Goal: Task Accomplishment & Management: Use online tool/utility

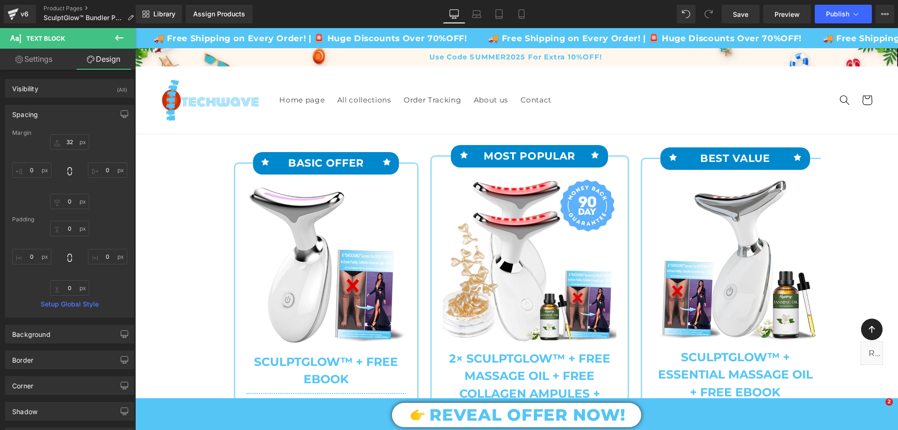
click at [867, 422] on div "REVEAL OFFER NOW!" at bounding box center [516, 415] width 763 height 25
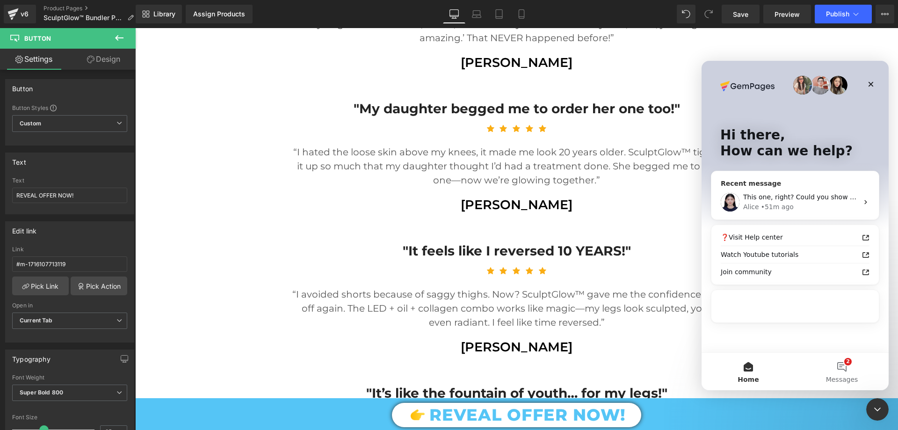
click at [825, 204] on div "Alice • 51m ago" at bounding box center [800, 207] width 115 height 10
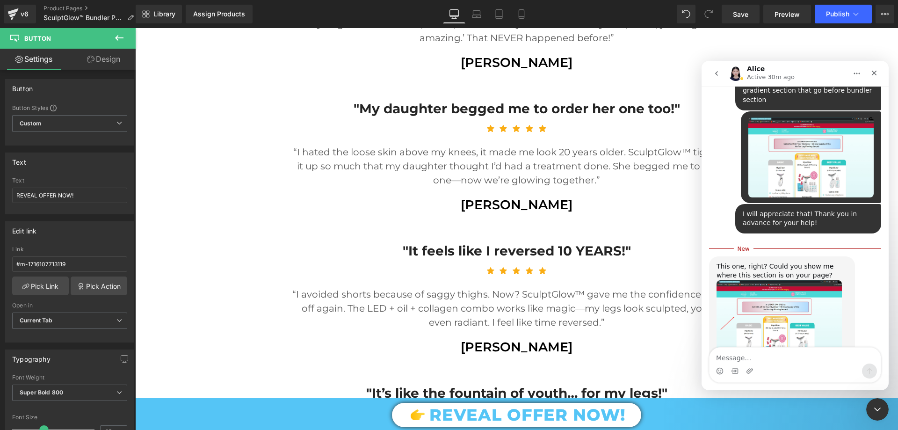
scroll to position [1556, 0]
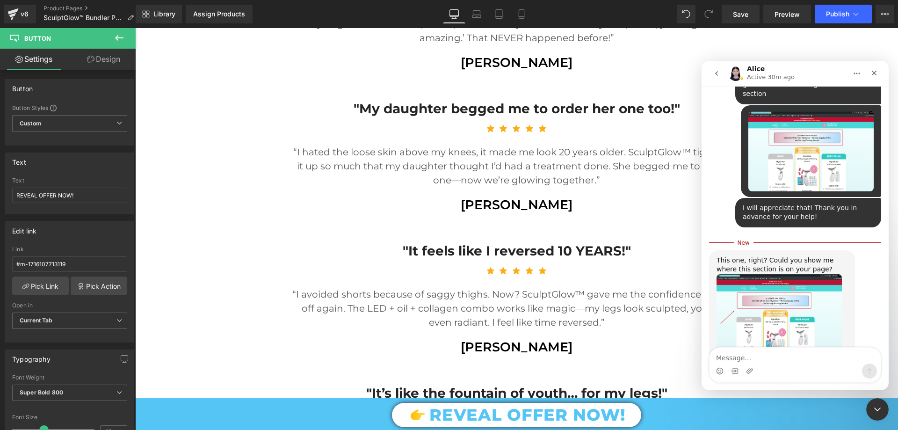
click at [764, 359] on textarea "Message…" at bounding box center [795, 356] width 171 height 16
click at [779, 358] on textarea "Message…" at bounding box center [795, 356] width 171 height 16
type textarea "If you want i can put it"
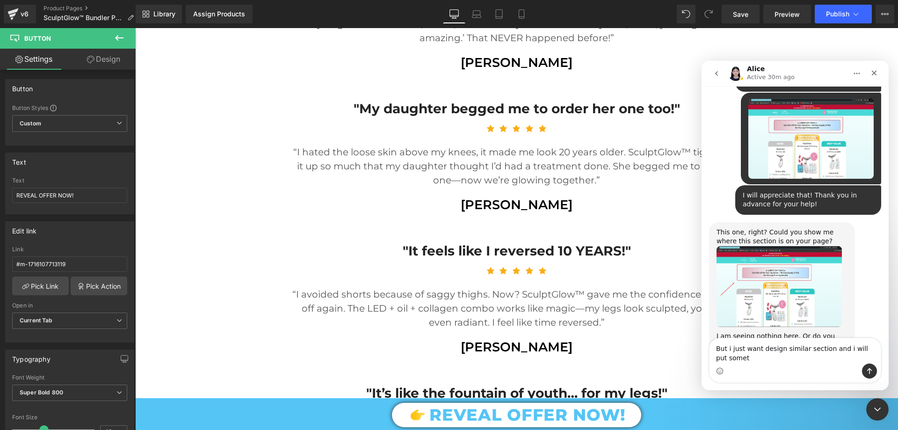
scroll to position [1578, 0]
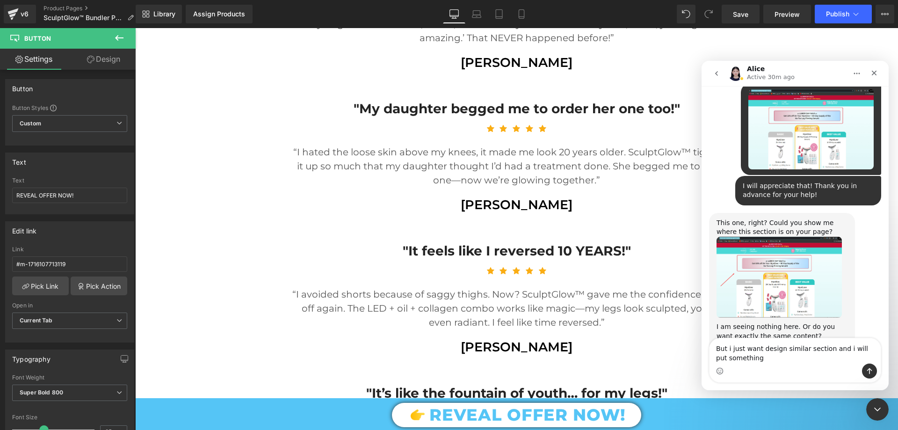
click at [759, 353] on textarea "But i just want design similar section and i will put something" at bounding box center [795, 350] width 171 height 25
click at [769, 361] on textarea "But i just want design similar section and i will put something" at bounding box center [795, 350] width 171 height 25
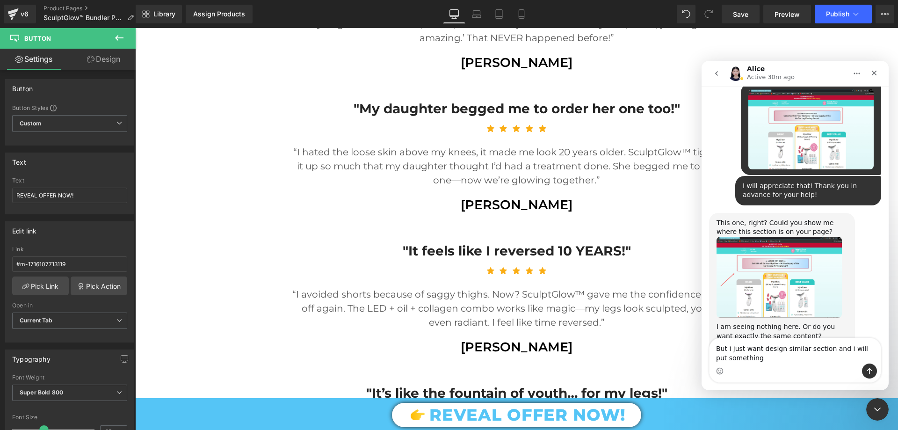
click at [751, 359] on textarea "But i just want design similar section and i will put something" at bounding box center [795, 350] width 171 height 25
click at [794, 363] on textarea "But i just want design similar section and i will put something inside copy dif…" at bounding box center [795, 346] width 171 height 35
drag, startPoint x: 808, startPoint y: 356, endPoint x: 801, endPoint y: 364, distance: 10.3
click at [801, 364] on div "But i just want design similar section and i will put something inside copy dif…" at bounding box center [795, 355] width 171 height 53
type textarea "But i just want design similar section and i will put something inside copy dif…"
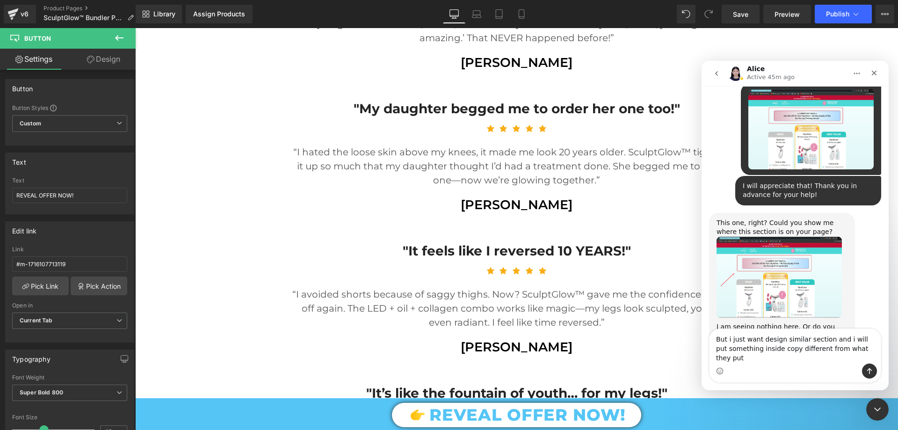
click at [792, 360] on textarea "But i just want design similar section and i will put something inside copy dif…" at bounding box center [795, 346] width 171 height 35
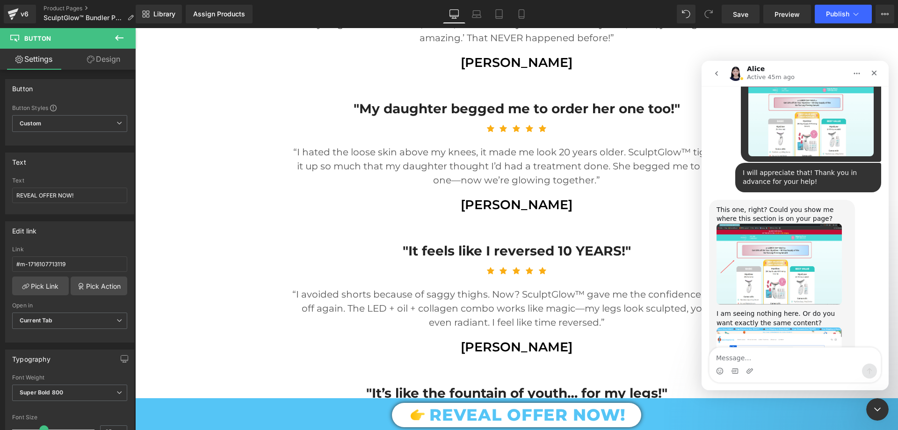
scroll to position [1608, 0]
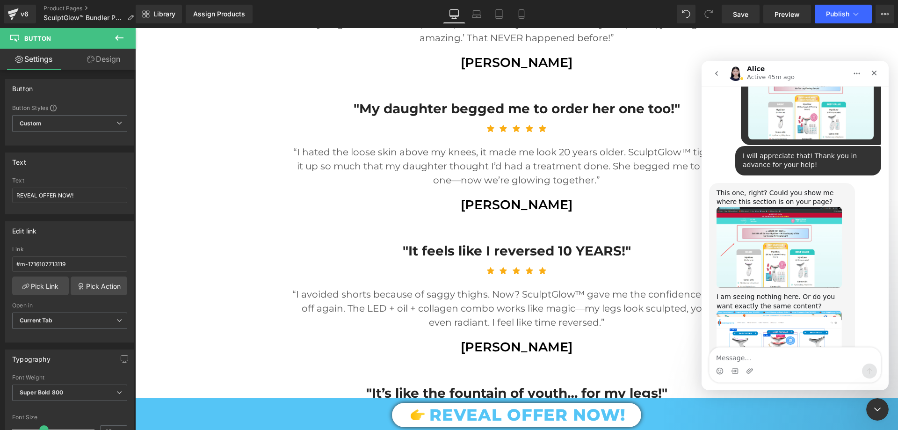
click at [877, 415] on icon "Close Intercom Messenger" at bounding box center [877, 409] width 11 height 11
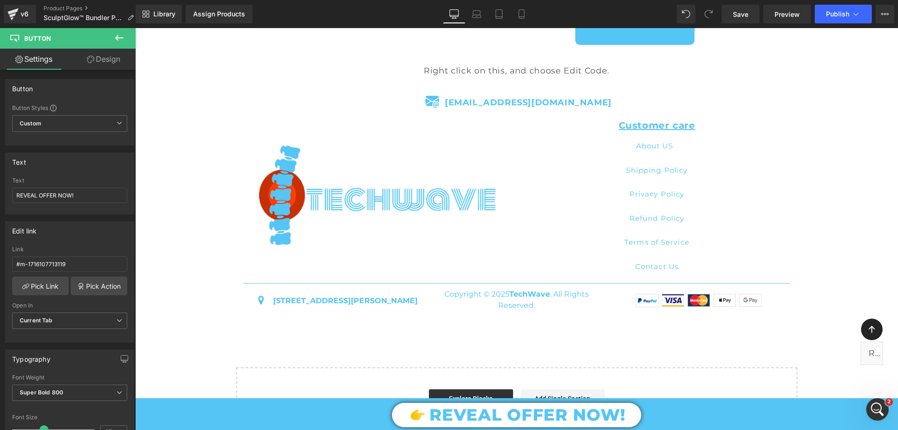
scroll to position [3379, 0]
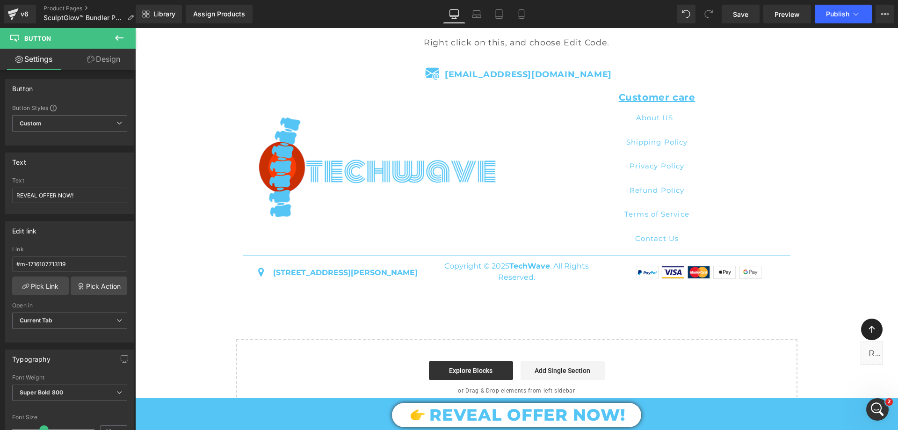
click at [881, 410] on icon "Open Intercom Messenger" at bounding box center [877, 409] width 15 height 15
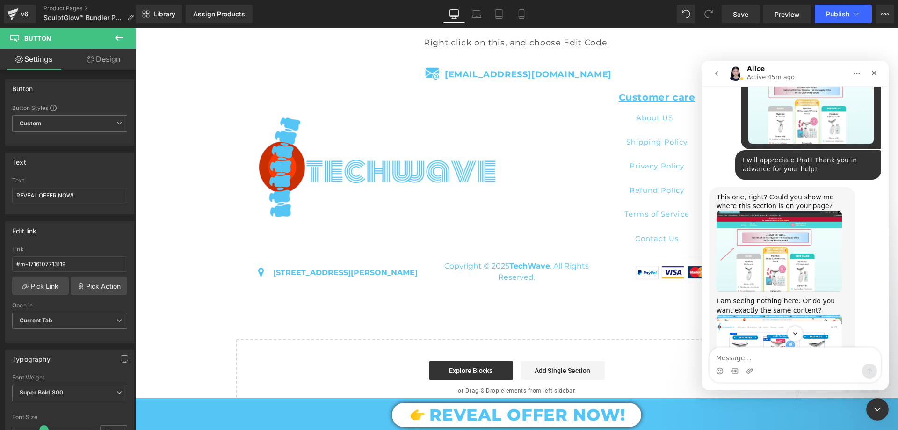
scroll to position [1608, 0]
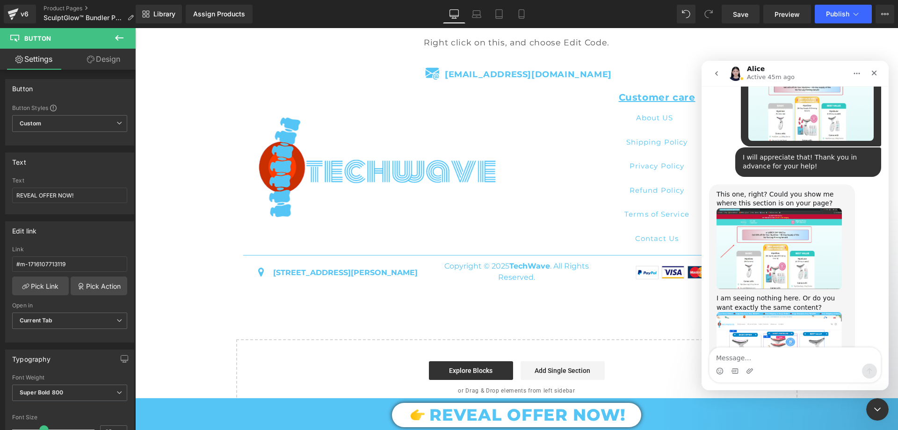
click at [877, 408] on icon "Close Intercom Messenger" at bounding box center [877, 409] width 11 height 11
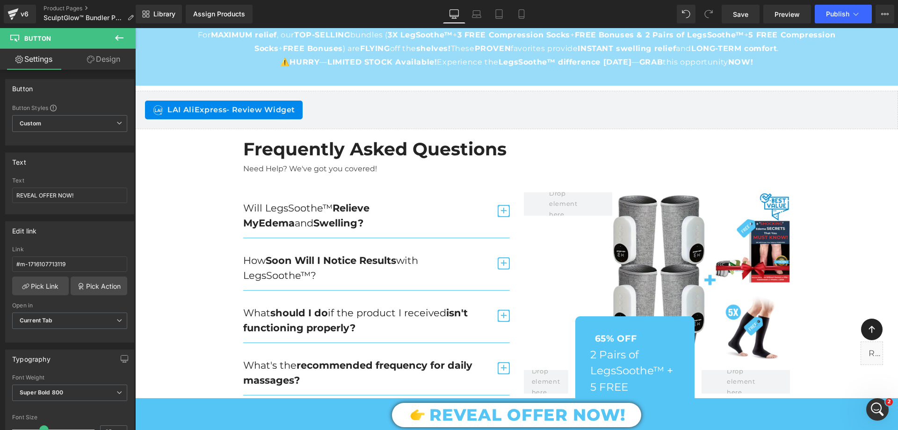
scroll to position [2865, 0]
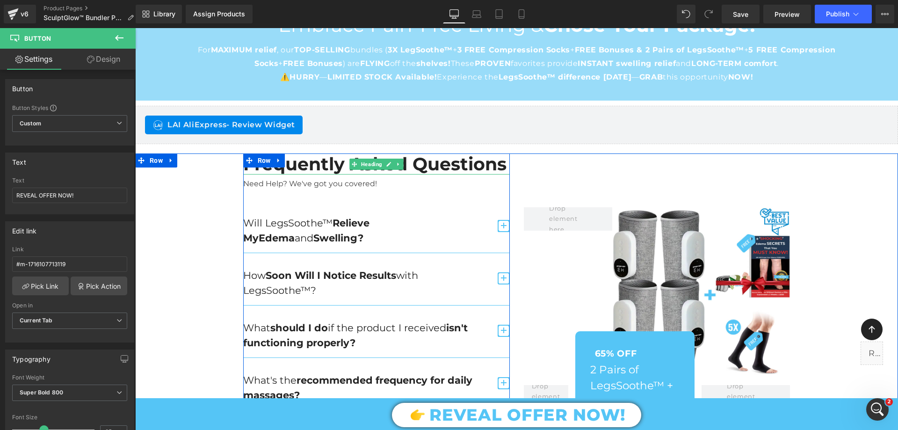
click at [320, 166] on h2 "Frequently Asked Questions" at bounding box center [376, 164] width 267 height 22
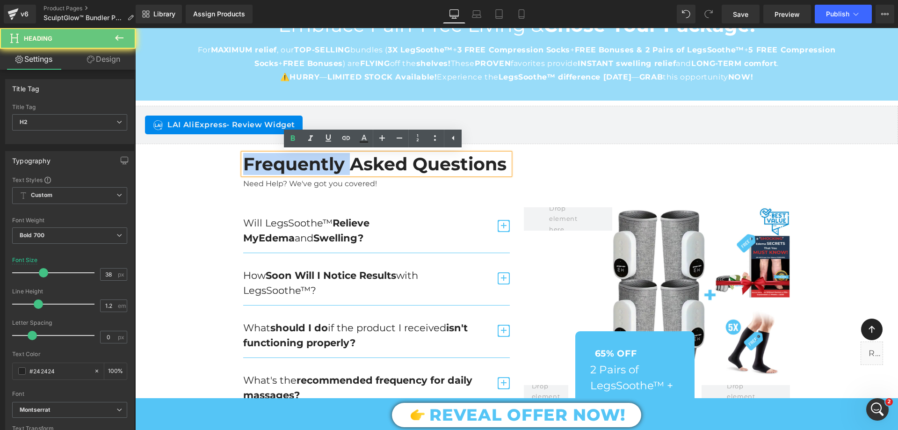
click at [320, 166] on h2 "Frequently Asked Questions" at bounding box center [376, 164] width 267 height 22
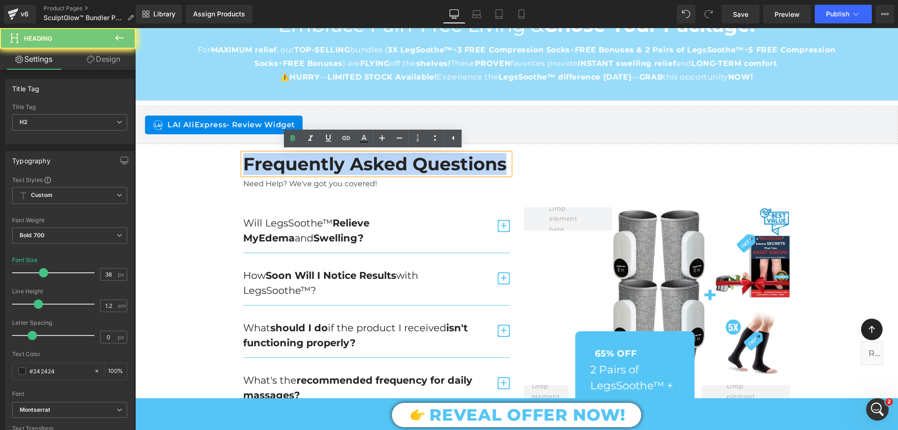
click at [320, 166] on h2 "Frequently Asked Questions" at bounding box center [376, 164] width 267 height 22
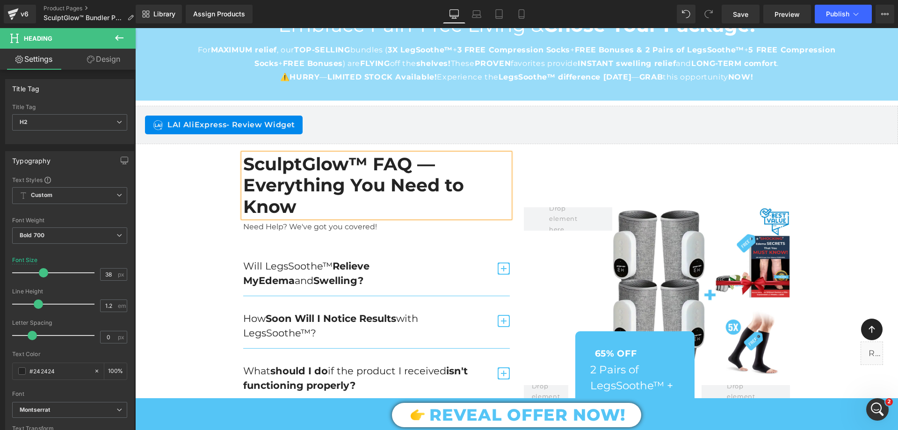
click at [384, 200] on h2 "SculptGlow™ FAQ — Everything You Need to Know" at bounding box center [376, 185] width 267 height 64
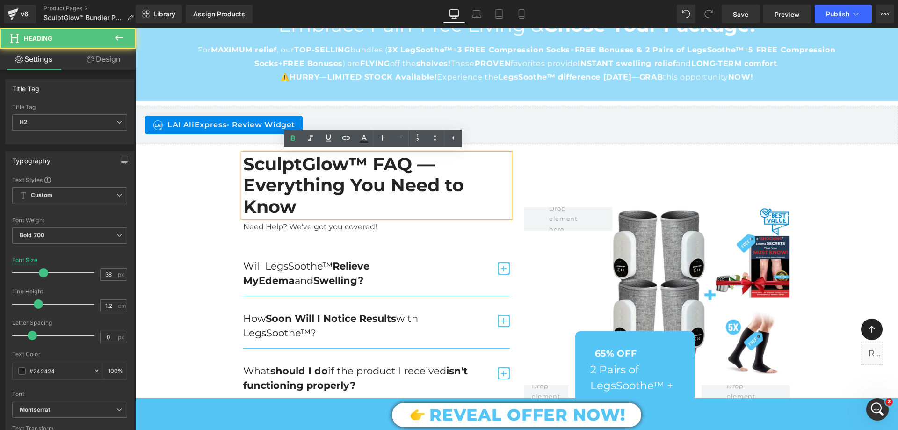
click at [202, 203] on div "SculptGlow™ FAQ — Everything You Need to Know Heading Need Help? We've got you …" at bounding box center [516, 348] width 763 height 390
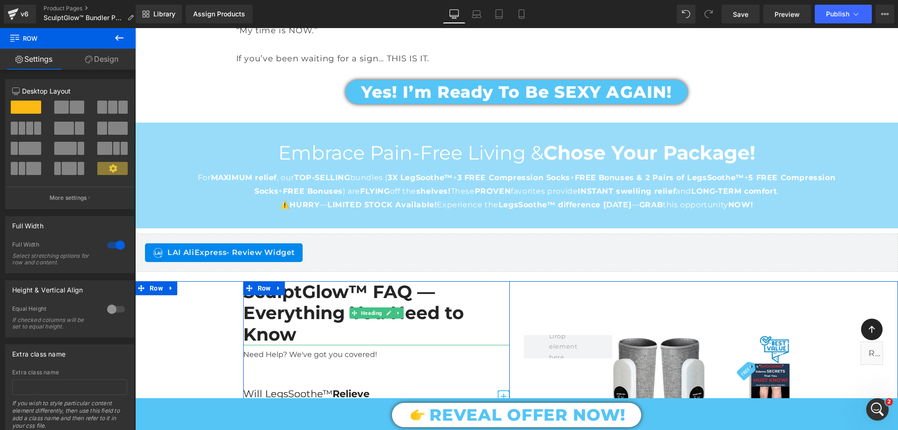
scroll to position [2724, 0]
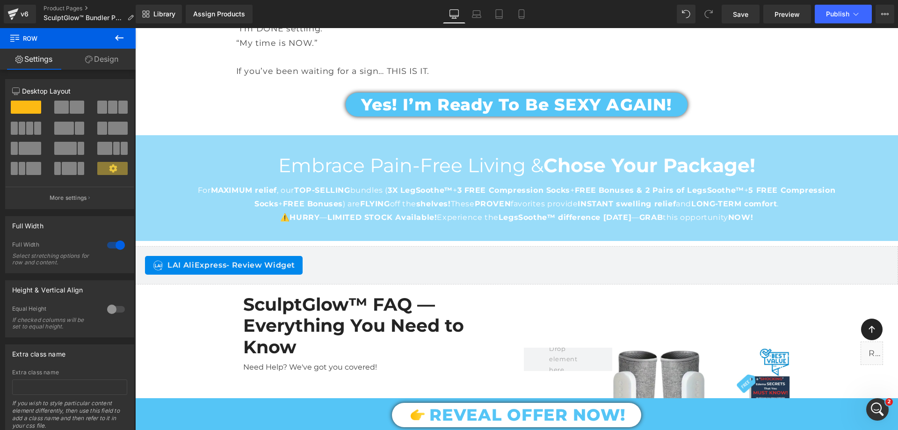
click at [379, 319] on h2 "SculptGlow™ FAQ — Everything You Need to Know" at bounding box center [376, 326] width 267 height 64
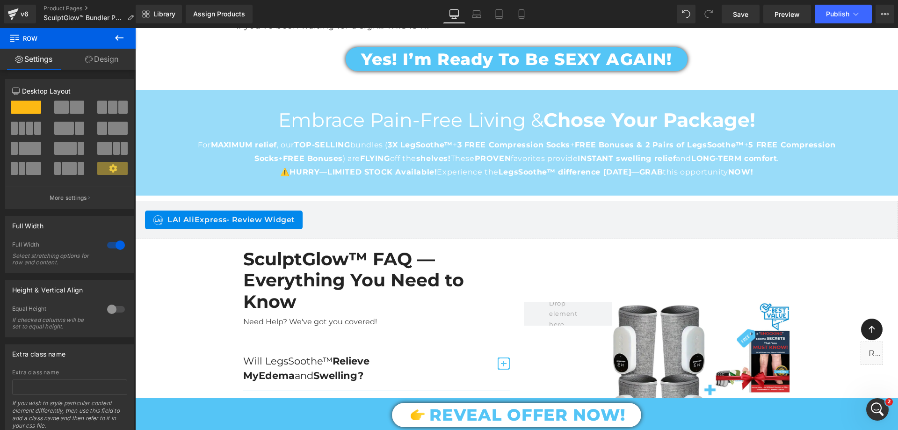
scroll to position [2865, 0]
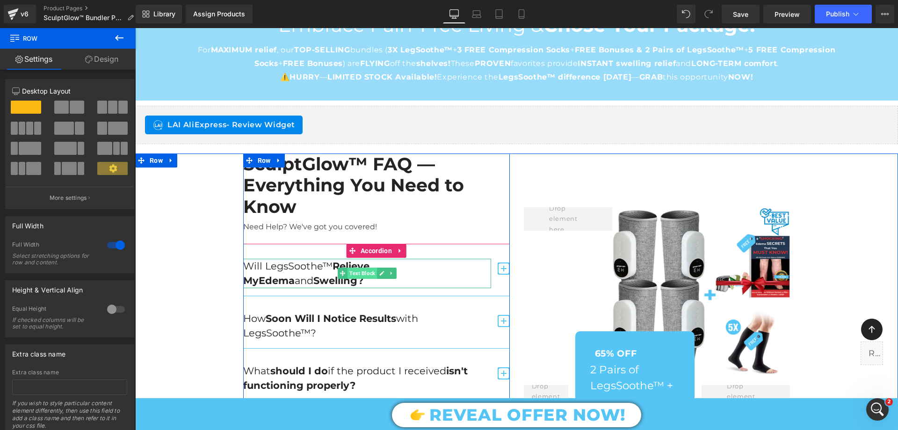
click at [348, 275] on span "Text Block" at bounding box center [362, 273] width 29 height 11
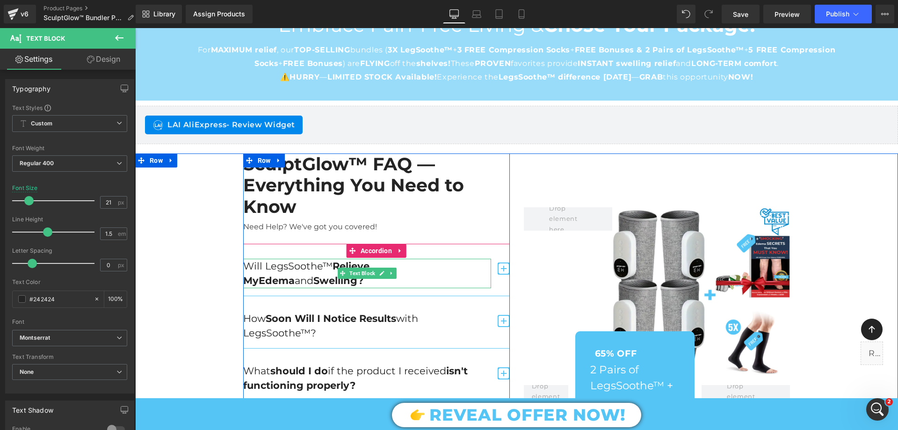
click at [280, 269] on p "Will LegsSoothe™ Relieve My Edema and Swelling ?" at bounding box center [367, 273] width 248 height 29
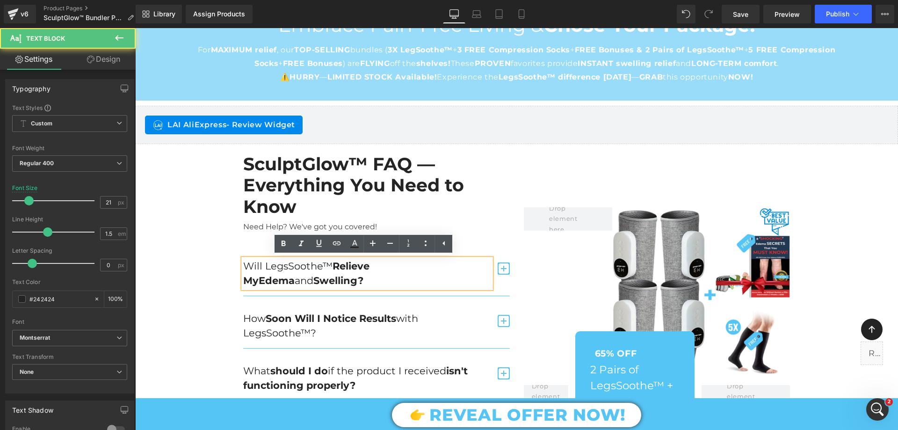
click at [292, 281] on p "Will LegsSoothe™ Relieve My Edema and Swelling ?" at bounding box center [367, 273] width 248 height 29
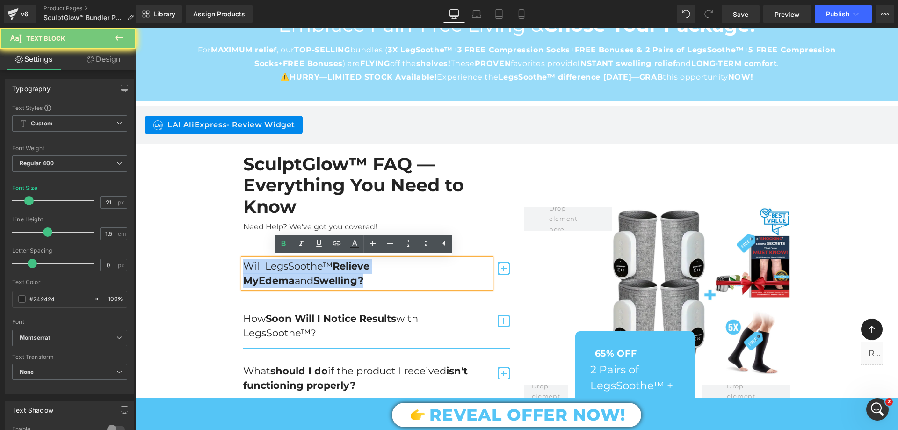
click at [292, 281] on p "Will LegsSoothe™ Relieve My Edema and Swelling ?" at bounding box center [367, 273] width 248 height 29
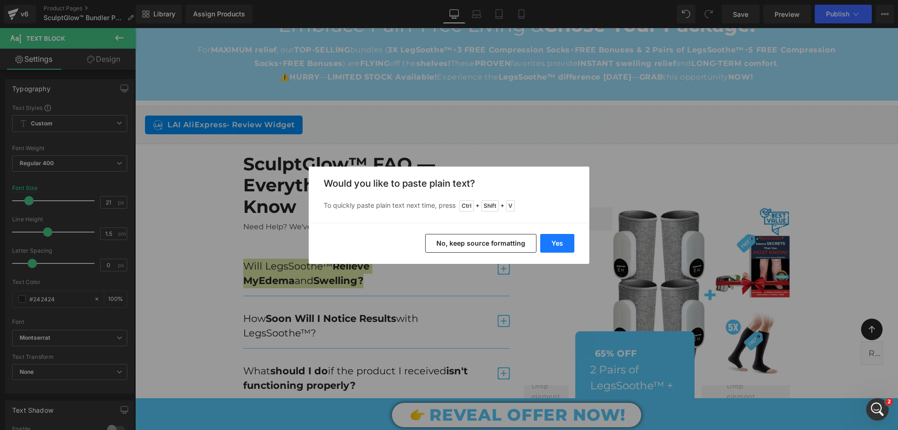
click at [552, 242] on button "Yes" at bounding box center [557, 243] width 34 height 19
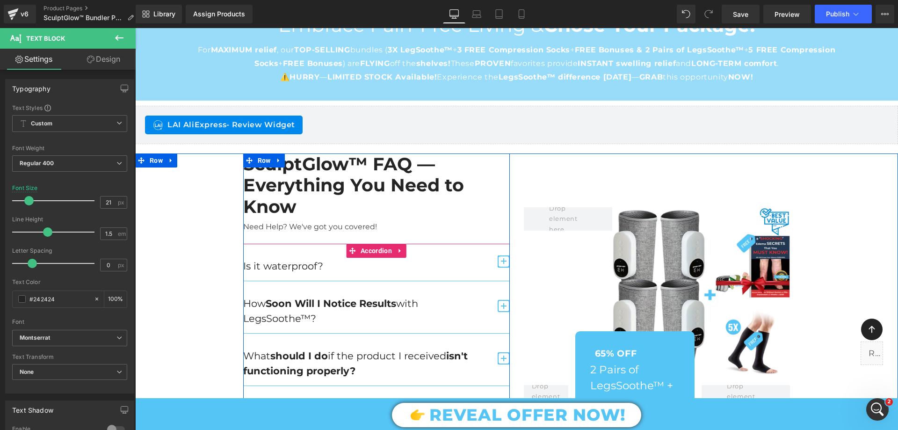
click at [504, 264] on span "button" at bounding box center [504, 264] width 0 height 0
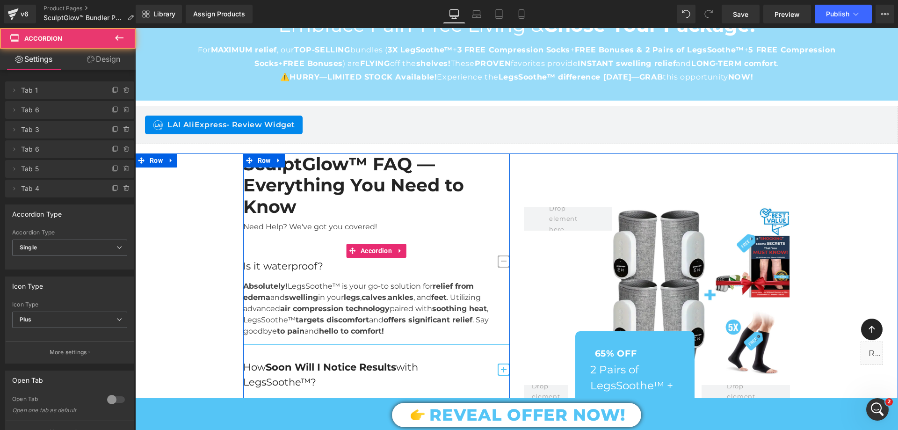
click at [389, 299] on strong "ankles" at bounding box center [401, 297] width 26 height 9
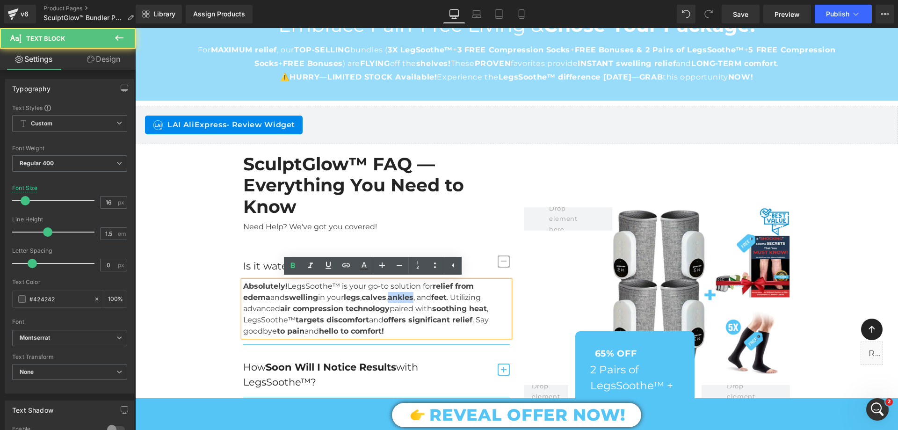
click at [389, 299] on strong "ankles" at bounding box center [401, 297] width 26 height 9
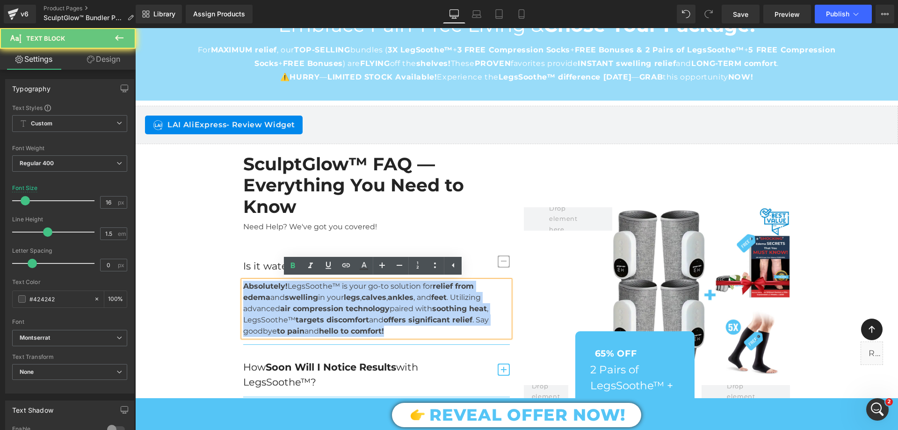
click at [389, 299] on strong "ankles" at bounding box center [401, 297] width 26 height 9
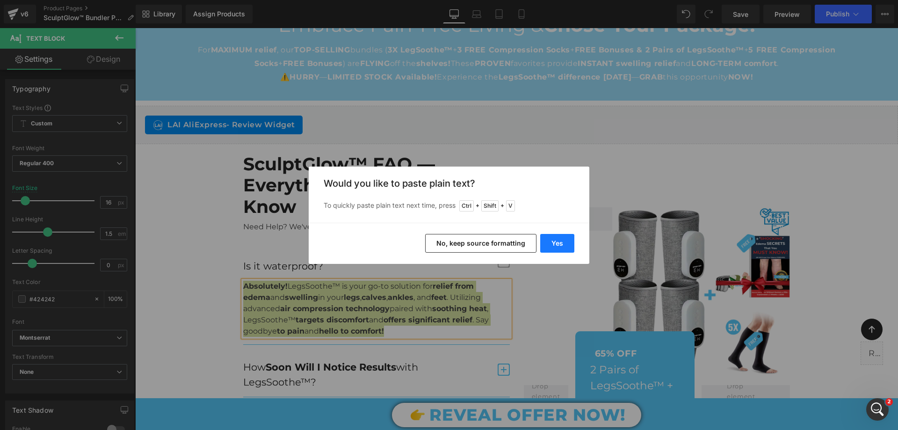
click at [555, 243] on button "Yes" at bounding box center [557, 243] width 34 height 19
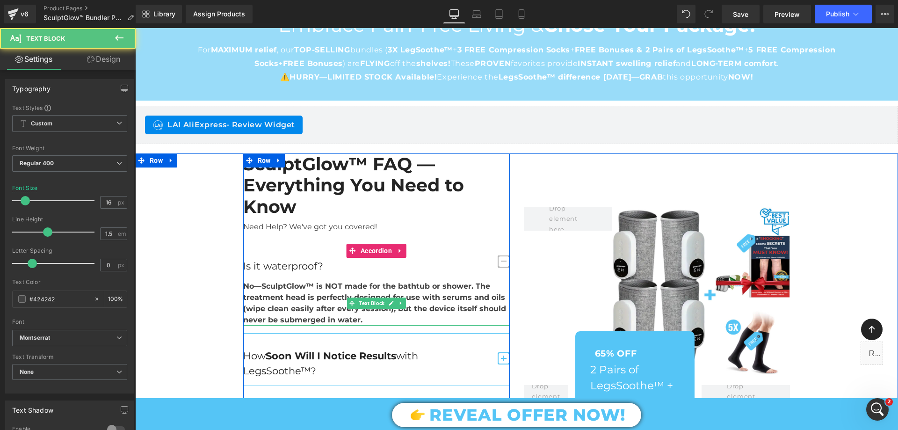
click at [327, 313] on p "No—SculptGlow™ is NOT made for the bathtub or shower. The treatment head is per…" at bounding box center [376, 303] width 267 height 45
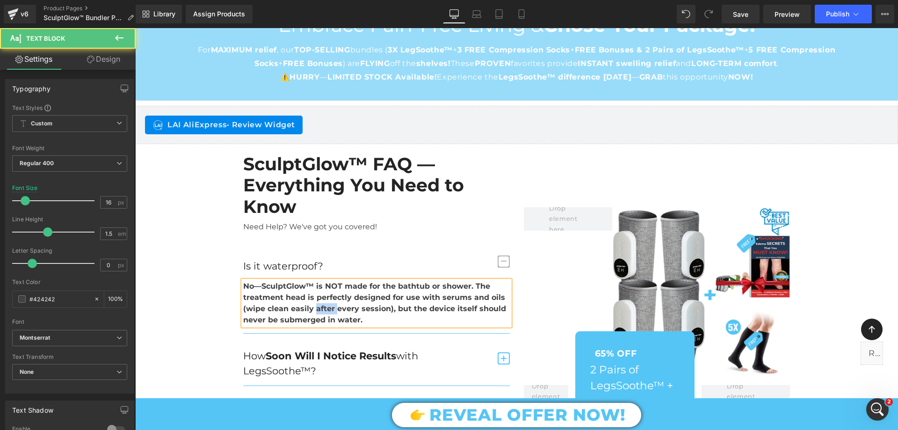
click at [327, 313] on p "No—SculptGlow™ is NOT made for the bathtub or shower. The treatment head is per…" at bounding box center [376, 303] width 267 height 45
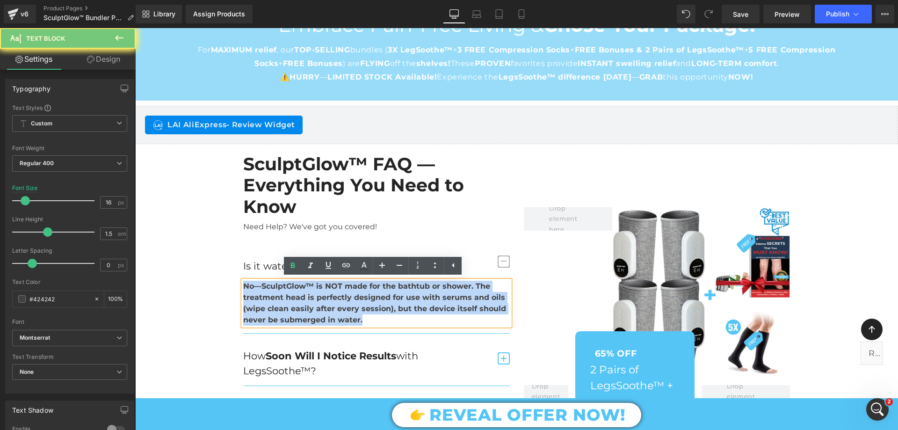
click at [327, 313] on p "No—SculptGlow™ is NOT made for the bathtub or shower. The treatment head is per…" at bounding box center [376, 303] width 267 height 45
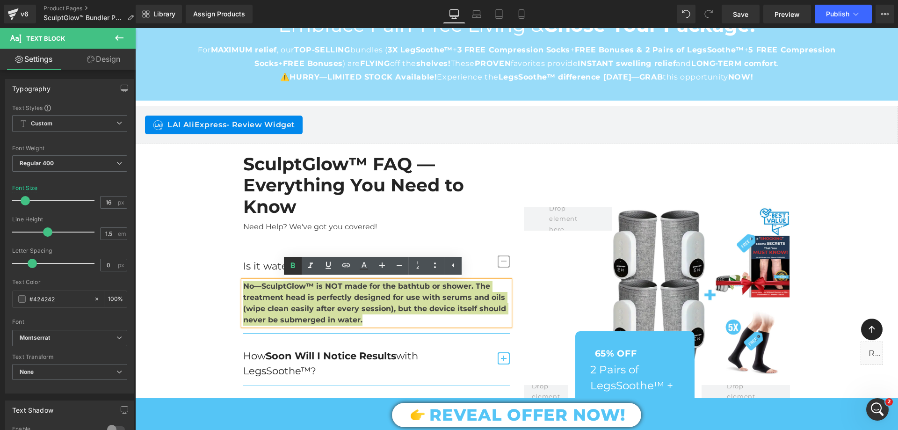
click at [294, 269] on icon at bounding box center [292, 265] width 11 height 11
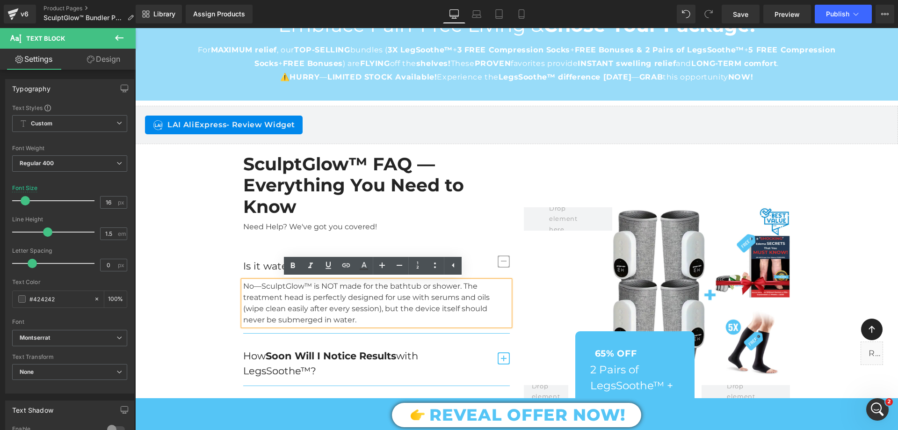
click at [187, 275] on div "SculptGlow™ FAQ — Everything You Need to Know Heading Need Help? We've got you …" at bounding box center [516, 367] width 763 height 428
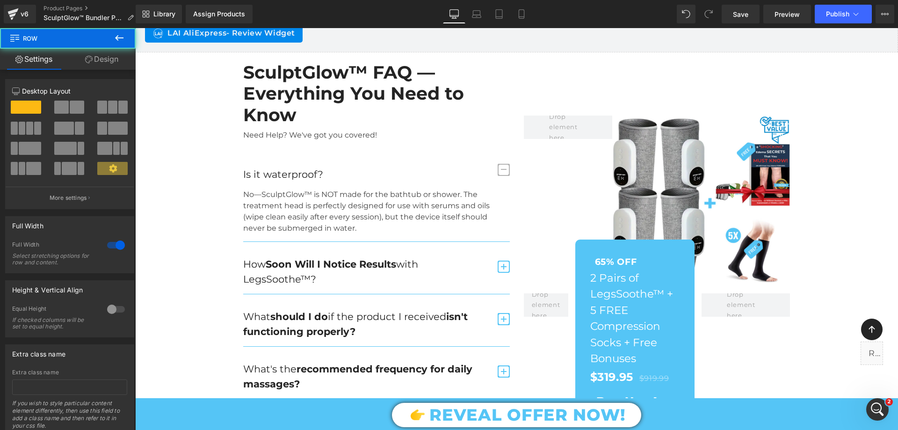
scroll to position [2958, 0]
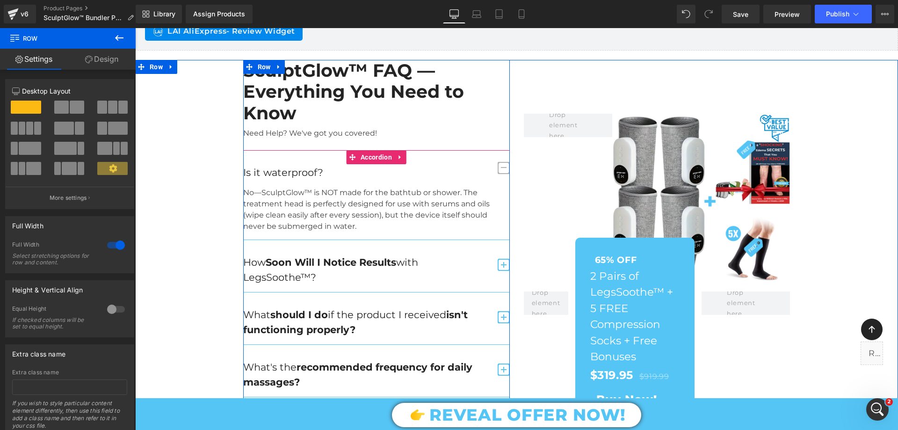
click at [498, 266] on span "button" at bounding box center [504, 265] width 12 height 12
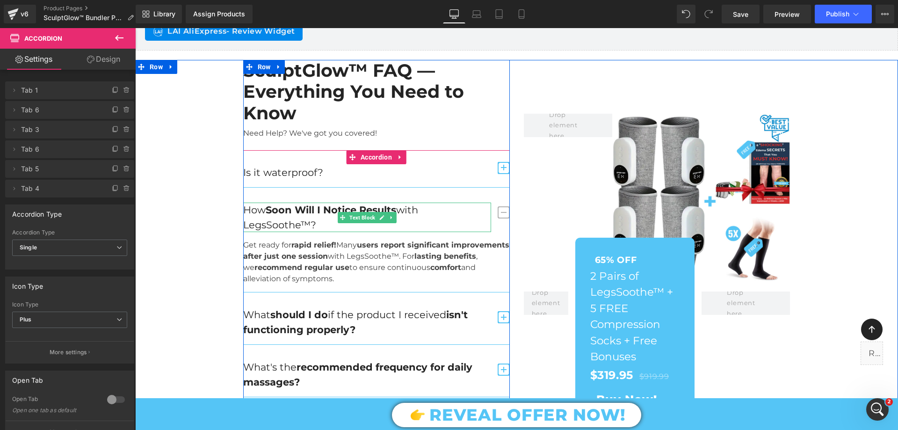
click at [303, 215] on strong "Soon Will I Notice Results" at bounding box center [331, 210] width 131 height 12
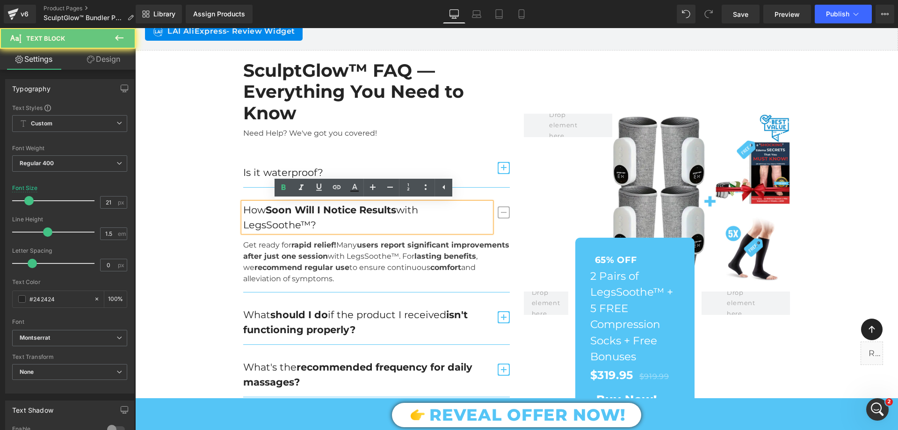
click at [303, 215] on strong "Soon Will I Notice Results" at bounding box center [331, 210] width 131 height 12
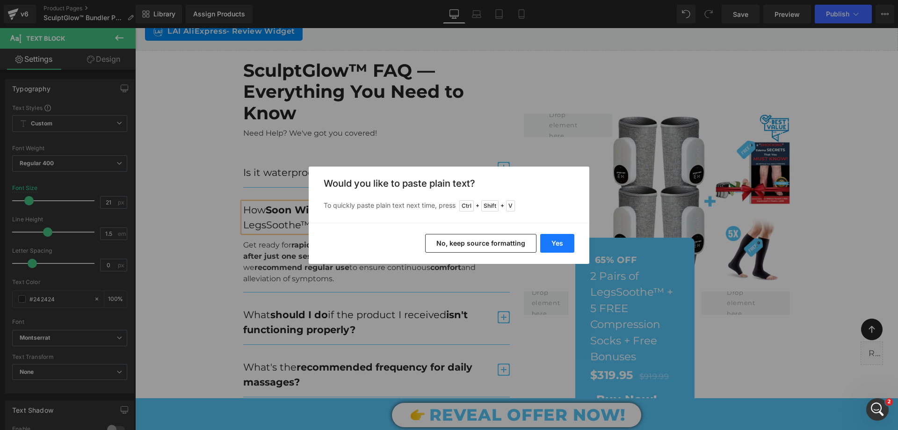
click at [554, 240] on button "Yes" at bounding box center [557, 243] width 34 height 19
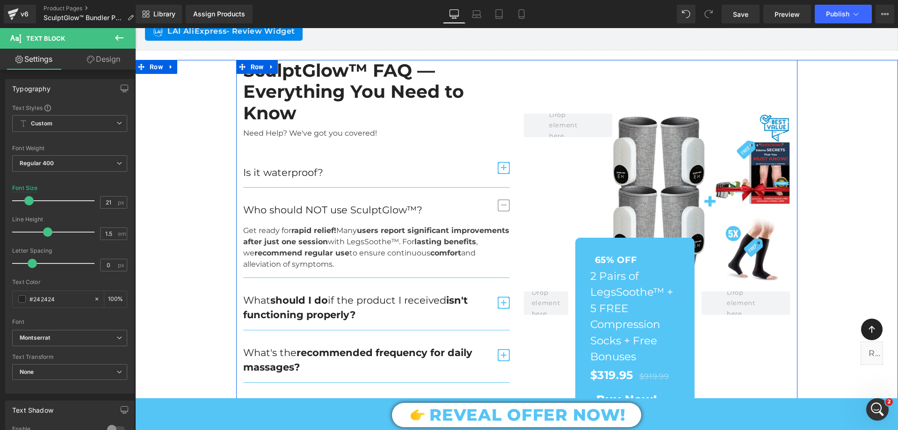
click at [326, 238] on strong "users report significant improvements after just one session" at bounding box center [376, 236] width 266 height 20
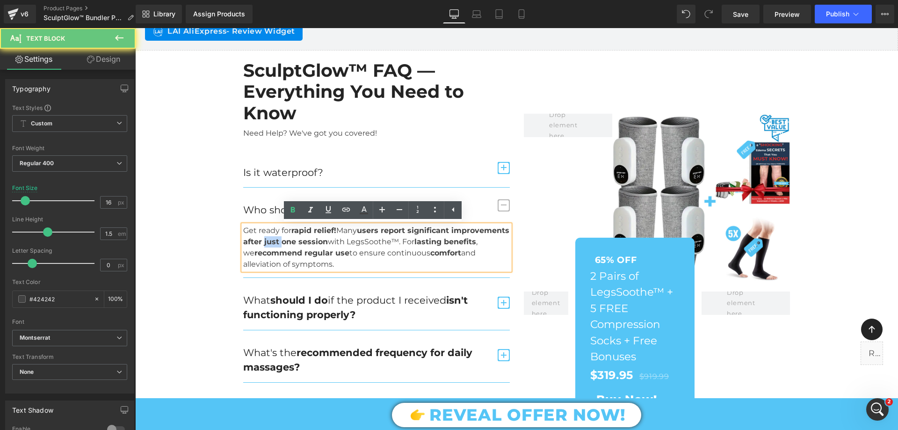
click at [326, 238] on strong "users report significant improvements after just one session" at bounding box center [376, 236] width 266 height 20
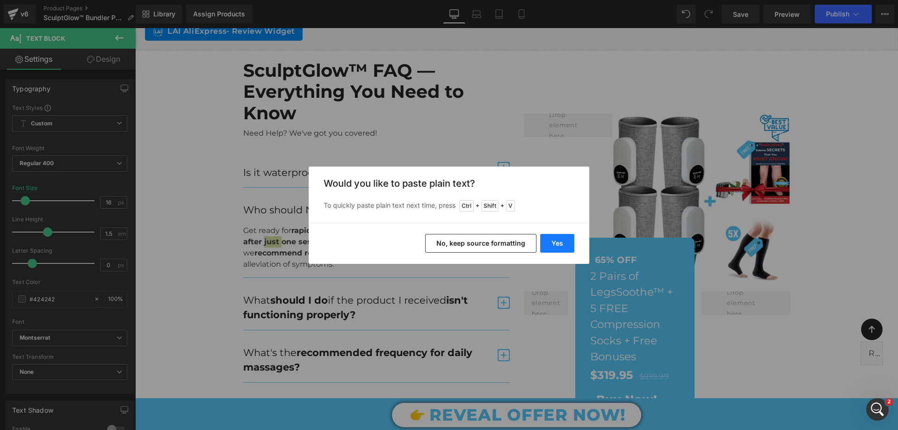
click at [559, 241] on button "Yes" at bounding box center [557, 243] width 34 height 19
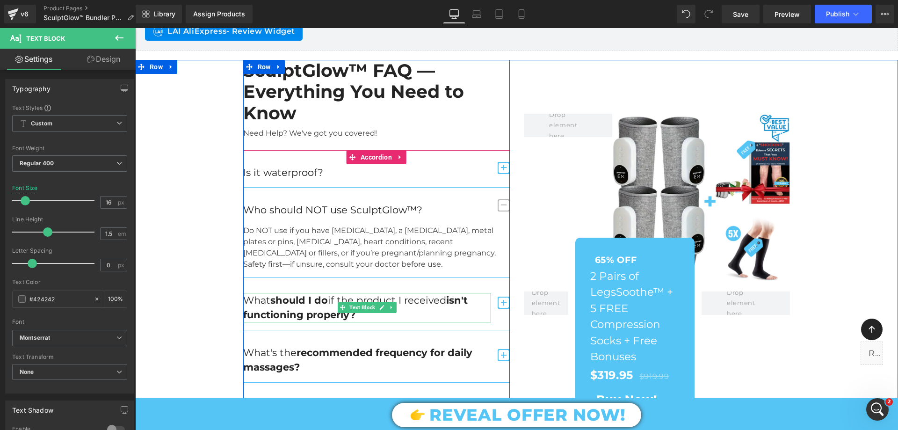
click at [303, 304] on strong "should I do" at bounding box center [299, 300] width 58 height 12
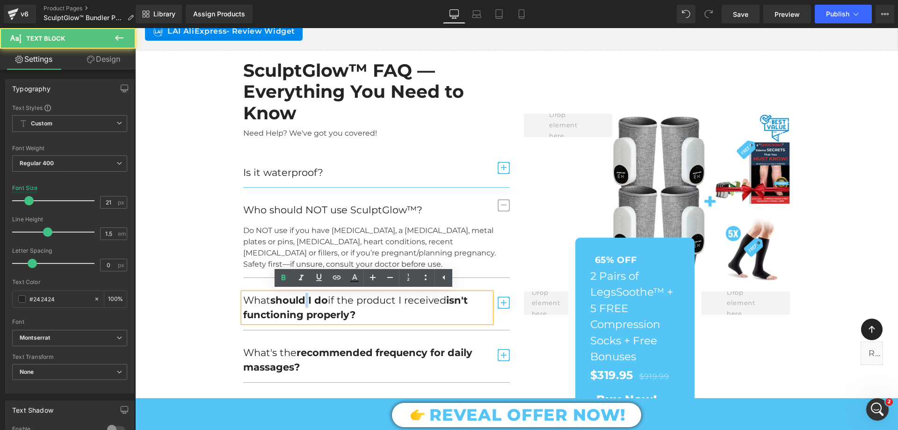
click at [303, 304] on strong "should I do" at bounding box center [299, 300] width 58 height 12
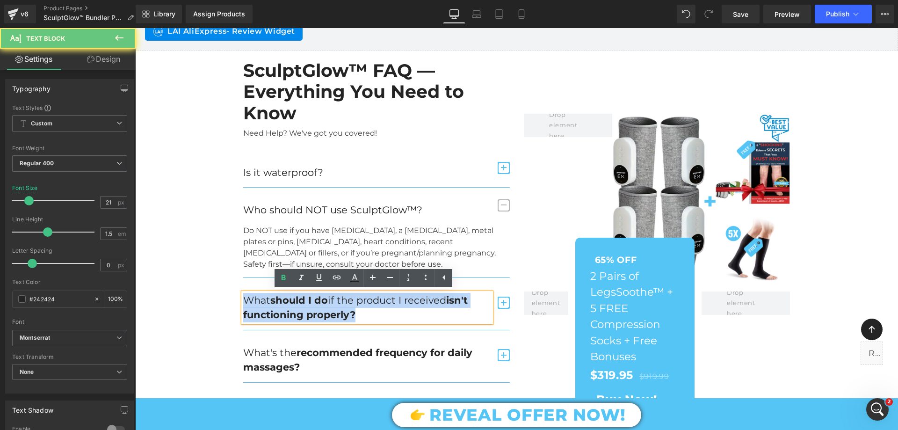
click at [303, 304] on strong "should I do" at bounding box center [299, 300] width 58 height 12
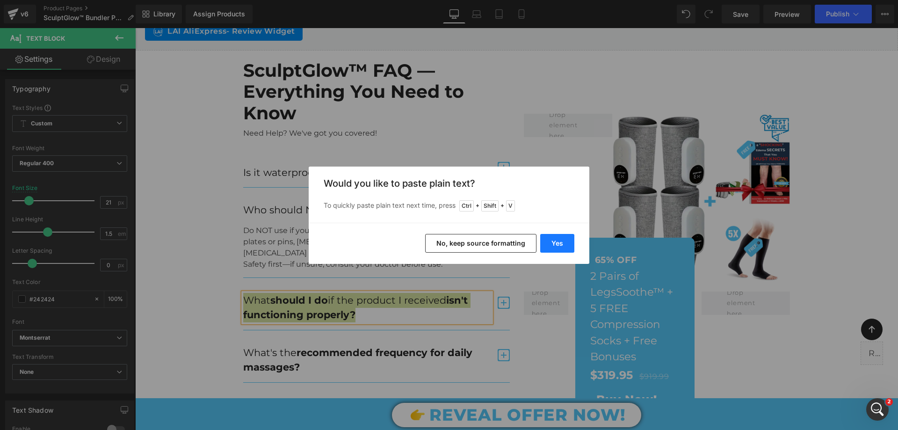
click at [550, 245] on button "Yes" at bounding box center [557, 243] width 34 height 19
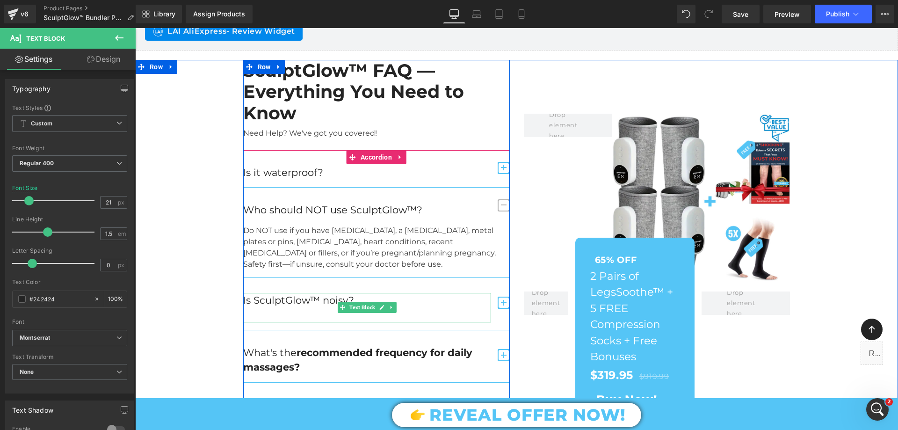
click at [387, 317] on p at bounding box center [367, 314] width 248 height 15
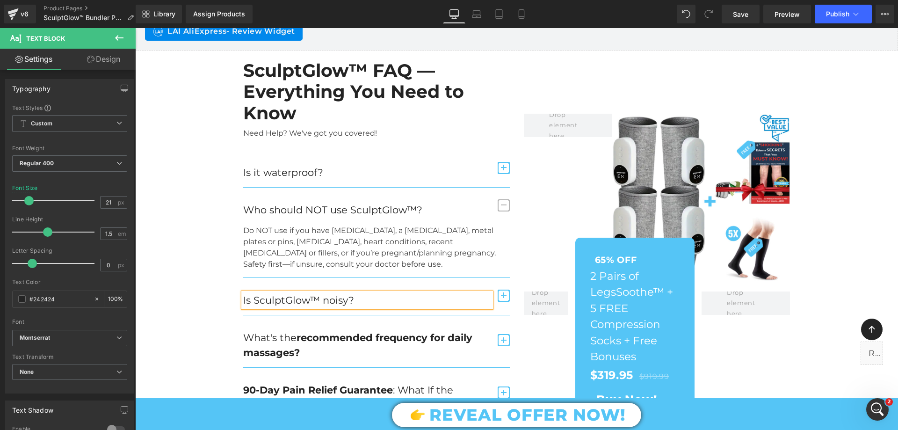
click at [502, 297] on span "button" at bounding box center [504, 296] width 12 height 12
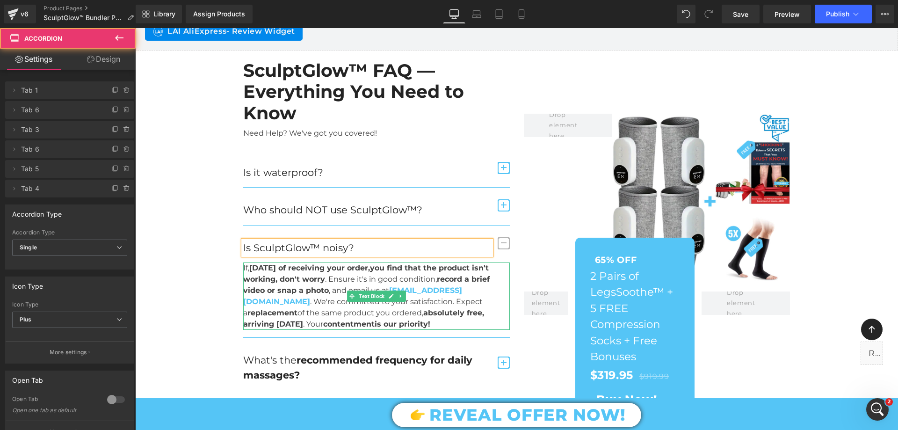
click at [333, 305] on p "If, within 3 days of receiving your order , you find that the product isn't wor…" at bounding box center [376, 295] width 267 height 67
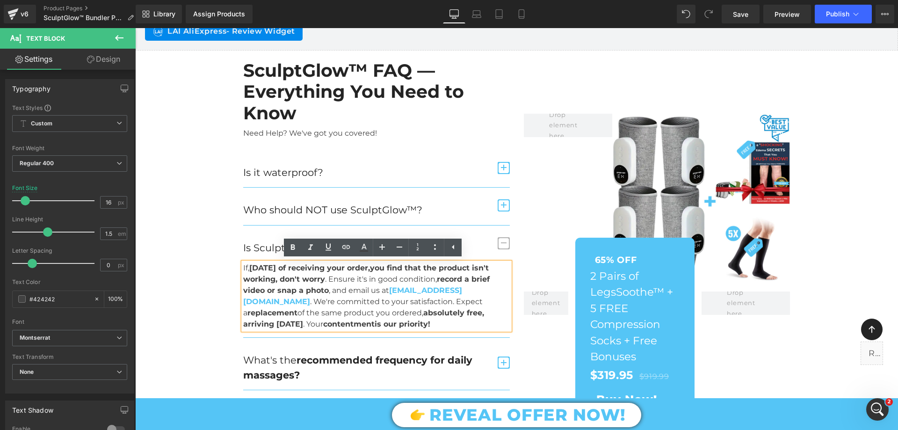
click at [333, 305] on p "If, within 3 days of receiving your order , you find that the product isn't wor…" at bounding box center [376, 295] width 267 height 67
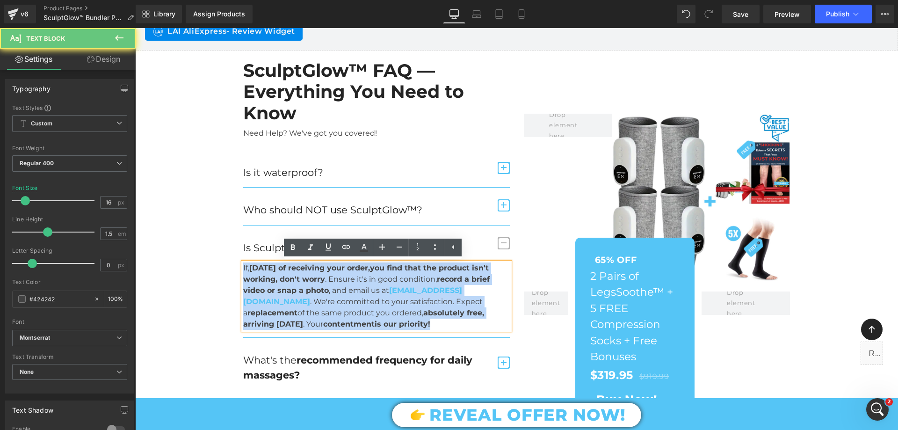
click at [333, 305] on p "If, within 3 days of receiving your order , you find that the product isn't wor…" at bounding box center [376, 295] width 267 height 67
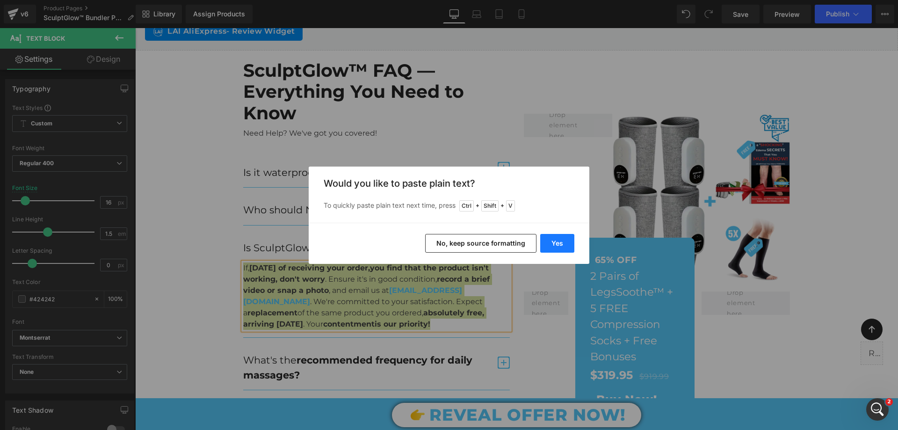
click at [551, 238] on button "Yes" at bounding box center [557, 243] width 34 height 19
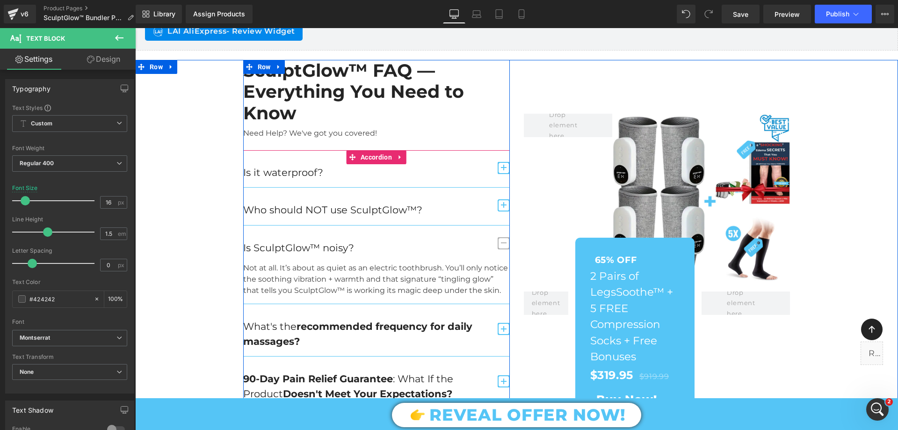
click at [501, 246] on span "button" at bounding box center [504, 243] width 12 height 12
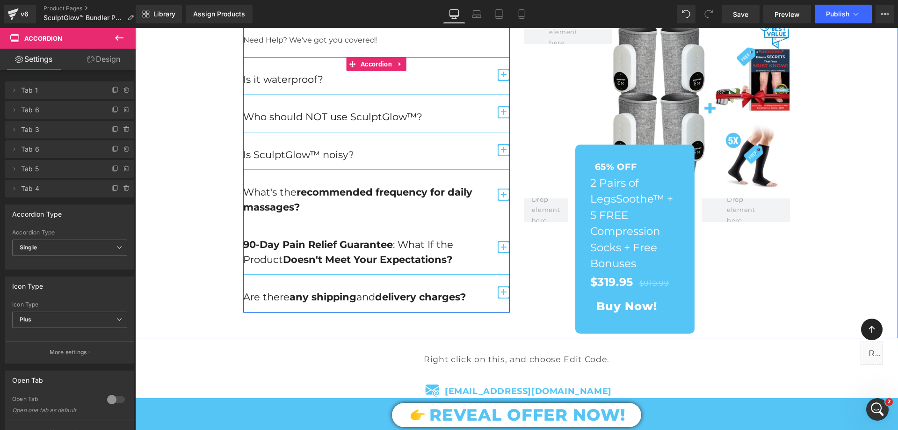
scroll to position [3052, 0]
click at [299, 189] on strong "recommended frequency for daily massages?" at bounding box center [357, 199] width 229 height 27
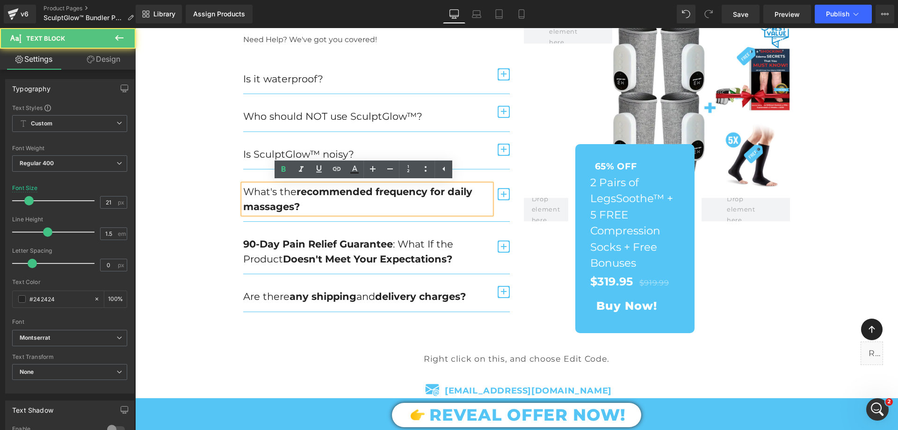
click at [299, 189] on strong "recommended frequency for daily massages?" at bounding box center [357, 199] width 229 height 27
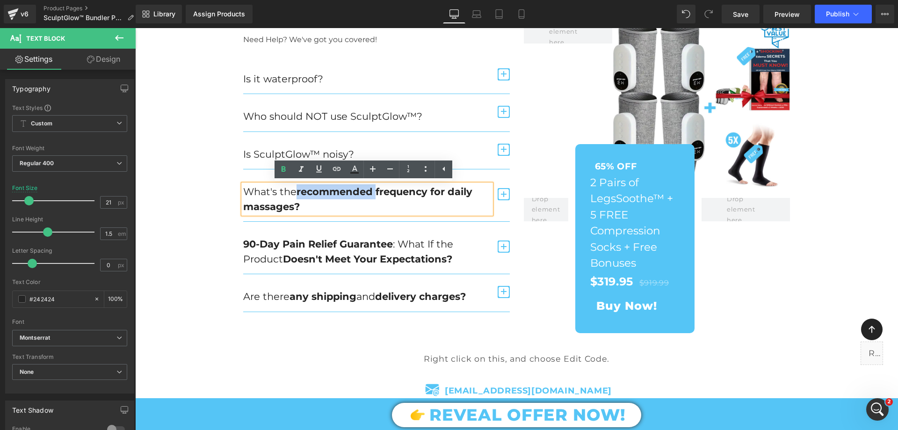
click at [299, 189] on strong "recommended frequency for daily massages?" at bounding box center [357, 199] width 229 height 27
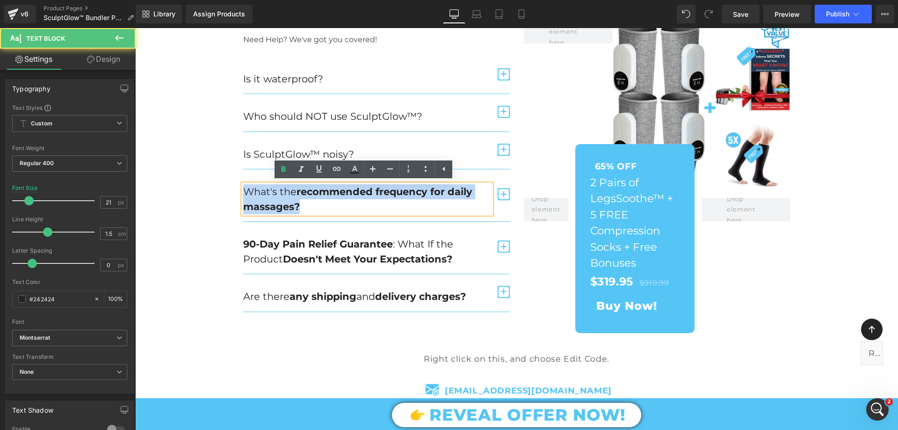
click at [299, 189] on strong "recommended frequency for daily massages?" at bounding box center [357, 199] width 229 height 27
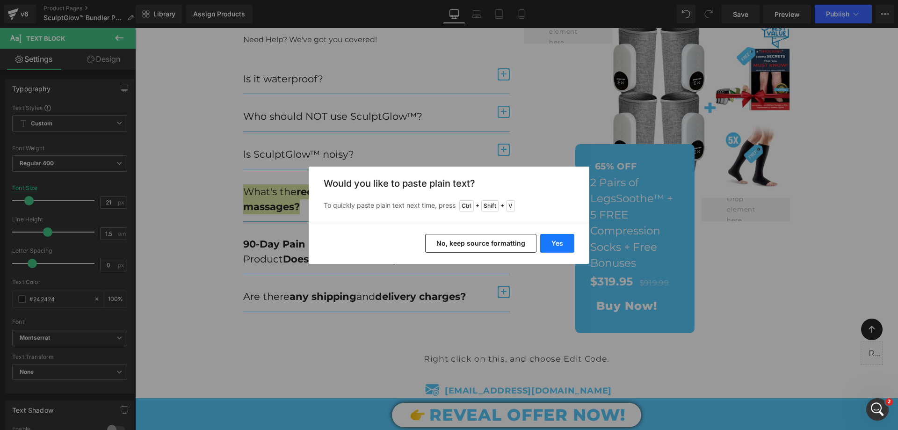
click at [553, 243] on button "Yes" at bounding box center [557, 243] width 34 height 19
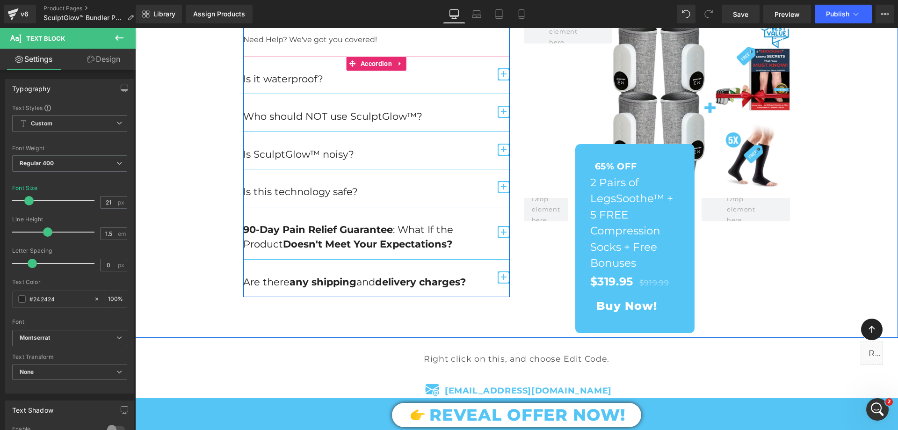
click at [503, 188] on span "button" at bounding box center [504, 187] width 12 height 12
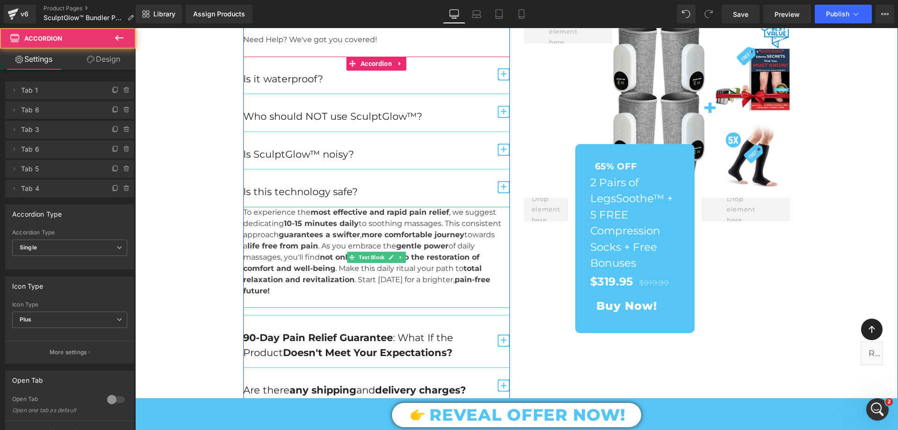
click at [294, 234] on strong "guarantees a swifter" at bounding box center [319, 234] width 81 height 9
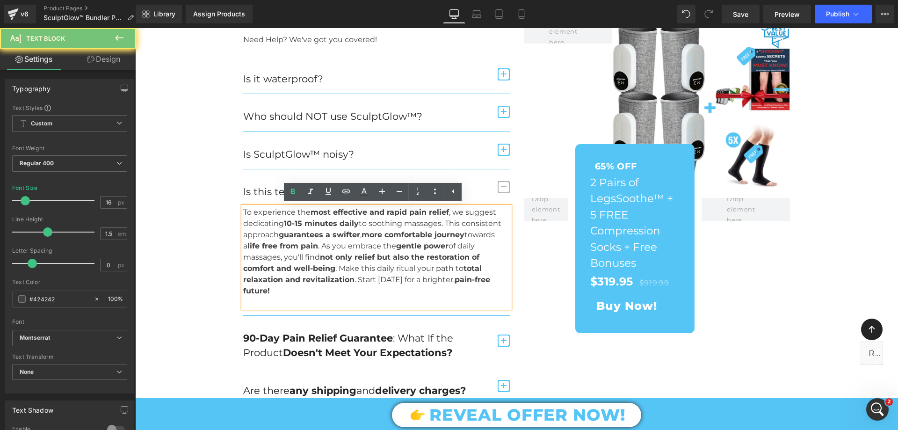
click at [294, 234] on strong "guarantees a swifter" at bounding box center [319, 234] width 81 height 9
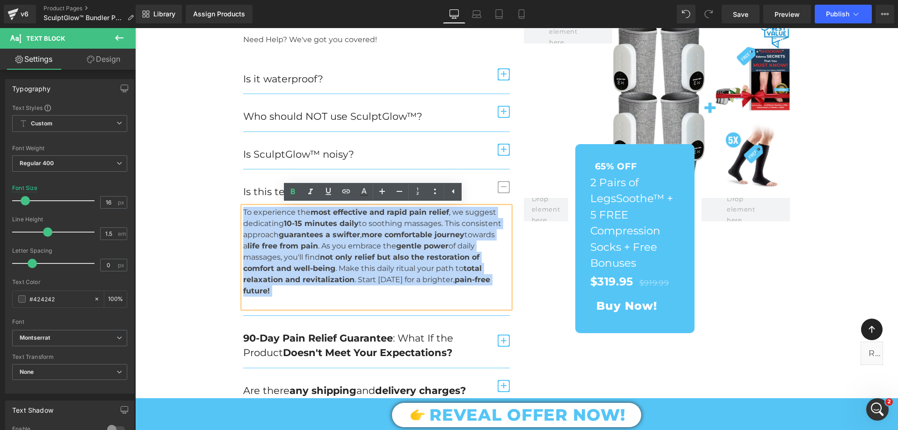
click at [294, 234] on strong "guarantees a swifter" at bounding box center [319, 234] width 81 height 9
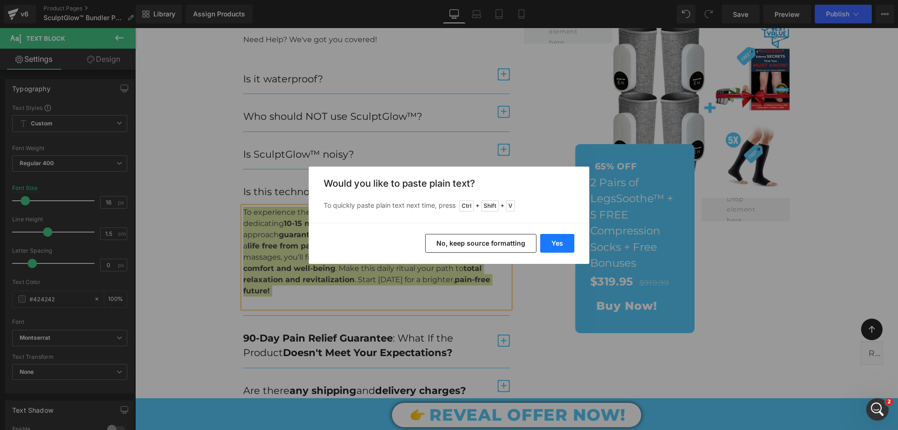
click at [547, 245] on button "Yes" at bounding box center [557, 243] width 34 height 19
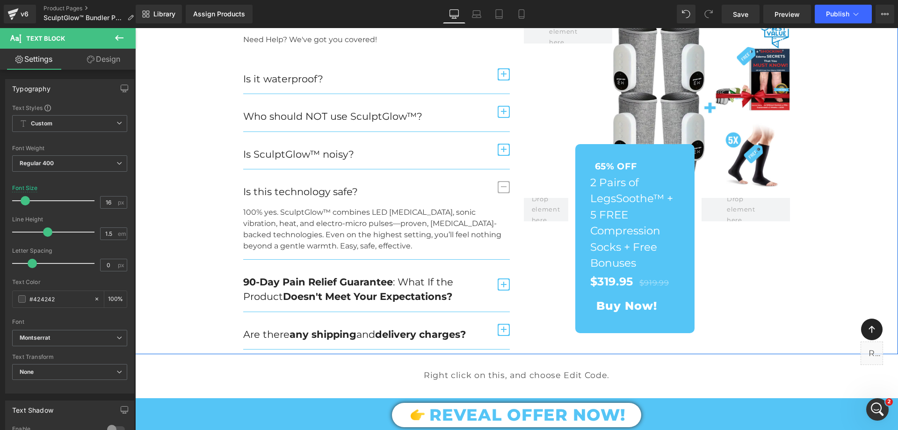
click at [499, 189] on span "button" at bounding box center [504, 187] width 12 height 12
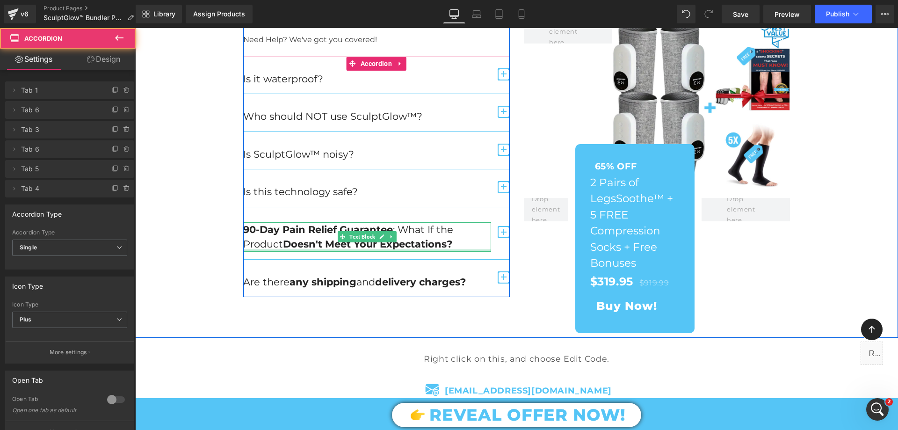
click at [320, 239] on strong "Doesn't Meet Your Expectations?" at bounding box center [367, 244] width 169 height 12
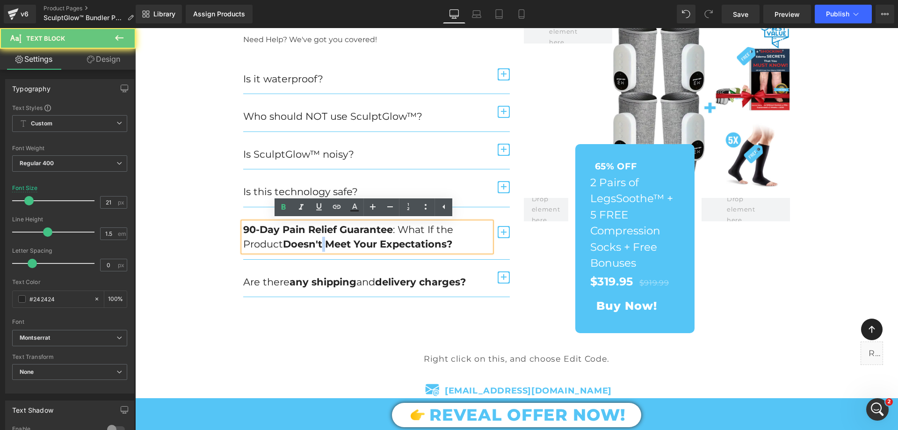
click at [320, 239] on strong "Doesn't Meet Your Expectations?" at bounding box center [367, 244] width 169 height 12
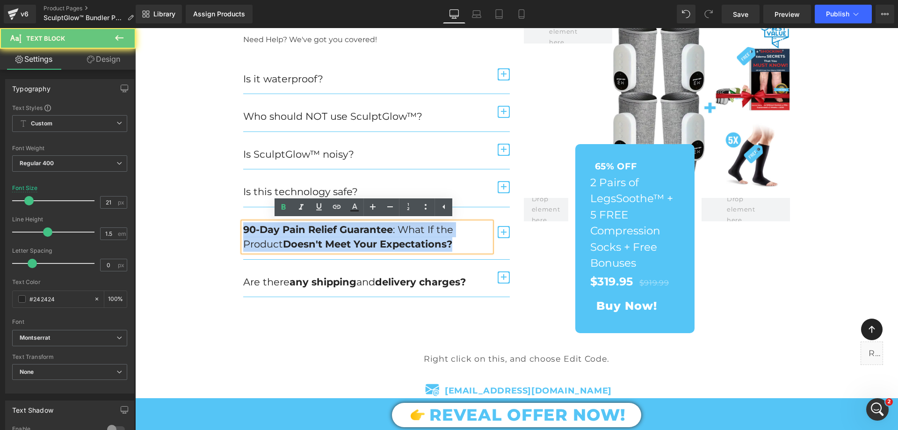
click at [320, 239] on strong "Doesn't Meet Your Expectations?" at bounding box center [367, 244] width 169 height 12
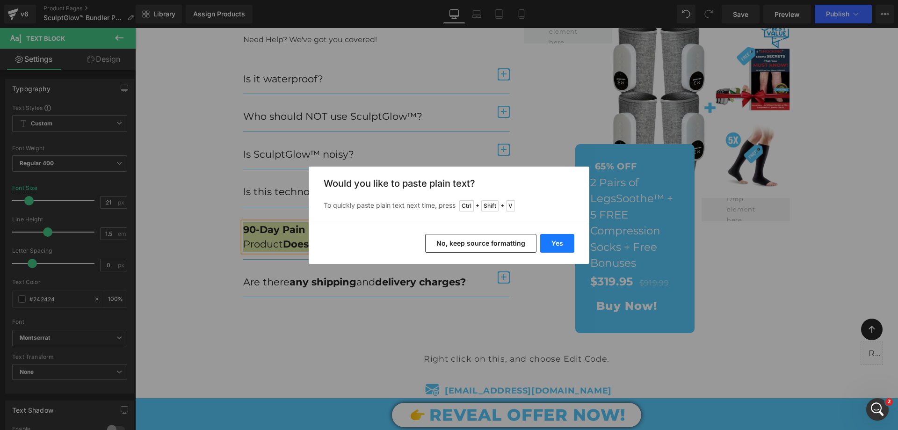
click at [557, 246] on button "Yes" at bounding box center [557, 243] width 34 height 19
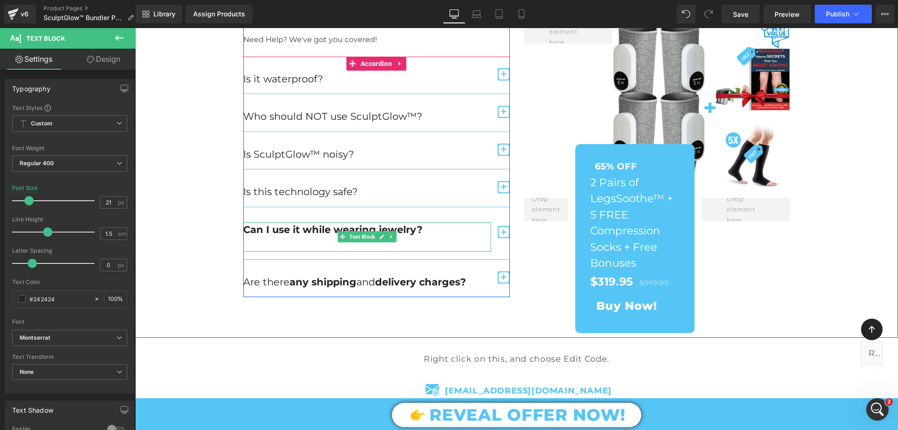
click at [325, 236] on p "Can I use it while wearing jewelry?" at bounding box center [367, 229] width 248 height 15
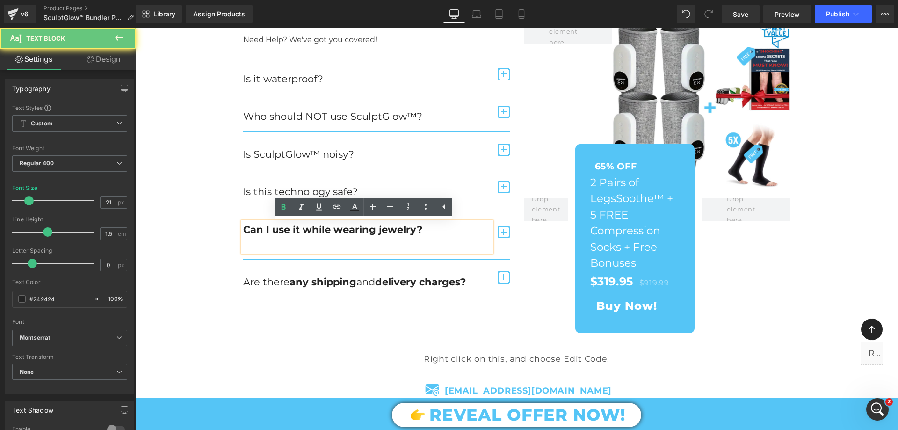
click at [325, 242] on p at bounding box center [367, 244] width 248 height 15
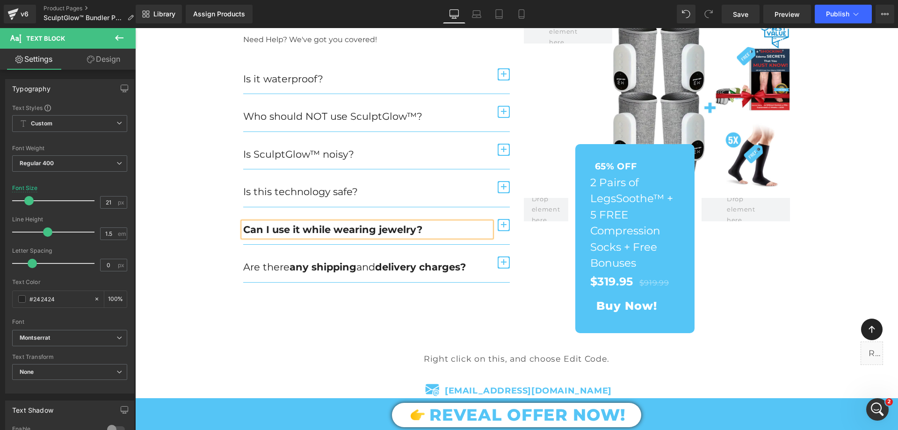
click at [313, 229] on b "Can I use it while wearing jewelry?" at bounding box center [332, 230] width 179 height 12
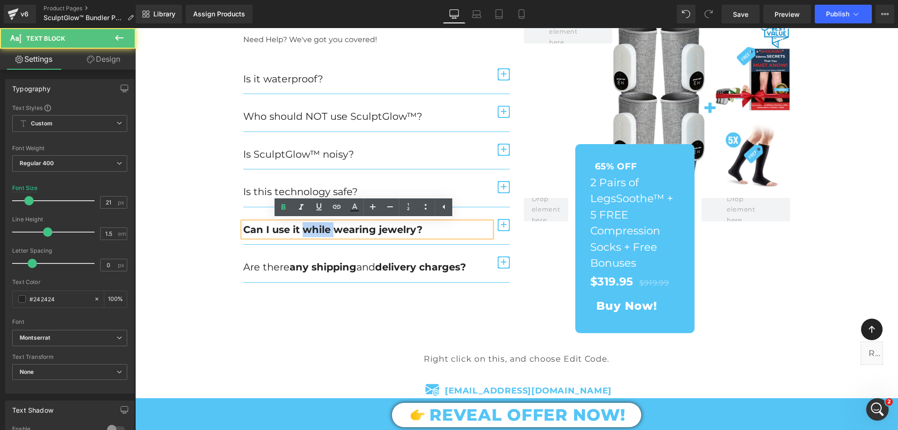
click at [313, 229] on b "Can I use it while wearing jewelry?" at bounding box center [332, 230] width 179 height 12
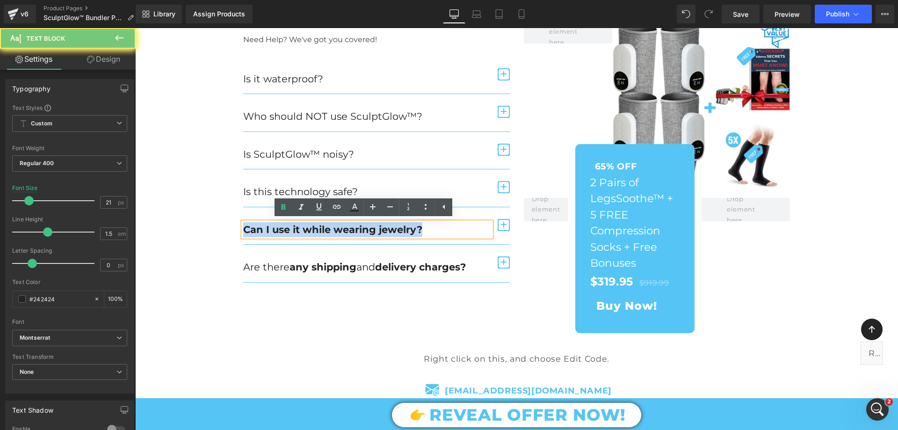
click at [313, 229] on b "Can I use it while wearing jewelry?" at bounding box center [332, 230] width 179 height 12
click at [286, 208] on icon at bounding box center [283, 207] width 11 height 11
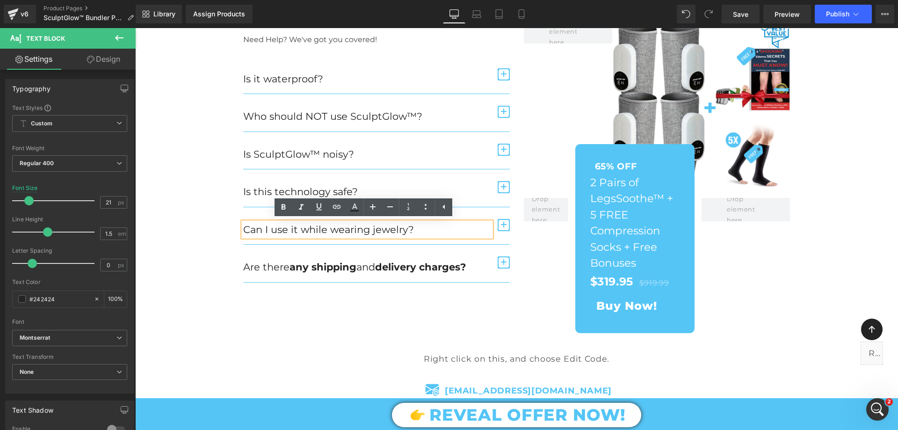
click at [494, 226] on div "Can I use it while wearing jewelry? Text Block" at bounding box center [376, 225] width 267 height 37
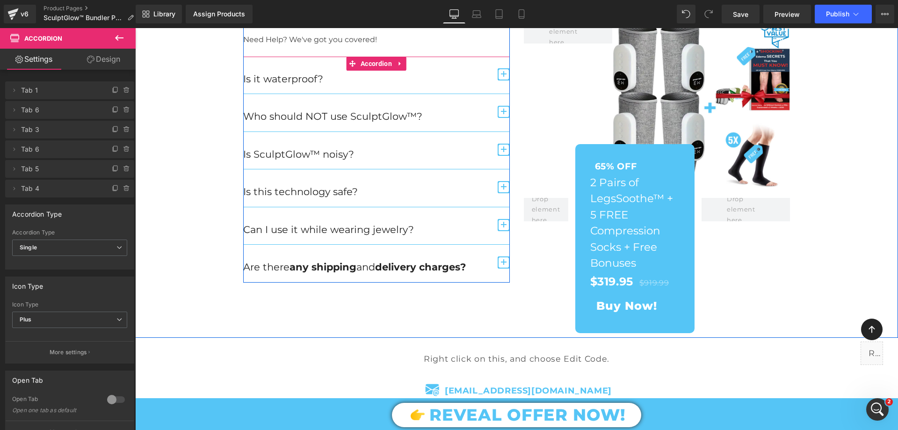
click at [498, 230] on span "button" at bounding box center [504, 225] width 12 height 12
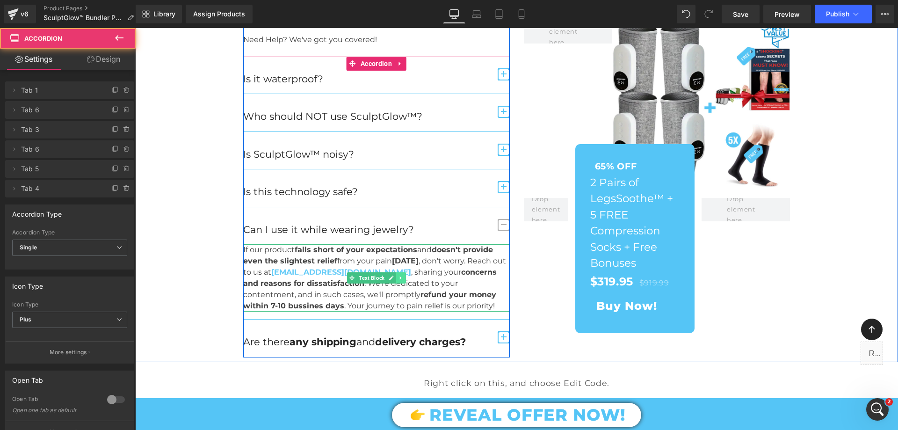
click at [396, 275] on link at bounding box center [401, 277] width 10 height 11
click at [433, 271] on p "If our product falls short of your expectations and doesn't provide even the sl…" at bounding box center [376, 277] width 267 height 67
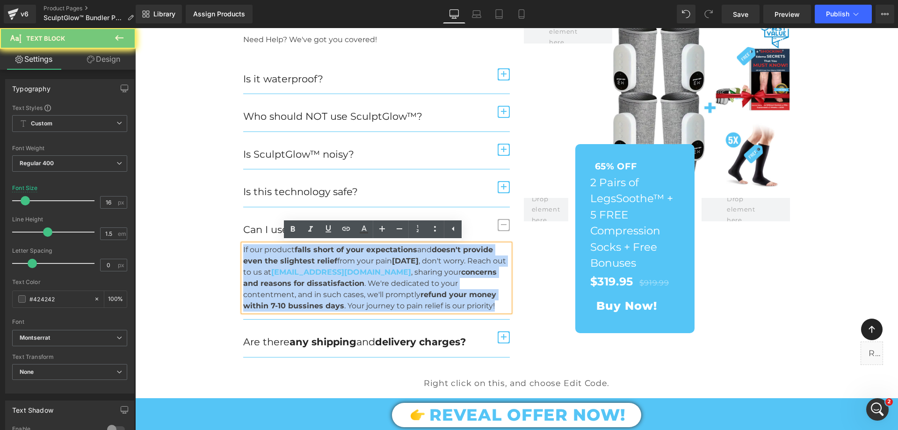
click at [433, 271] on p "If our product falls short of your expectations and doesn't provide even the sl…" at bounding box center [376, 277] width 267 height 67
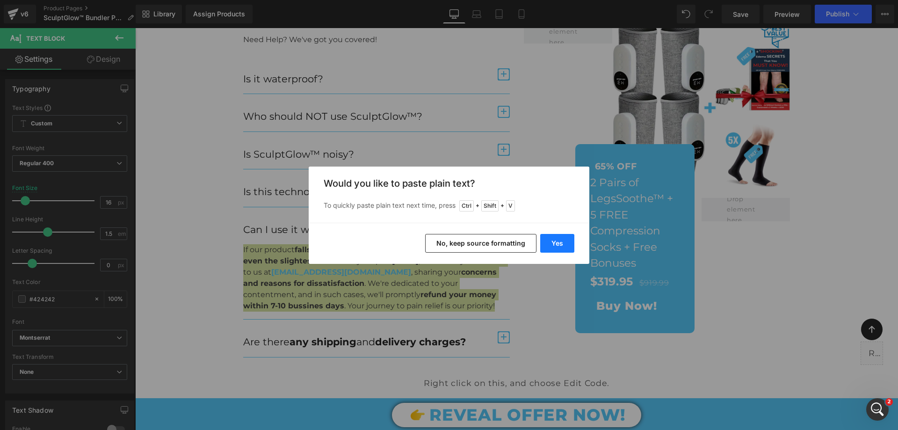
click at [550, 241] on button "Yes" at bounding box center [557, 243] width 34 height 19
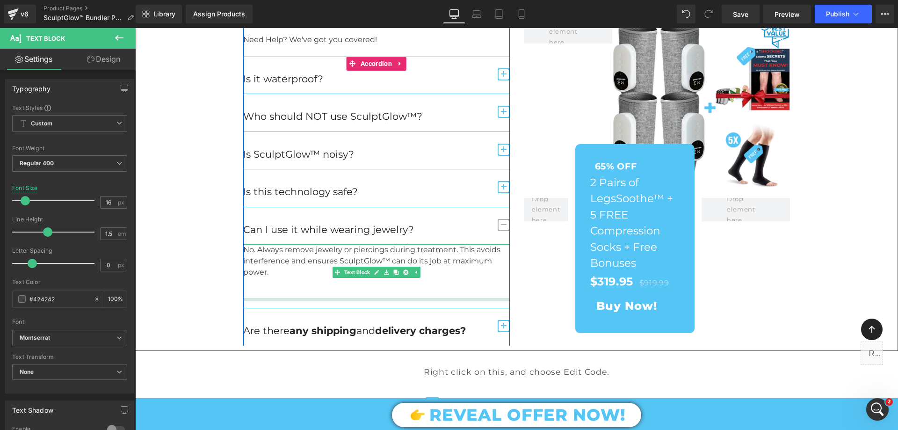
click at [313, 299] on div at bounding box center [376, 299] width 267 height 2
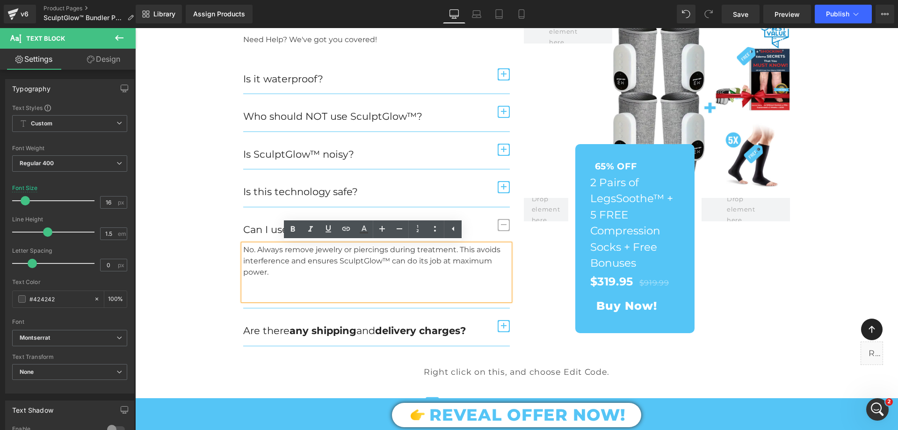
click at [313, 298] on p at bounding box center [376, 294] width 267 height 11
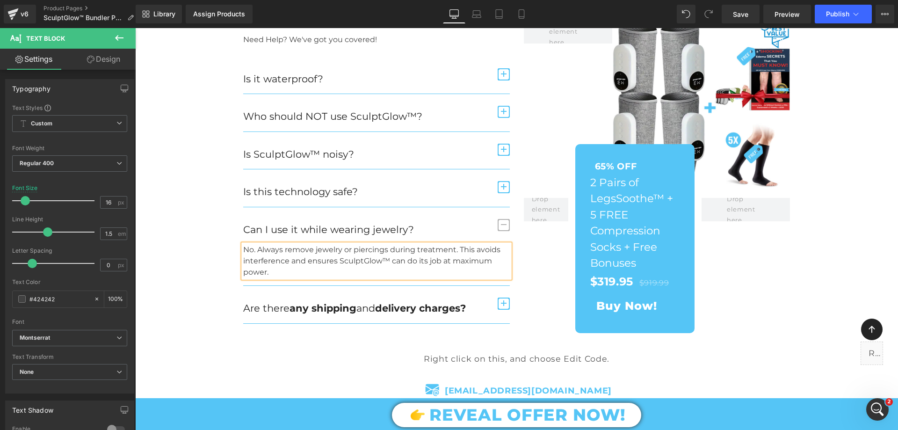
click at [214, 248] on div "SculptGlow™ FAQ — Everything You Need to Know Heading Need Help? We've got you …" at bounding box center [516, 149] width 763 height 367
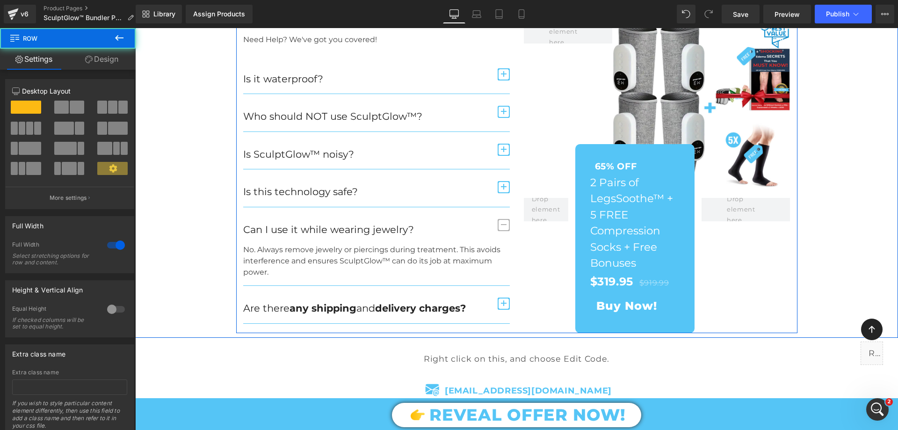
click at [498, 225] on span "button" at bounding box center [504, 225] width 12 height 12
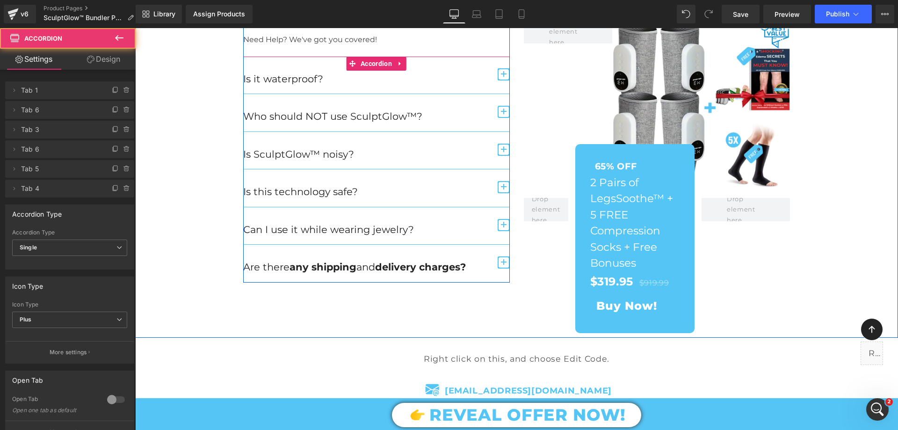
click at [504, 265] on span "button" at bounding box center [504, 265] width 0 height 0
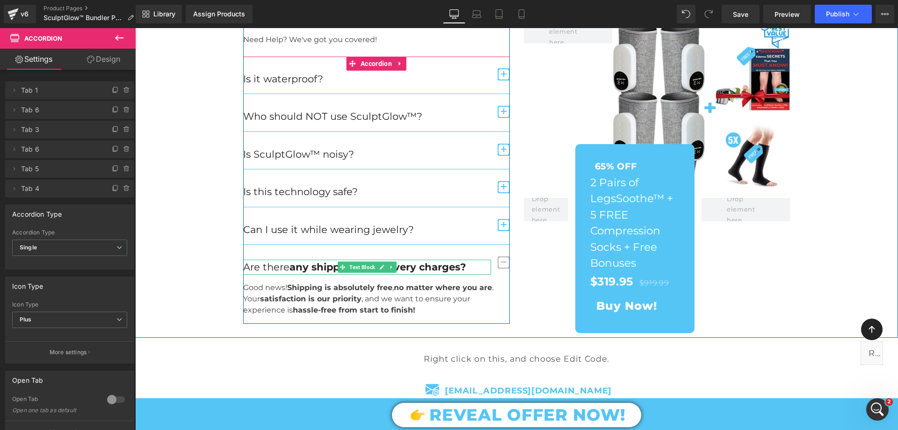
click at [326, 262] on strong "any shipping" at bounding box center [323, 267] width 67 height 12
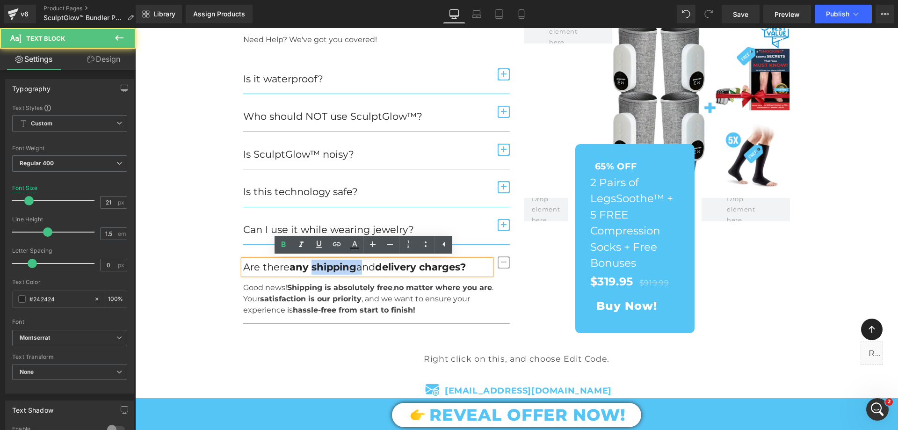
click at [326, 262] on strong "any shipping" at bounding box center [323, 267] width 67 height 12
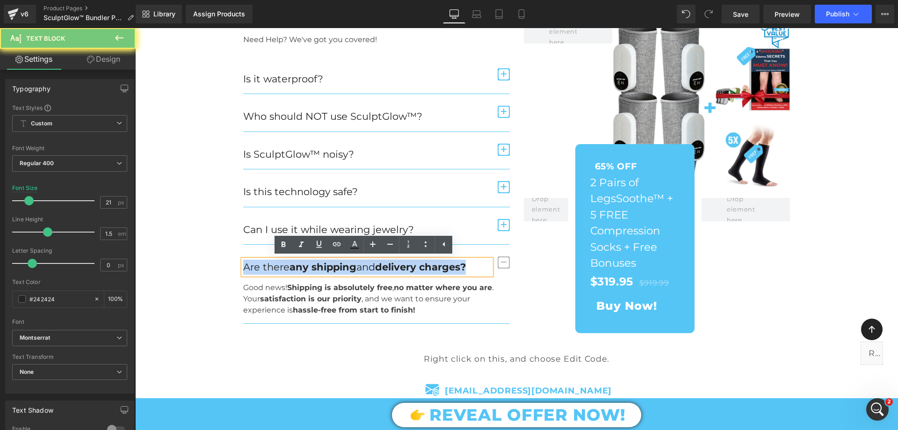
click at [326, 262] on strong "any shipping" at bounding box center [323, 267] width 67 height 12
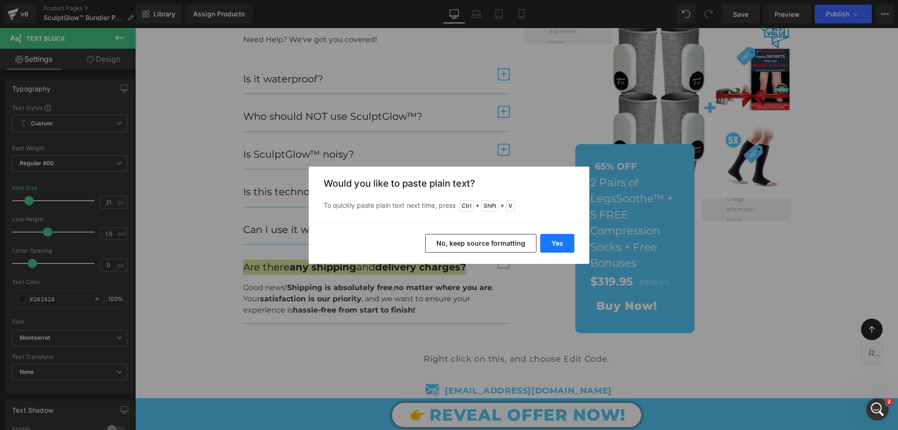
click at [554, 240] on button "Yes" at bounding box center [557, 243] width 34 height 19
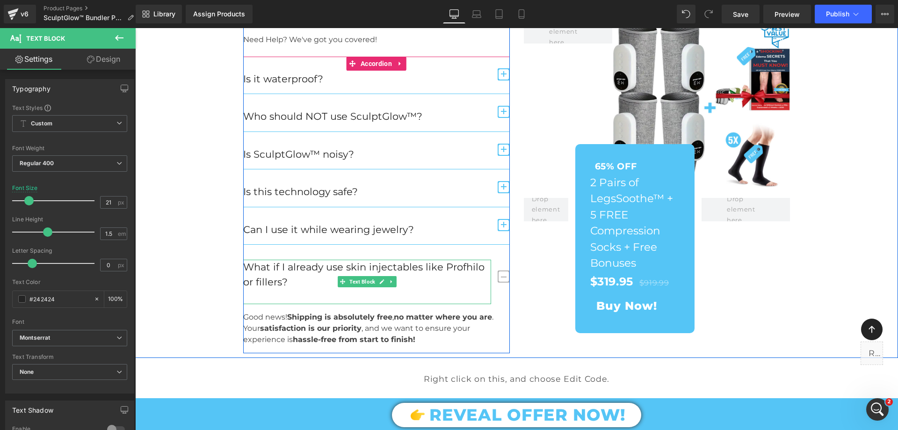
click at [326, 295] on p at bounding box center [367, 296] width 248 height 15
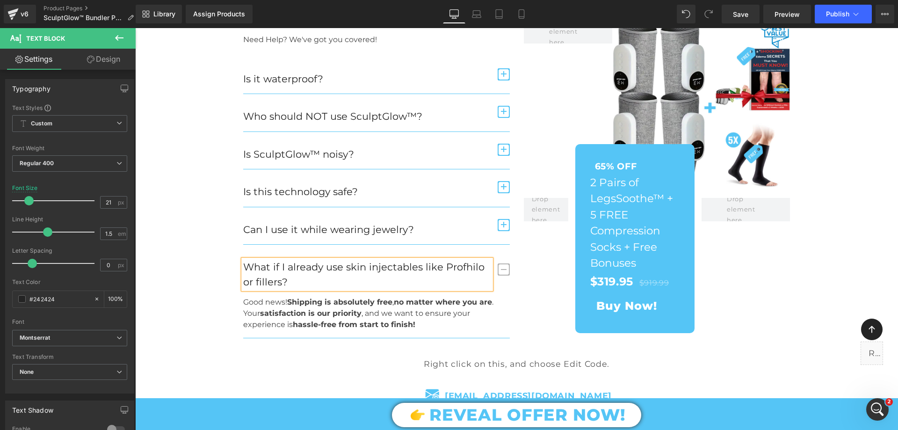
click at [324, 303] on strong "Shipping is absolutely free" at bounding box center [339, 302] width 105 height 9
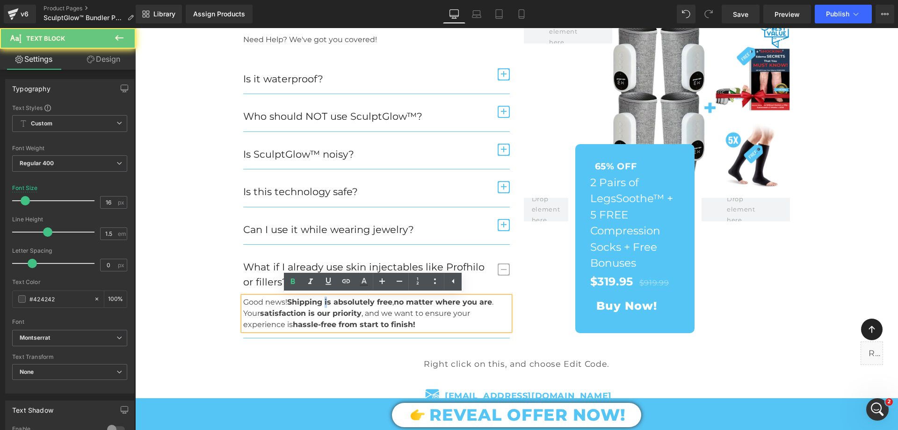
click at [324, 307] on p "Good news! Shipping is absolutely free , no matter where you are . Your satisfa…" at bounding box center [376, 314] width 267 height 34
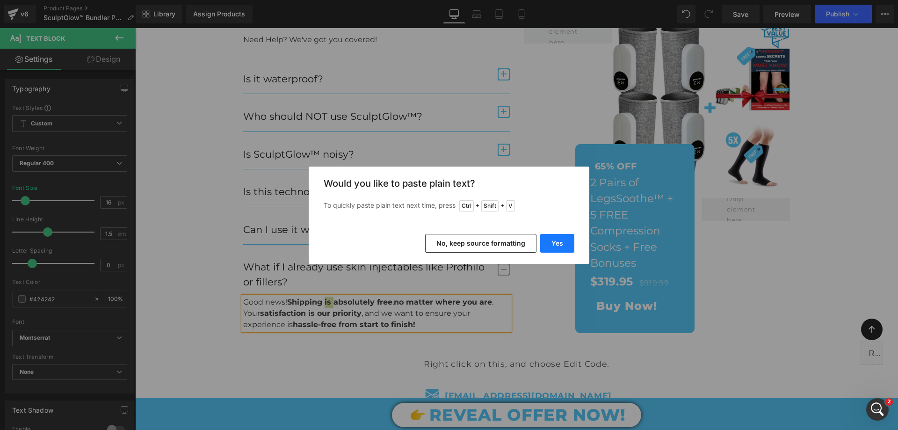
click at [549, 242] on button "Yes" at bounding box center [557, 243] width 34 height 19
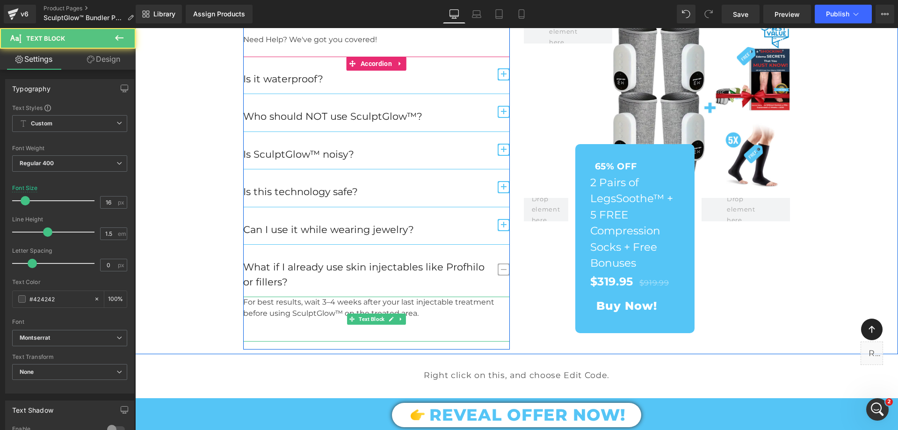
click at [378, 333] on p at bounding box center [376, 335] width 267 height 11
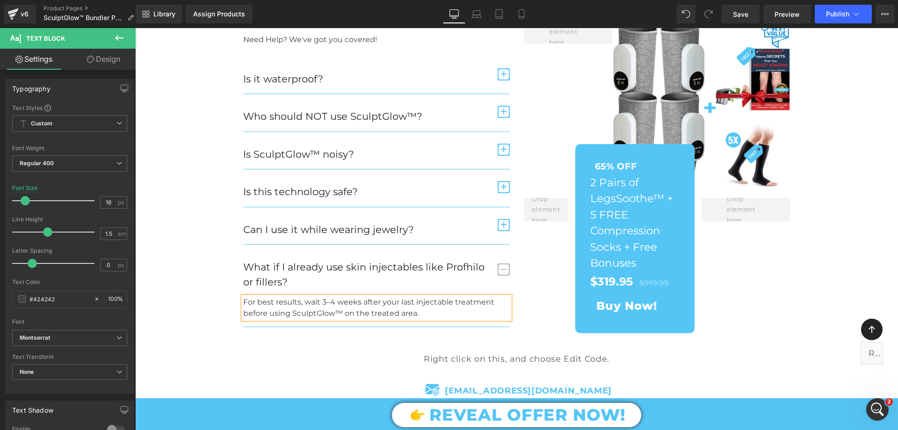
click at [182, 261] on div "SculptGlow™ FAQ — Everything You Need to Know Heading Need Help? We've got you …" at bounding box center [516, 149] width 763 height 367
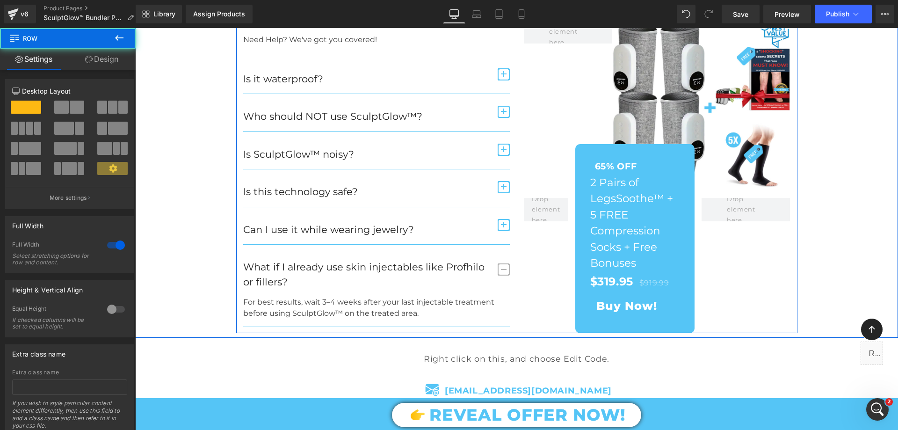
click at [502, 272] on span "button" at bounding box center [504, 269] width 12 height 12
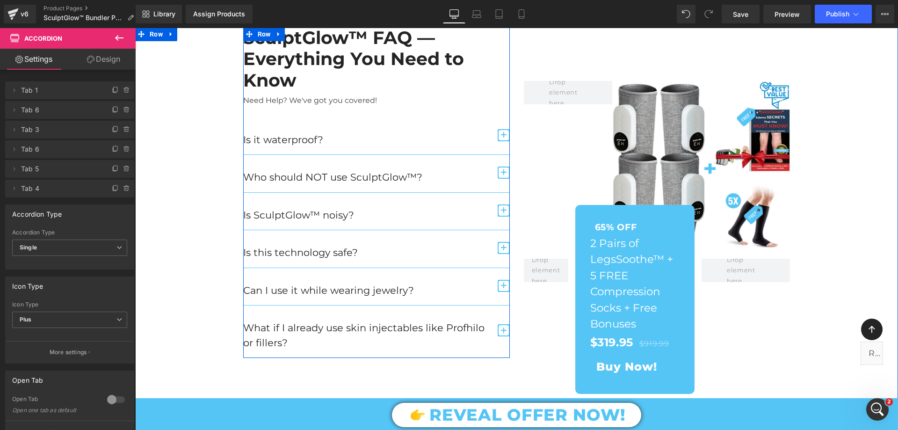
scroll to position [2958, 0]
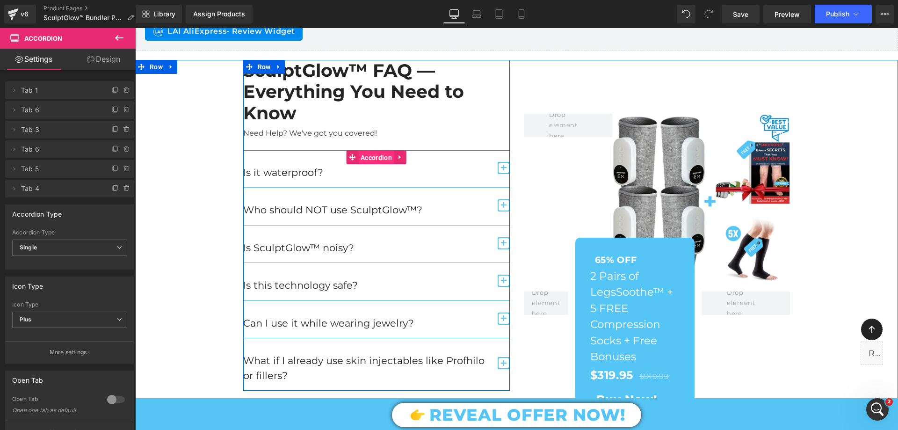
click at [364, 156] on span "Accordion" at bounding box center [376, 158] width 36 height 14
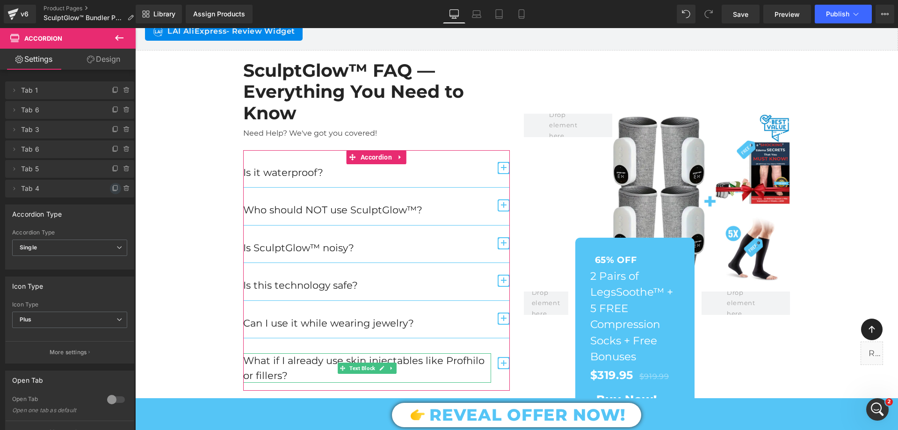
click at [113, 191] on icon at bounding box center [115, 189] width 4 height 4
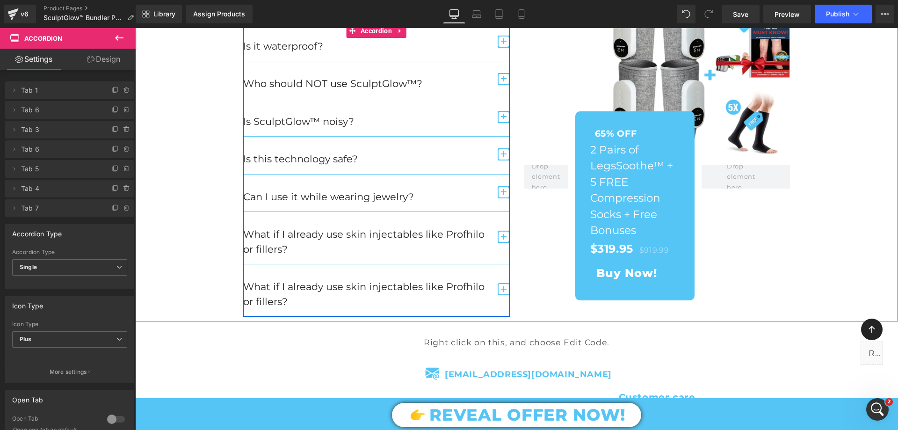
scroll to position [3146, 0]
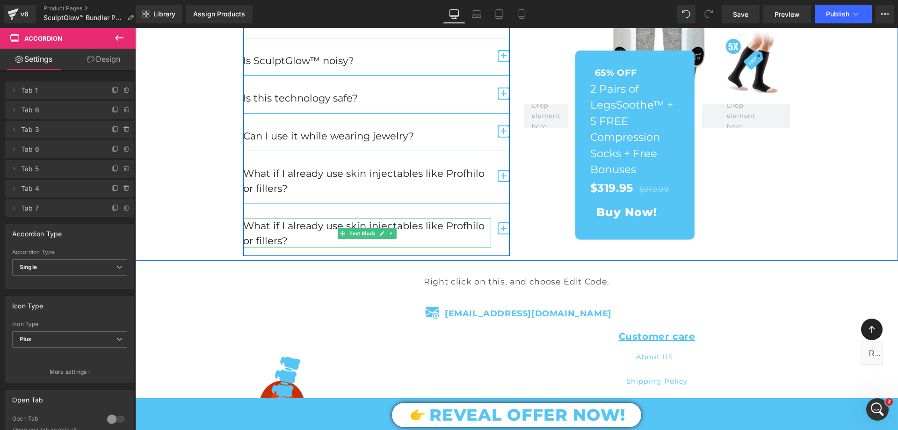
click at [303, 230] on p "What if I already use skin injectables like Profhilo or fillers?" at bounding box center [367, 232] width 248 height 29
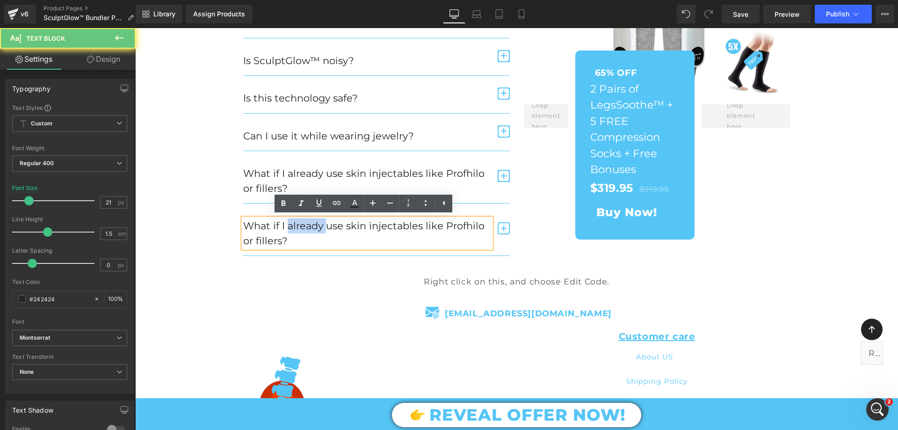
click at [303, 230] on p "What if I already use skin injectables like Profhilo or fillers?" at bounding box center [367, 232] width 248 height 29
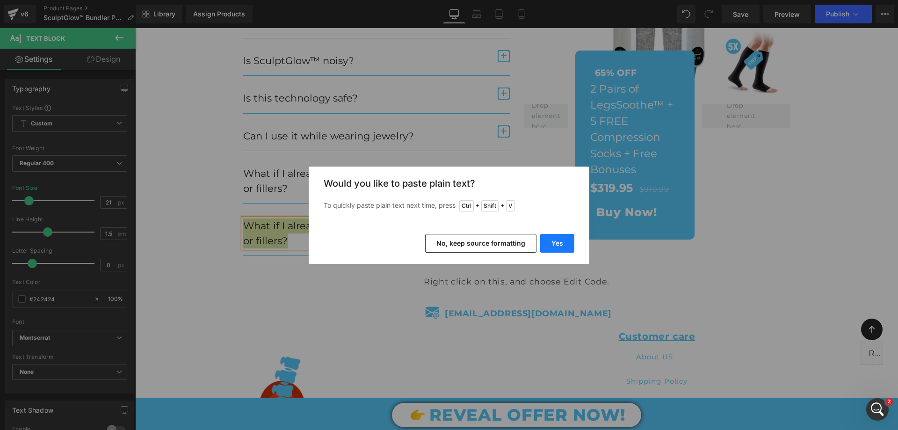
click at [547, 245] on button "Yes" at bounding box center [557, 243] width 34 height 19
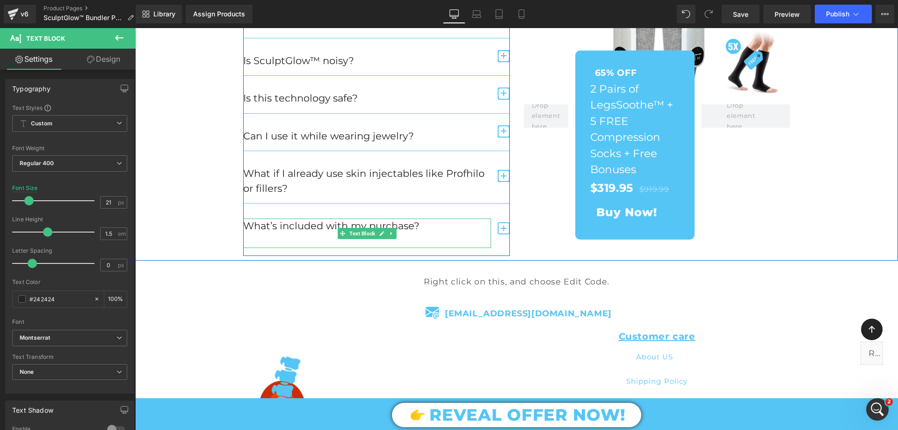
click at [322, 242] on p at bounding box center [367, 240] width 248 height 15
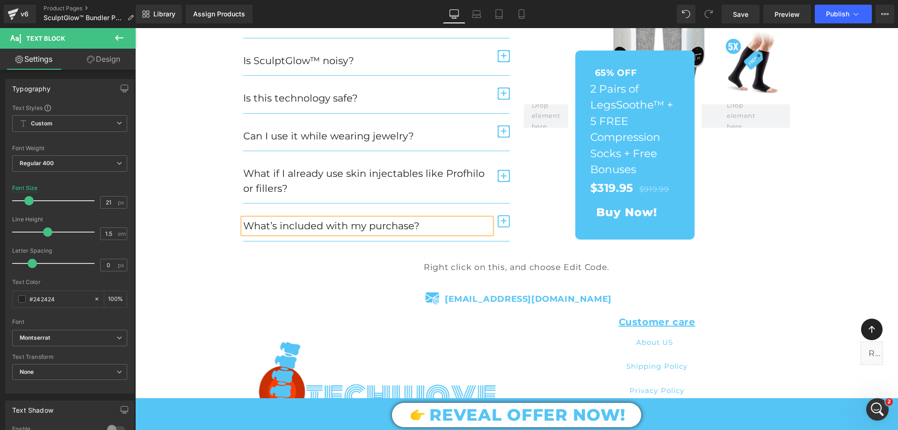
click at [502, 219] on span "button" at bounding box center [504, 221] width 12 height 12
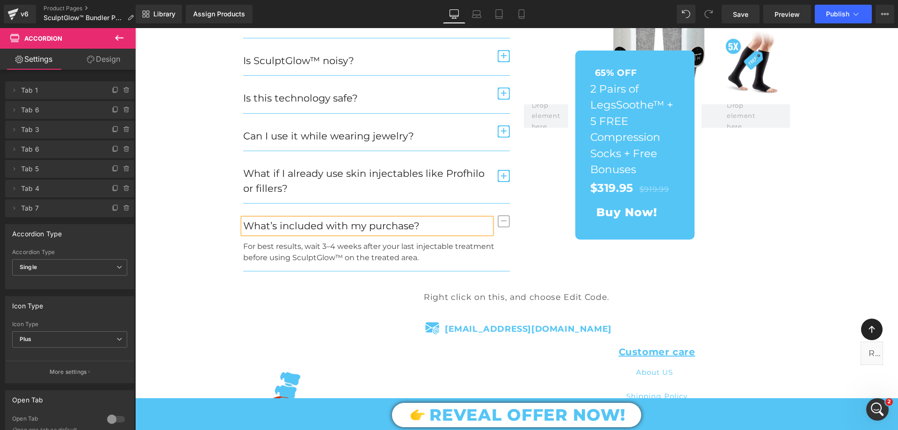
click at [314, 250] on p "For best results, wait 3–4 weeks after your last injectable treatment before us…" at bounding box center [376, 252] width 267 height 22
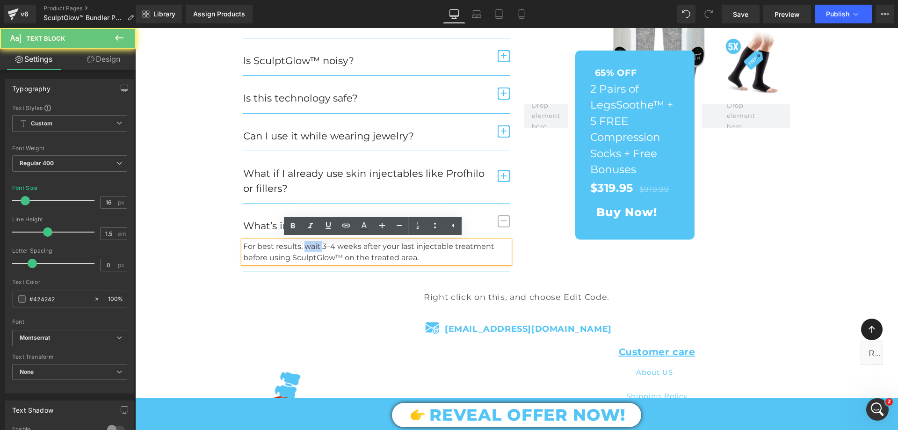
click at [314, 250] on p "For best results, wait 3–4 weeks after your last injectable treatment before us…" at bounding box center [376, 252] width 267 height 22
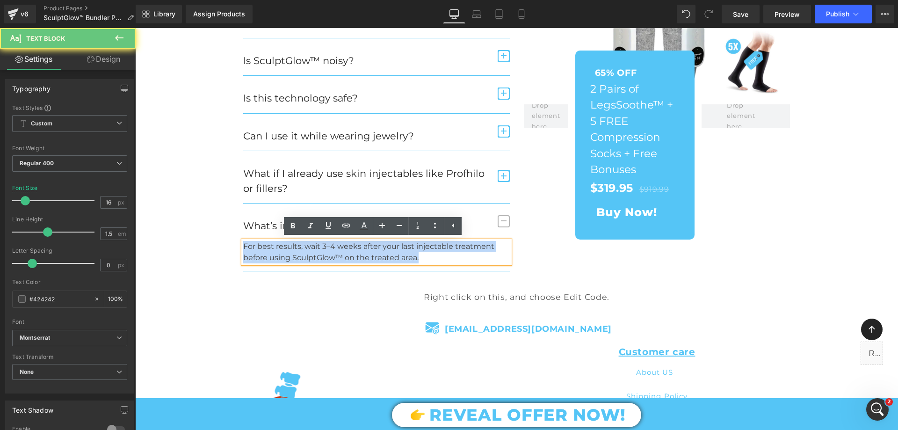
click at [314, 250] on p "For best results, wait 3–4 weeks after your last injectable treatment before us…" at bounding box center [376, 252] width 267 height 22
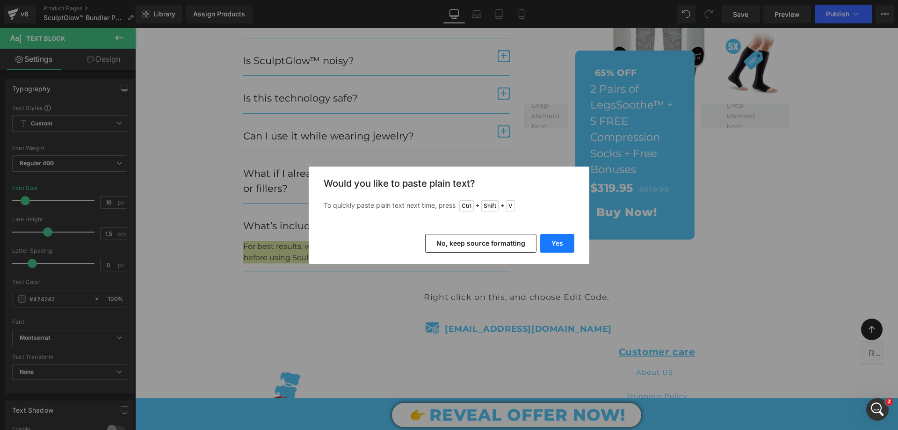
click at [556, 239] on button "Yes" at bounding box center [557, 243] width 34 height 19
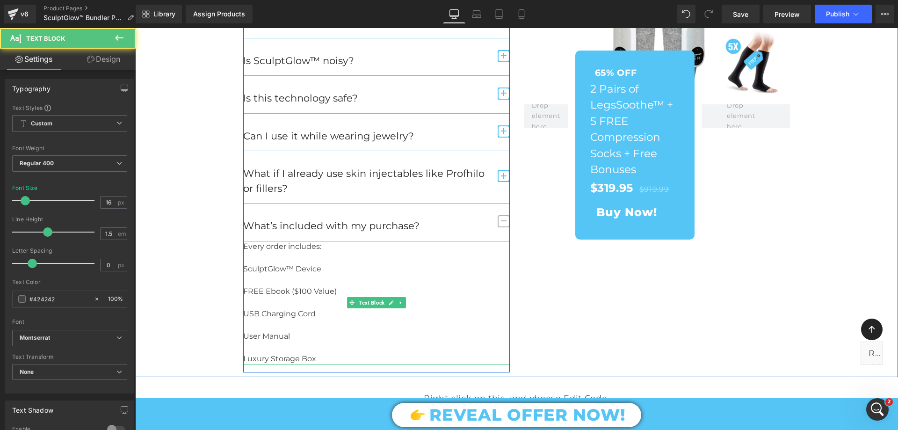
click at [247, 278] on p at bounding box center [376, 280] width 267 height 11
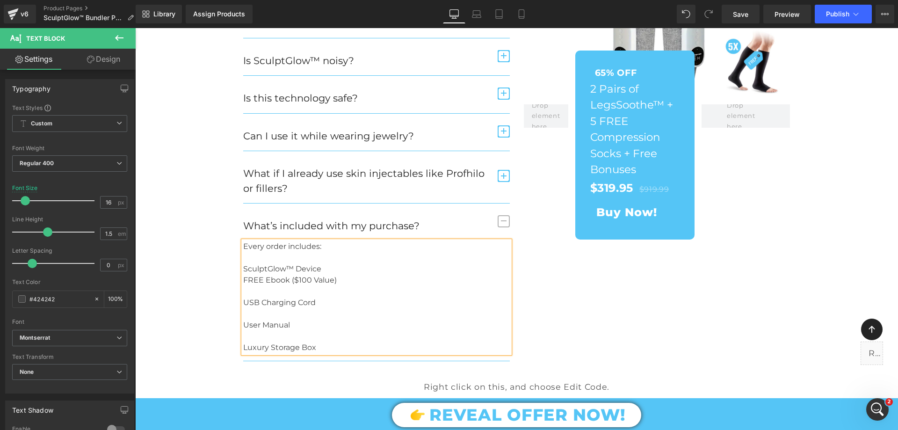
click at [245, 293] on p at bounding box center [376, 291] width 267 height 11
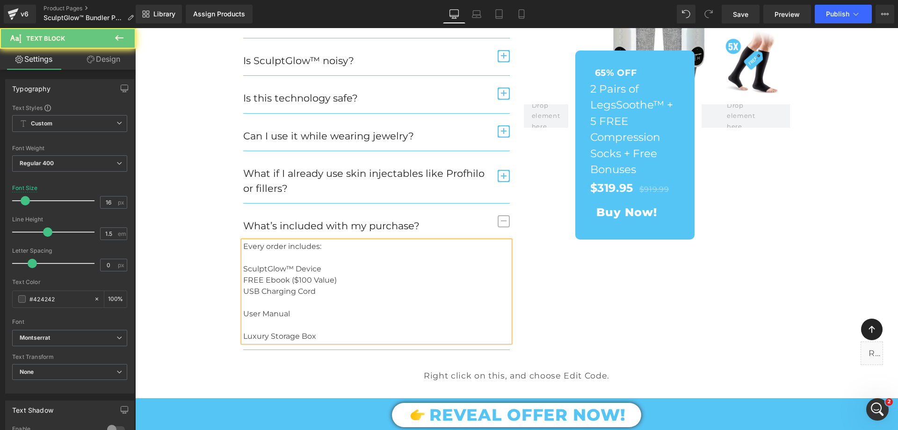
click at [244, 303] on p at bounding box center [376, 302] width 267 height 11
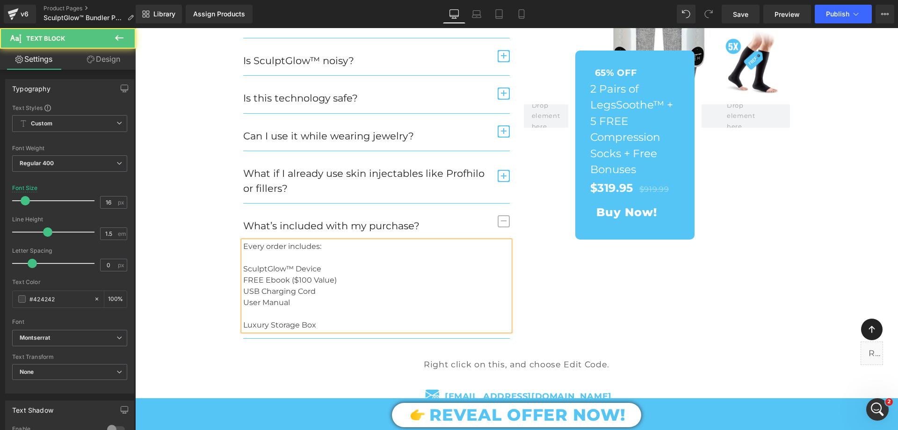
click at [245, 313] on p at bounding box center [376, 313] width 267 height 11
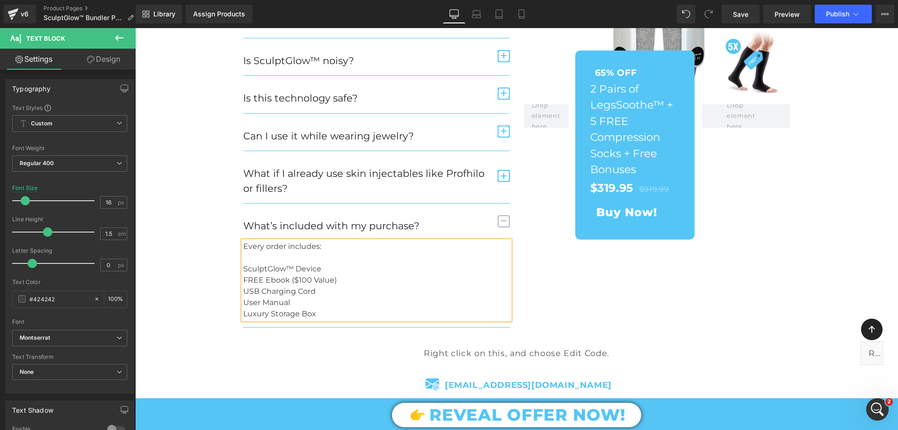
click at [196, 301] on div "SculptGlow™ FAQ — Everything You Need to Know Heading Need Help? We've got you …" at bounding box center [516, 100] width 763 height 455
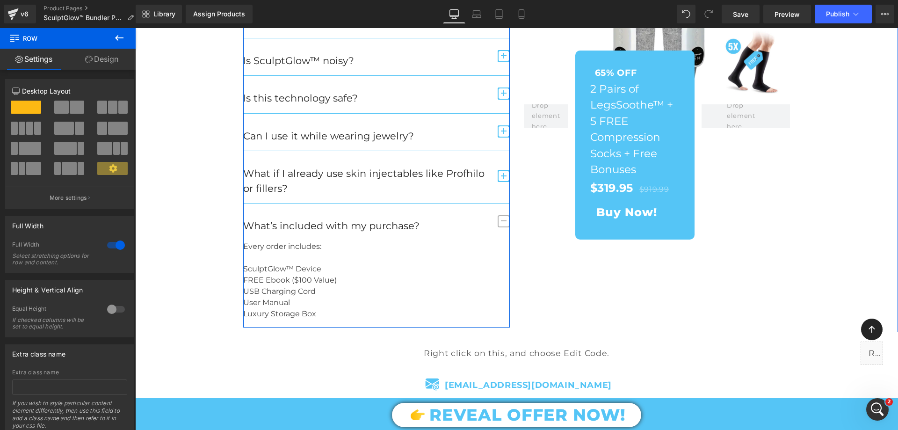
click at [498, 222] on span "button" at bounding box center [504, 221] width 12 height 12
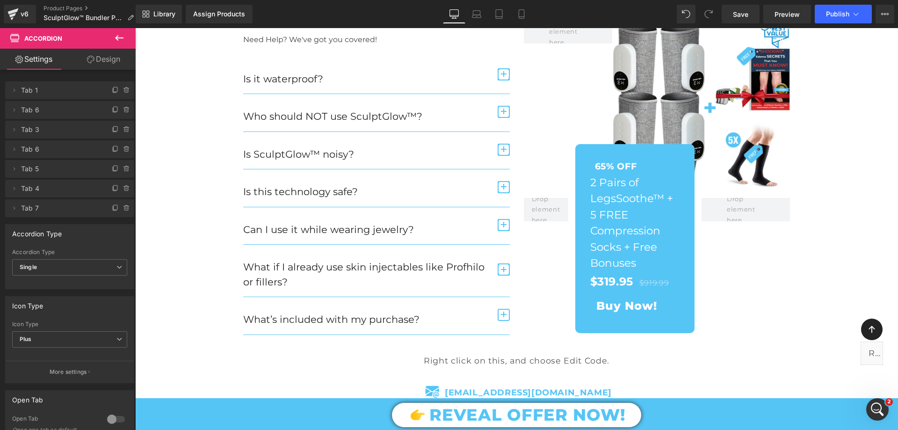
scroll to position [2912, 0]
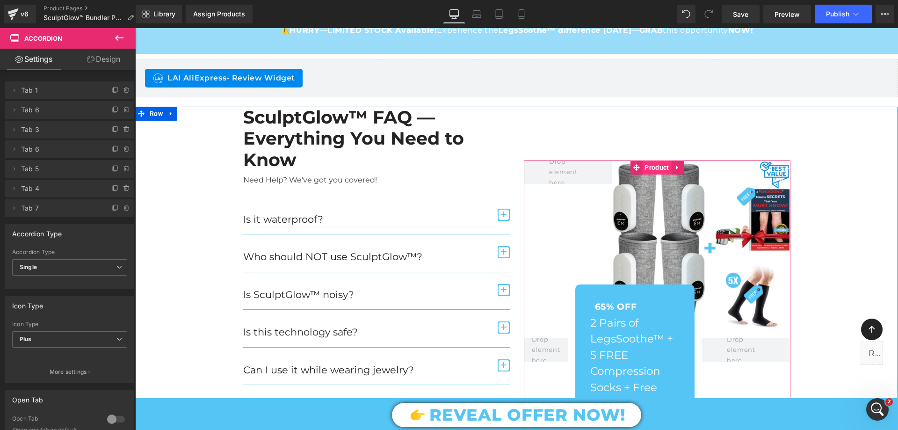
click at [651, 168] on span "Product" at bounding box center [656, 167] width 29 height 14
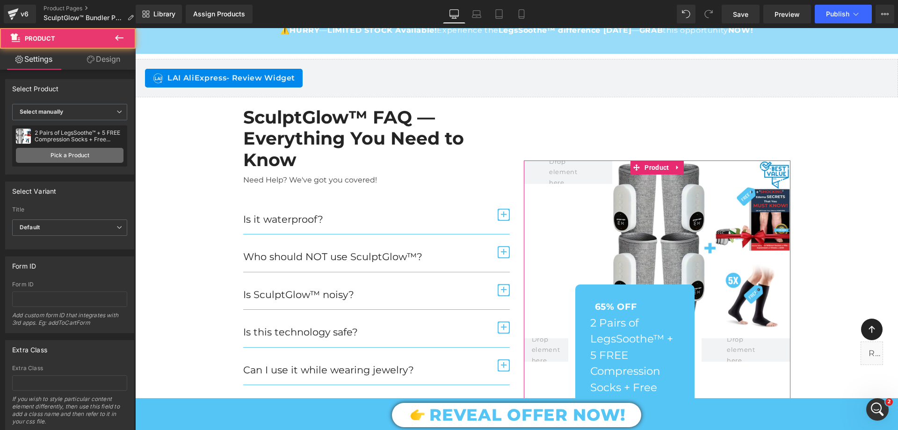
click at [47, 151] on link "Pick a Product" at bounding box center [70, 155] width 108 height 15
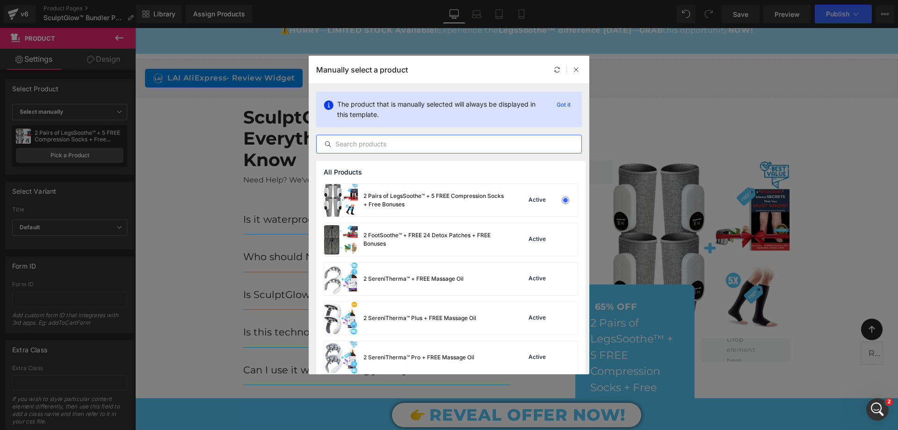
click at [361, 146] on input "text" at bounding box center [449, 143] width 265 height 11
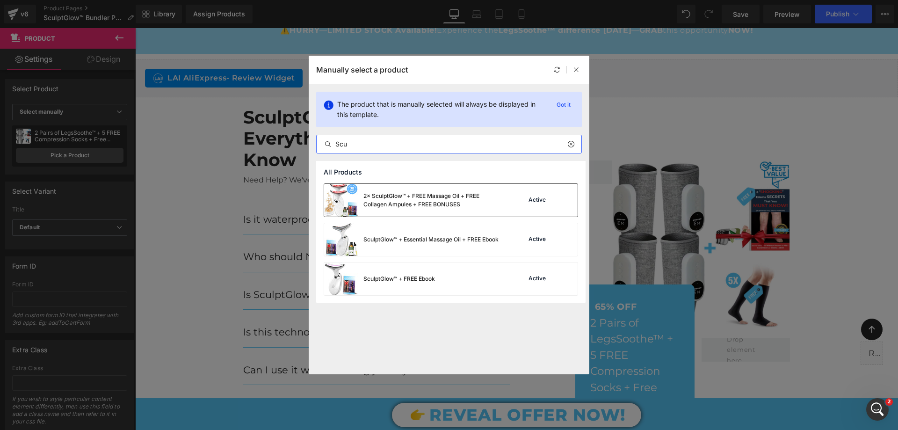
type input "Scu"
click at [421, 202] on div "2× SculptGlow™ + FREE Massage Oil + FREE Collagen Ampules + FREE BONUSES" at bounding box center [434, 200] width 140 height 17
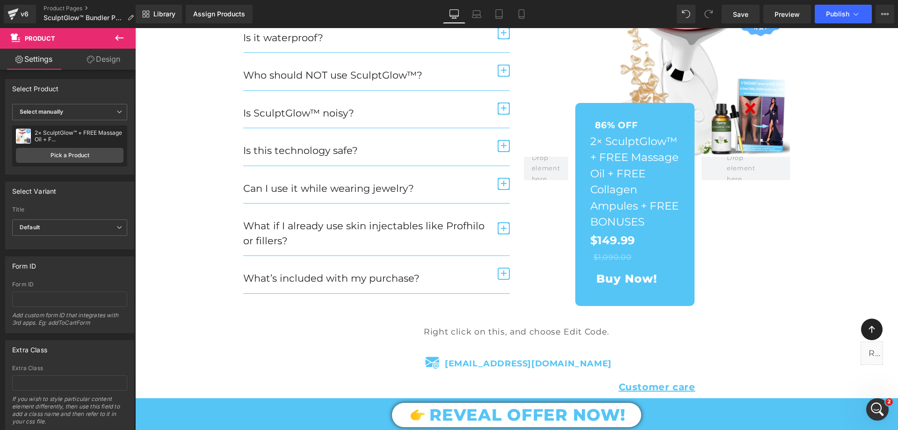
scroll to position [2958, 0]
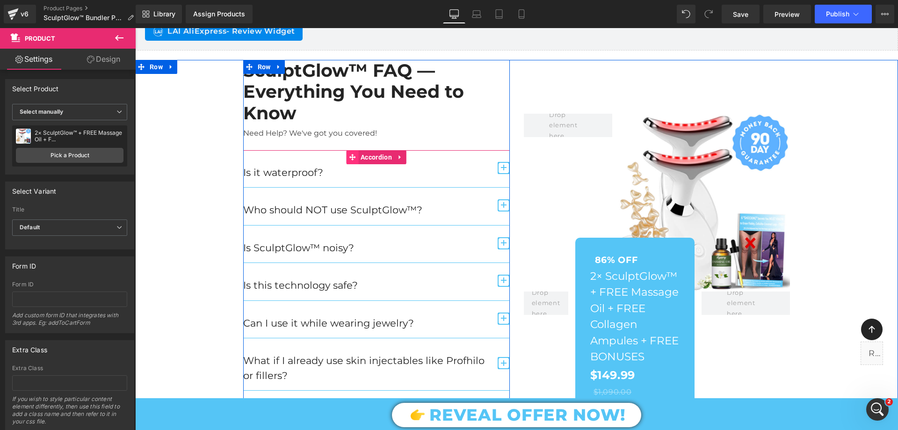
click at [351, 158] on icon at bounding box center [352, 156] width 7 height 7
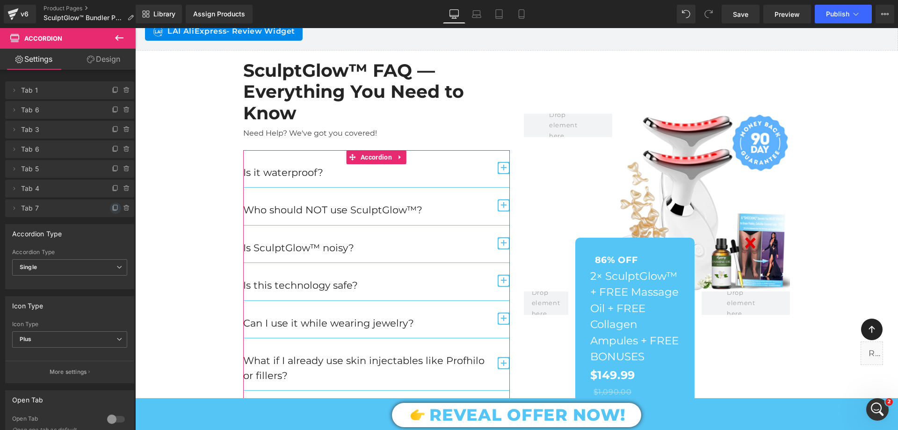
click at [114, 206] on icon at bounding box center [116, 207] width 4 height 5
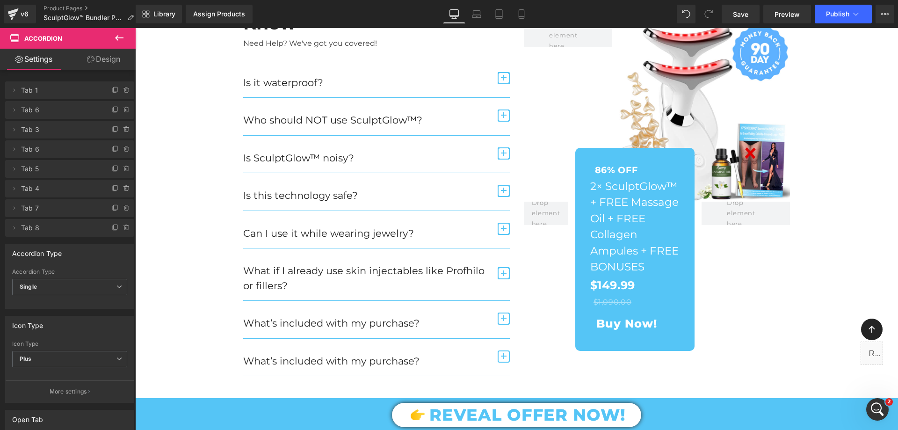
scroll to position [3146, 0]
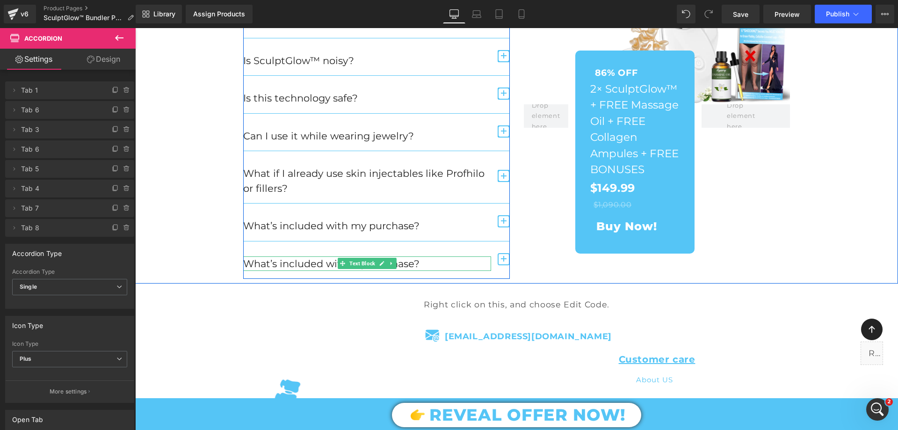
click at [380, 262] on icon at bounding box center [381, 263] width 5 height 5
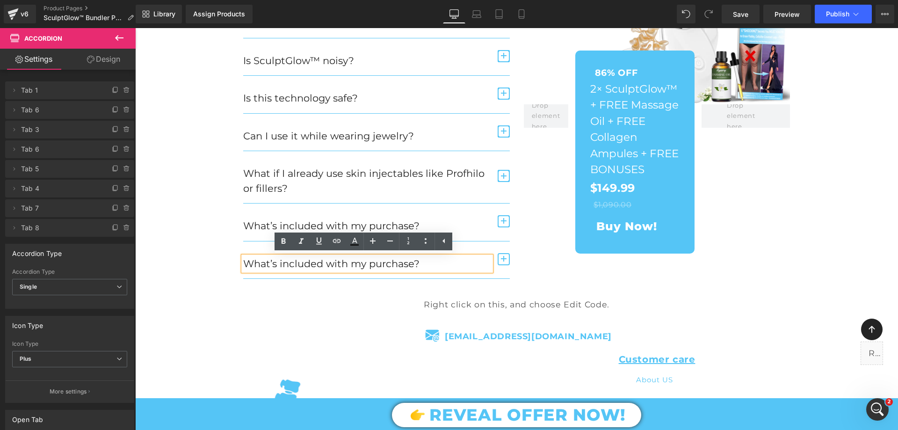
click at [370, 262] on p "What’s included with my purchase?" at bounding box center [367, 263] width 248 height 15
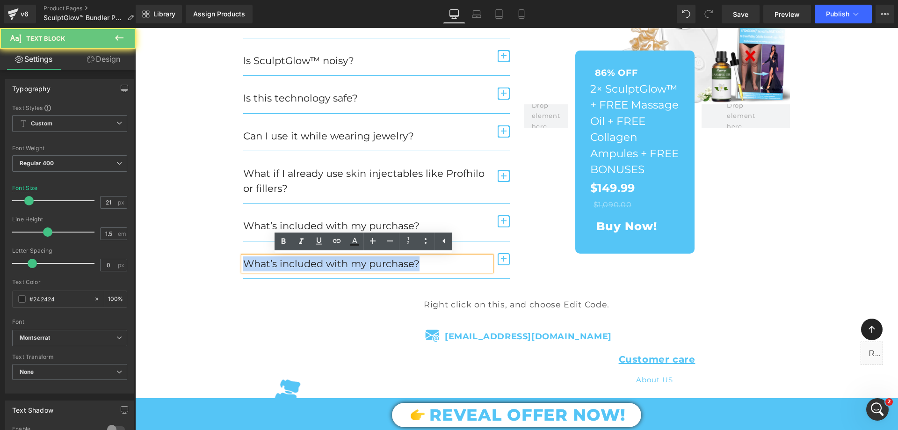
click at [370, 262] on p "What’s included with my purchase?" at bounding box center [367, 263] width 248 height 15
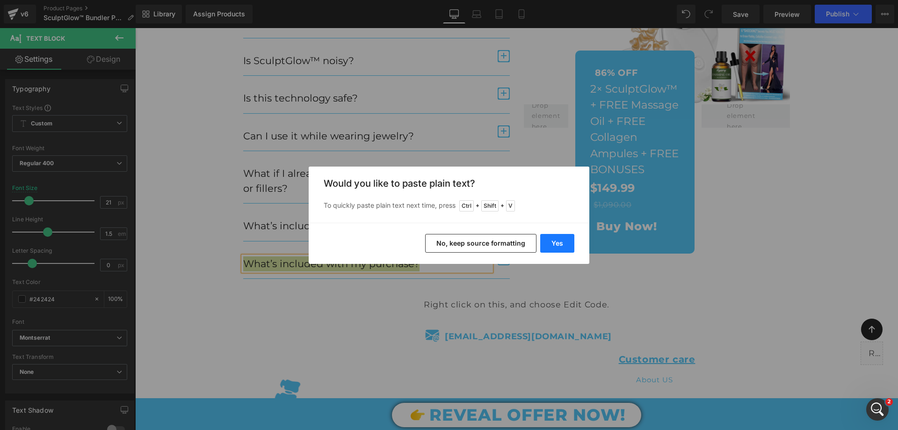
click at [559, 235] on button "Yes" at bounding box center [557, 243] width 34 height 19
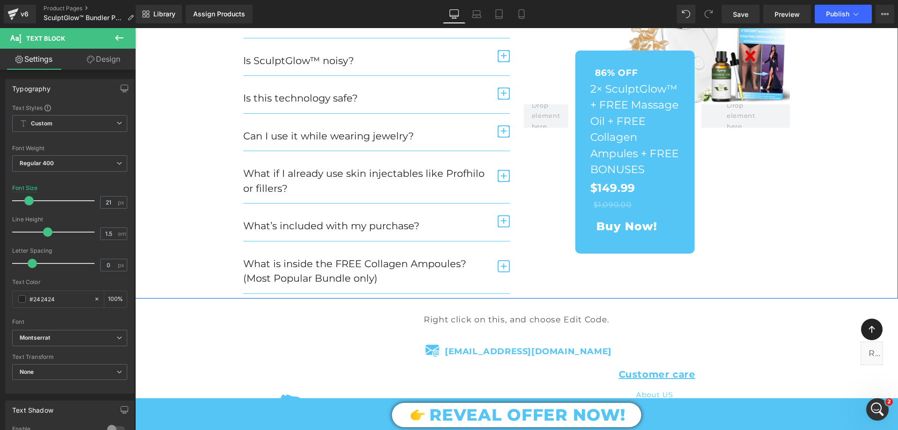
click at [209, 234] on div "SculptGlow™ FAQ — Everything You Need to Know Heading Need Help? We've got you …" at bounding box center [516, 83] width 763 height 421
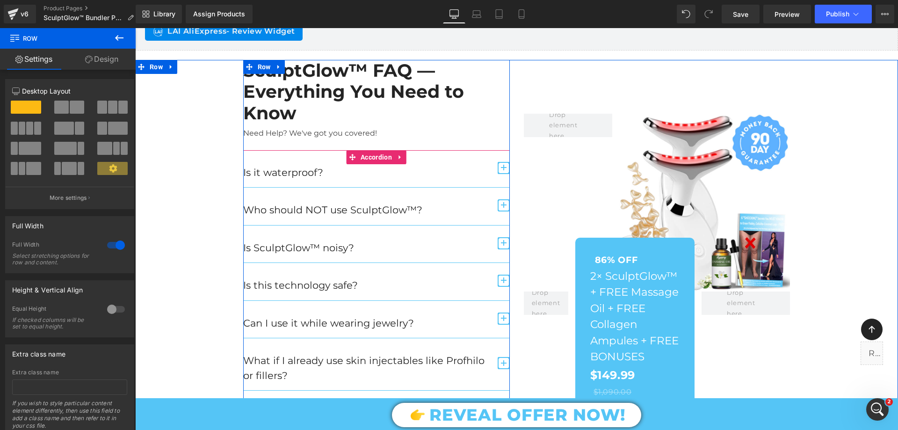
scroll to position [3192, 0]
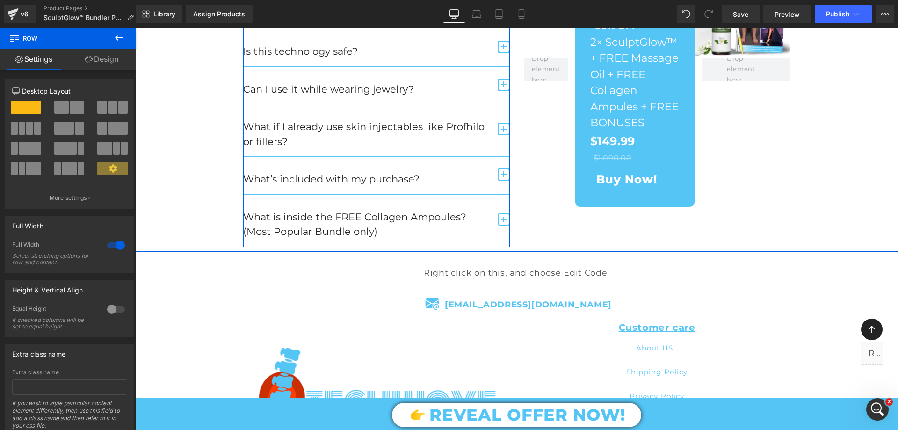
click at [502, 222] on span "button" at bounding box center [504, 219] width 12 height 12
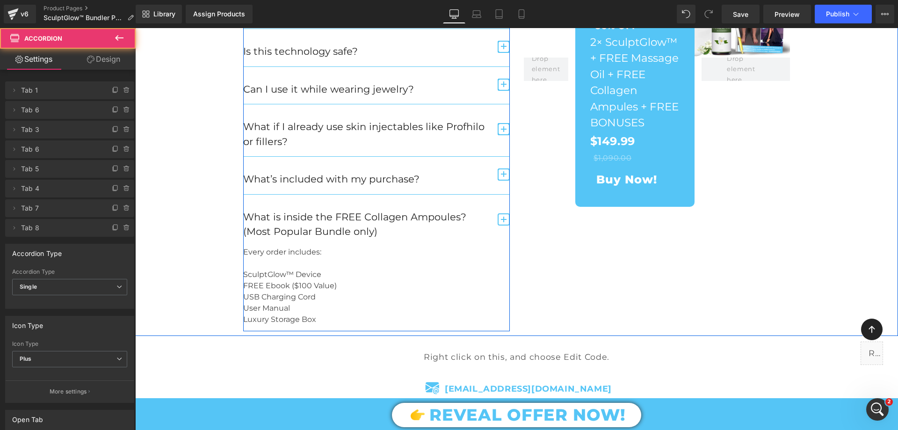
click at [367, 265] on p at bounding box center [376, 263] width 267 height 11
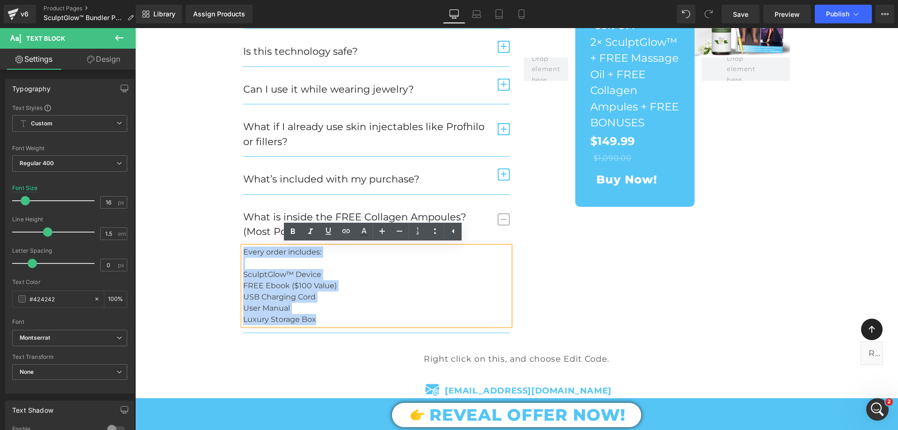
drag, startPoint x: 322, startPoint y: 316, endPoint x: 240, endPoint y: 255, distance: 102.0
click at [243, 255] on div "Every order includes: SculptGlow™ Device FREE Ebook ($100 Value) USB Charging C…" at bounding box center [376, 286] width 267 height 79
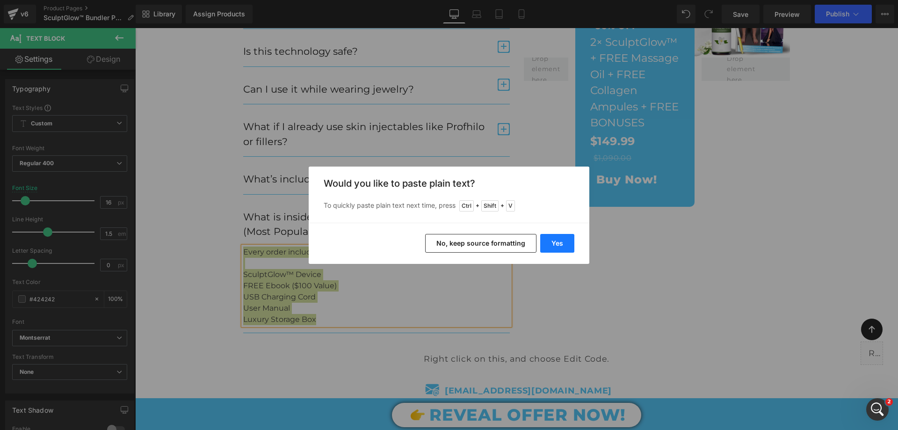
click at [560, 239] on button "Yes" at bounding box center [557, 243] width 34 height 19
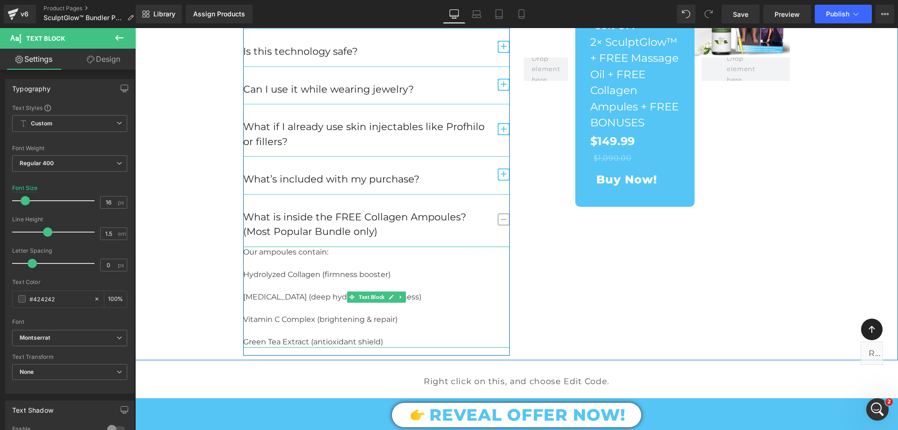
click at [263, 283] on p at bounding box center [376, 285] width 267 height 11
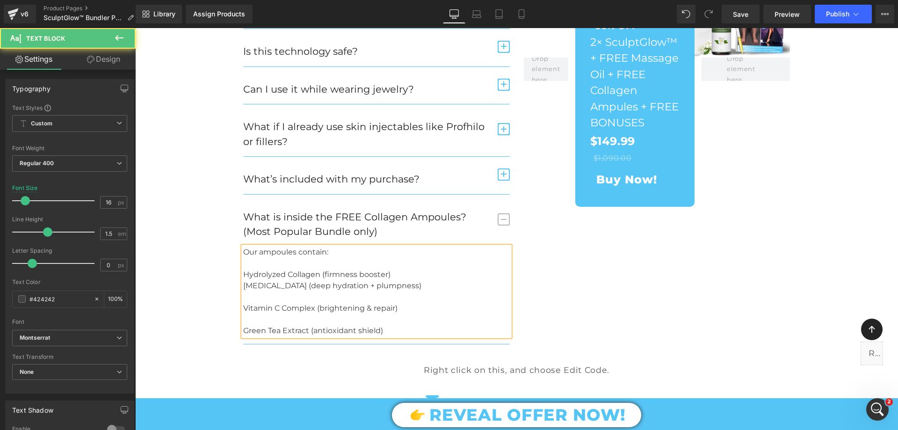
click at [246, 298] on p at bounding box center [376, 296] width 267 height 11
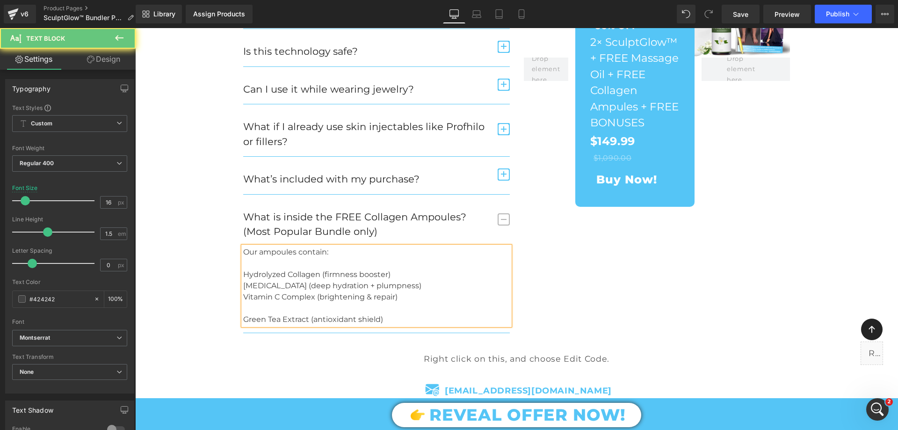
click at [248, 310] on p at bounding box center [376, 308] width 267 height 11
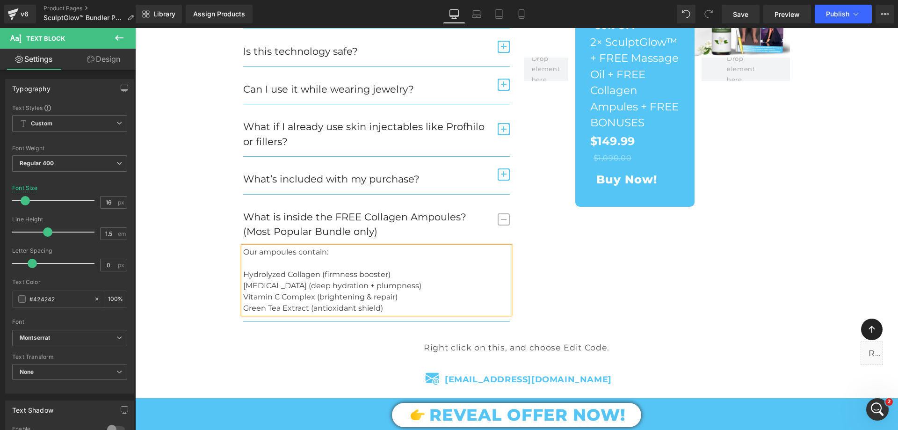
click at [198, 279] on div "SculptGlow™ FAQ — Everything You Need to Know Heading Need Help? We've got you …" at bounding box center [516, 74] width 763 height 496
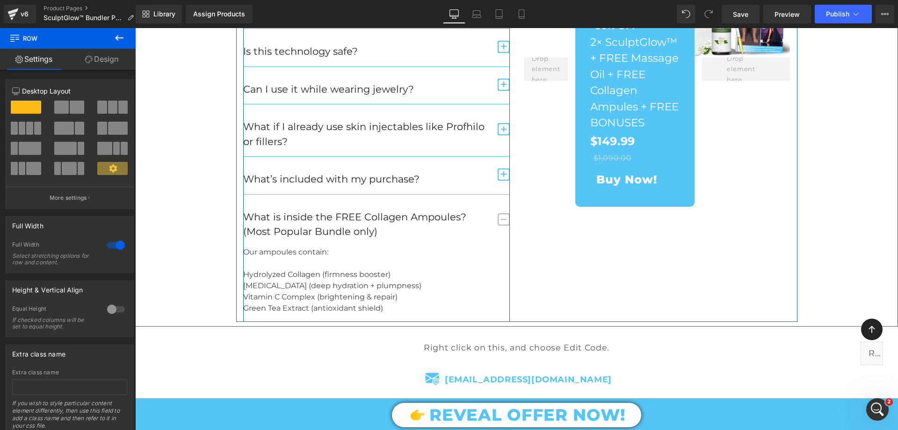
click at [504, 223] on span "button" at bounding box center [504, 223] width 0 height 0
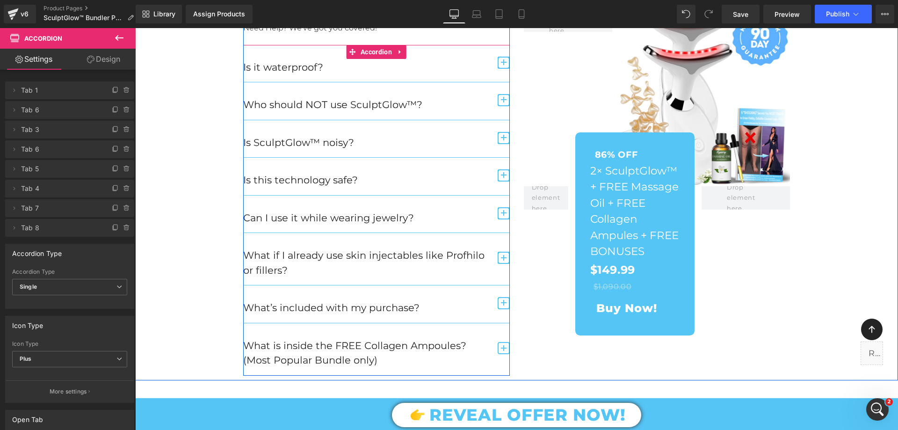
scroll to position [2958, 0]
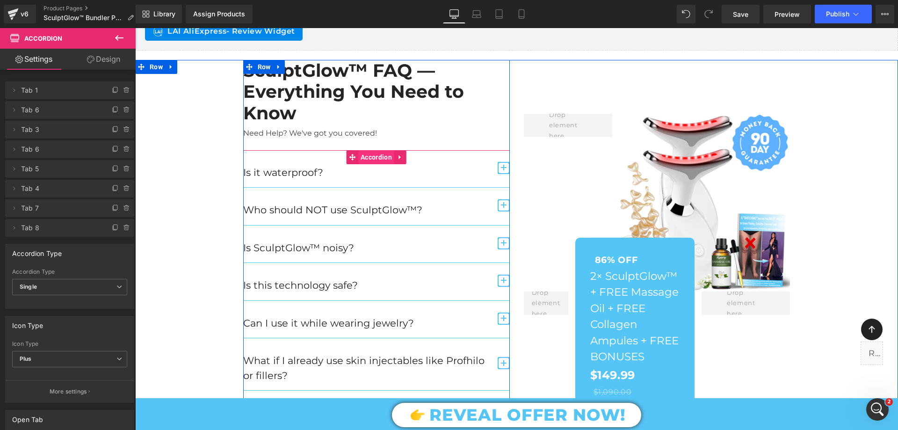
click at [375, 155] on span "Accordion" at bounding box center [376, 157] width 36 height 14
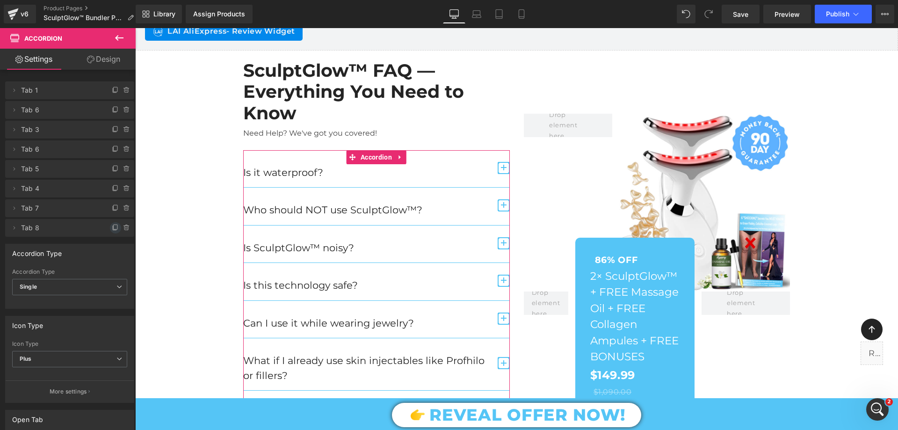
click at [115, 228] on icon at bounding box center [115, 227] width 7 height 7
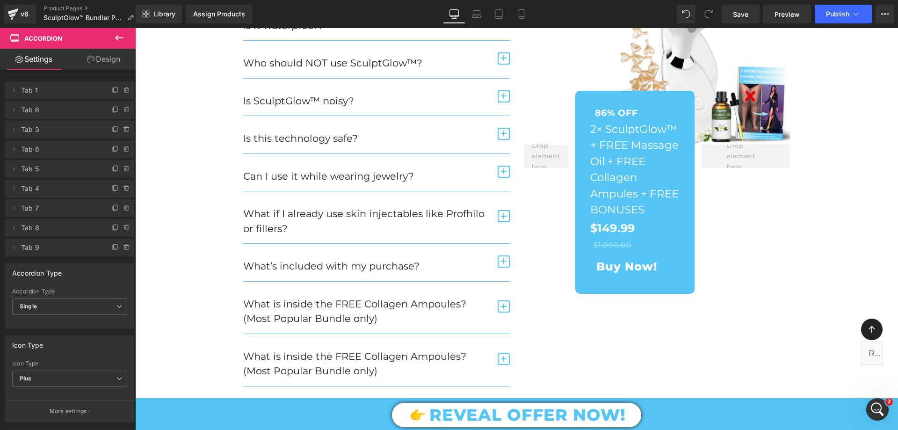
scroll to position [3239, 0]
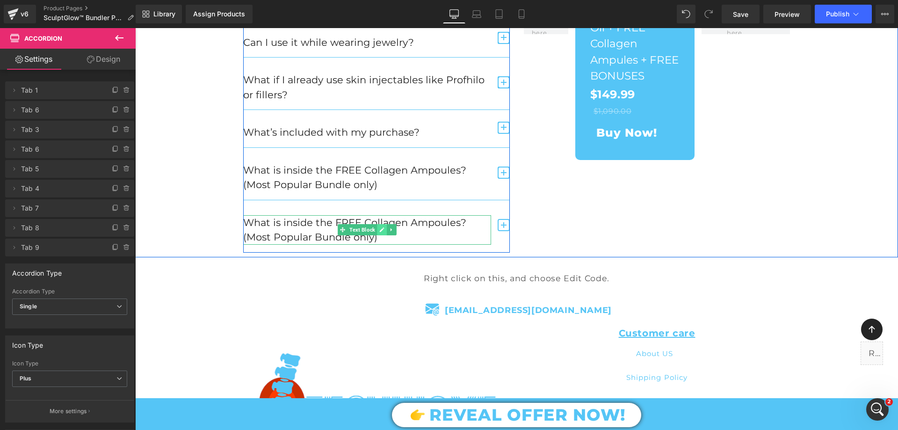
click at [377, 227] on link at bounding box center [382, 229] width 10 height 11
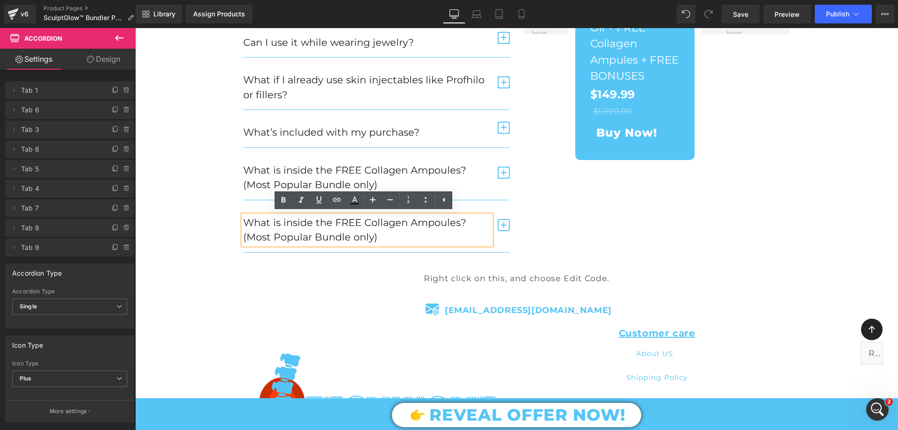
click at [368, 236] on p "What is inside the FREE Collagen Ampoules? (Most Popular Bundle only)" at bounding box center [367, 229] width 248 height 29
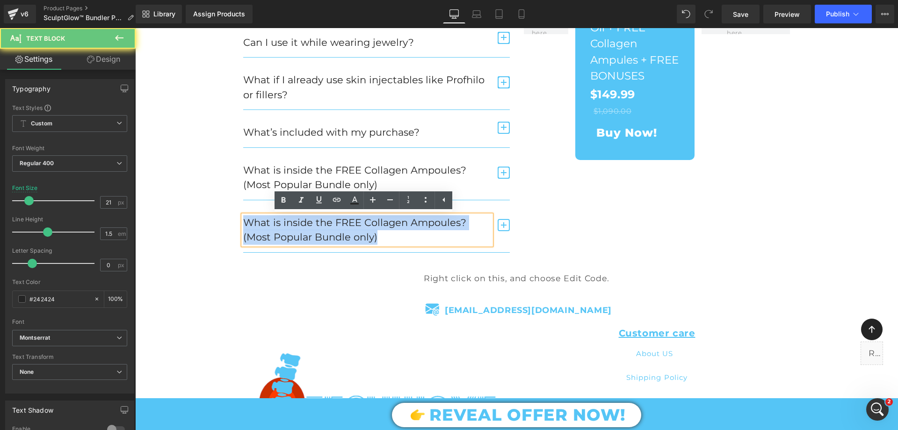
click at [368, 236] on p "What is inside the FREE Collagen Ampoules? (Most Popular Bundle only)" at bounding box center [367, 229] width 248 height 29
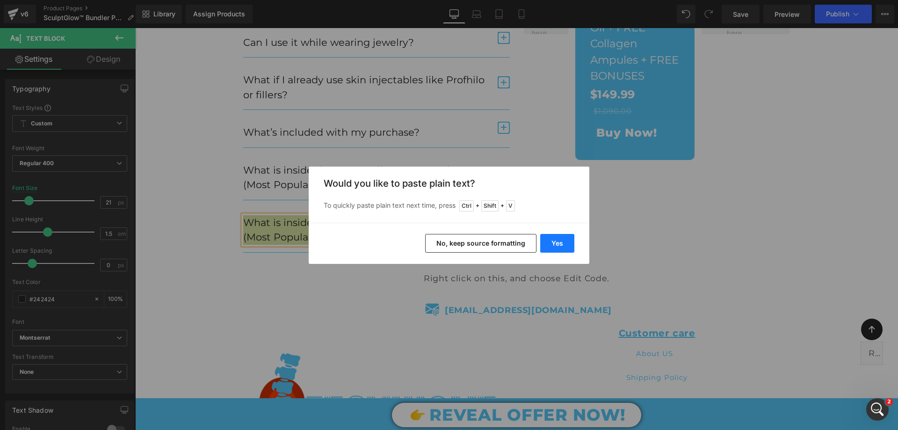
drag, startPoint x: 547, startPoint y: 241, endPoint x: 412, endPoint y: 213, distance: 138.2
click at [547, 241] on button "Yes" at bounding box center [557, 243] width 34 height 19
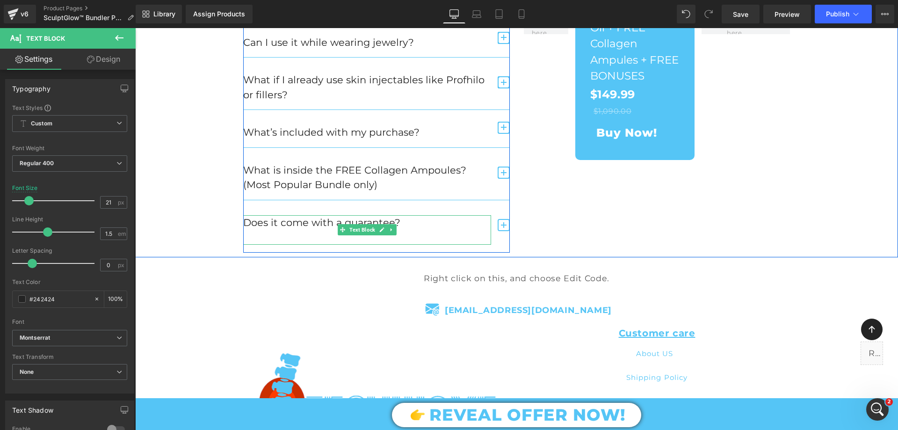
click at [333, 240] on p at bounding box center [367, 237] width 248 height 15
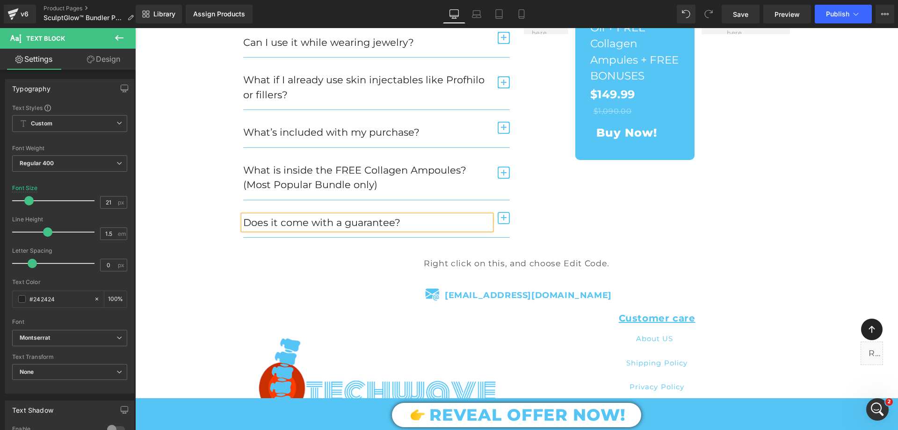
click at [148, 191] on div "SculptGlow™ FAQ — Everything You Need to Know Heading Need Help? We've got you …" at bounding box center [516, 8] width 763 height 459
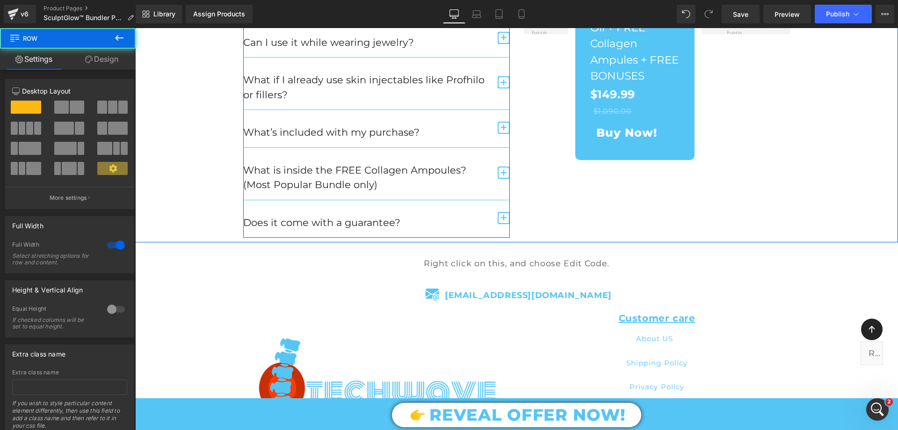
click at [501, 220] on span "button" at bounding box center [504, 218] width 12 height 12
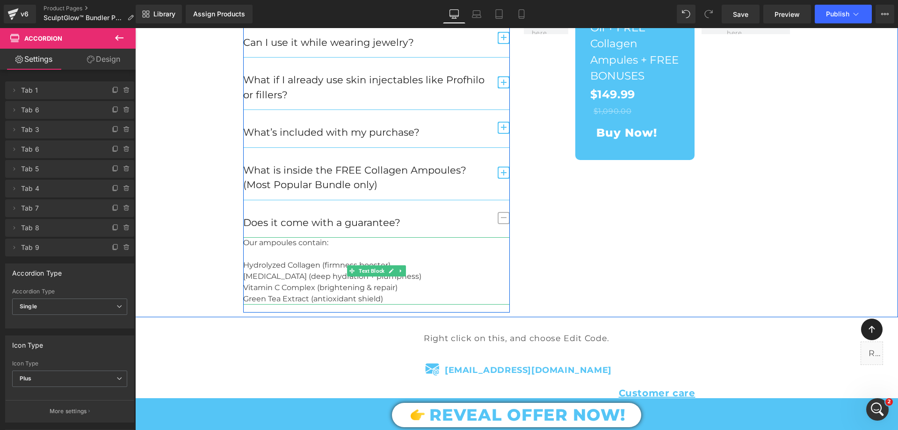
click at [339, 299] on p "Green Tea Extract (antioxidant shield)" at bounding box center [376, 298] width 267 height 11
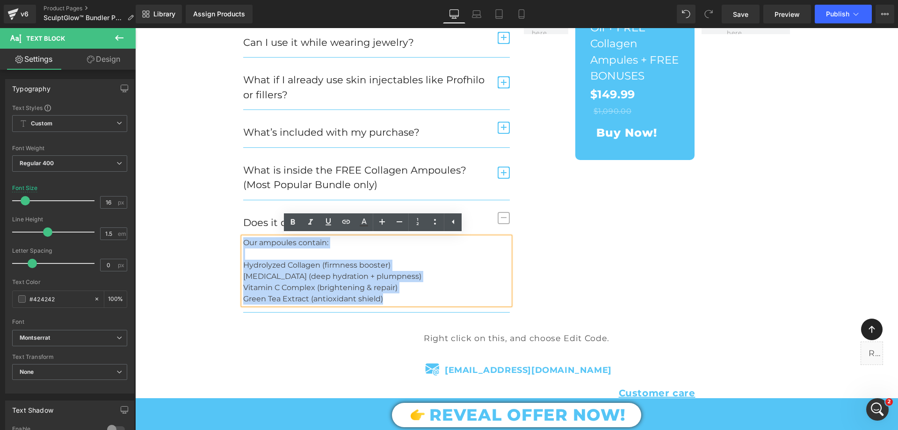
drag, startPoint x: 393, startPoint y: 299, endPoint x: 233, endPoint y: 241, distance: 170.3
click at [236, 241] on div "SculptGlow™ FAQ — Everything You Need to Know Heading Need Help? We've got you …" at bounding box center [376, 45] width 281 height 533
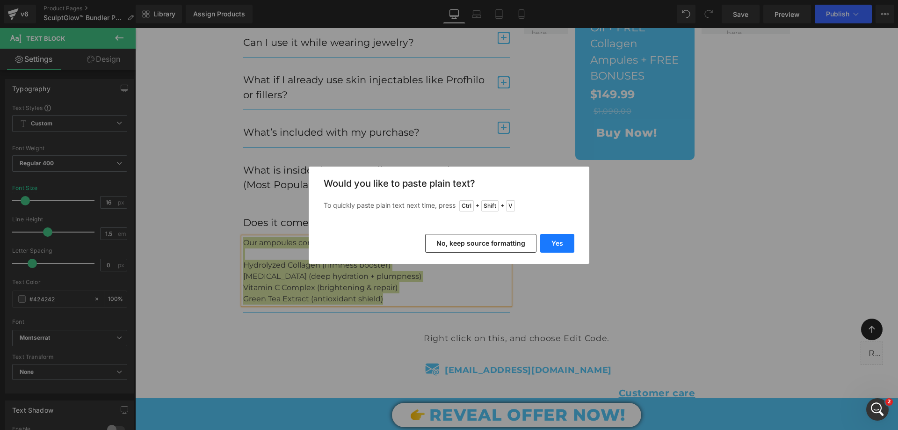
click at [555, 240] on button "Yes" at bounding box center [557, 243] width 34 height 19
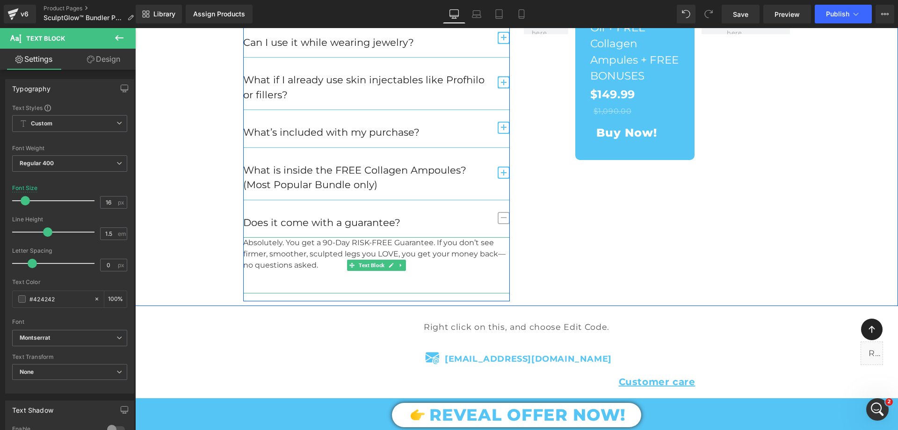
click at [301, 283] on p at bounding box center [376, 287] width 267 height 11
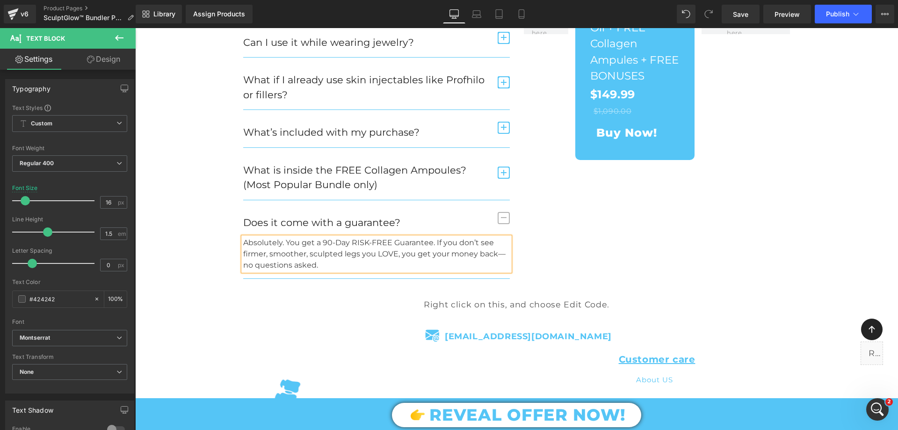
click at [563, 250] on div "SculptGlow™ FAQ — Everything You Need to Know Heading Need Help? We've got you …" at bounding box center [516, 29] width 561 height 500
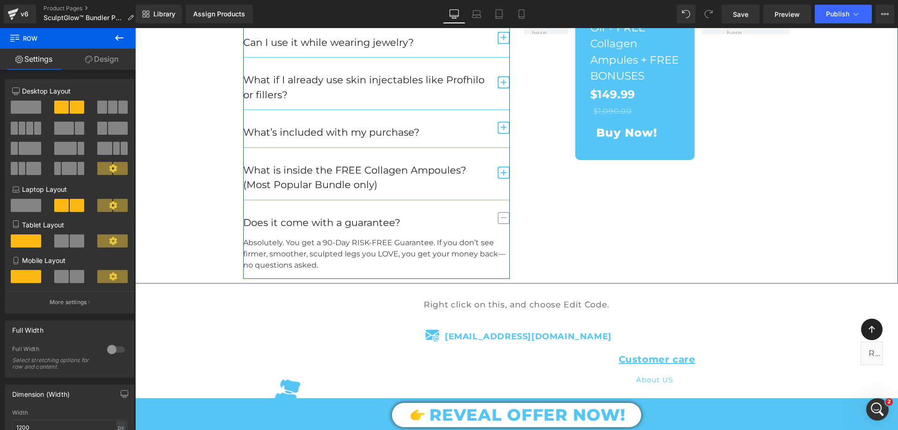
click at [498, 219] on span "button" at bounding box center [504, 218] width 12 height 12
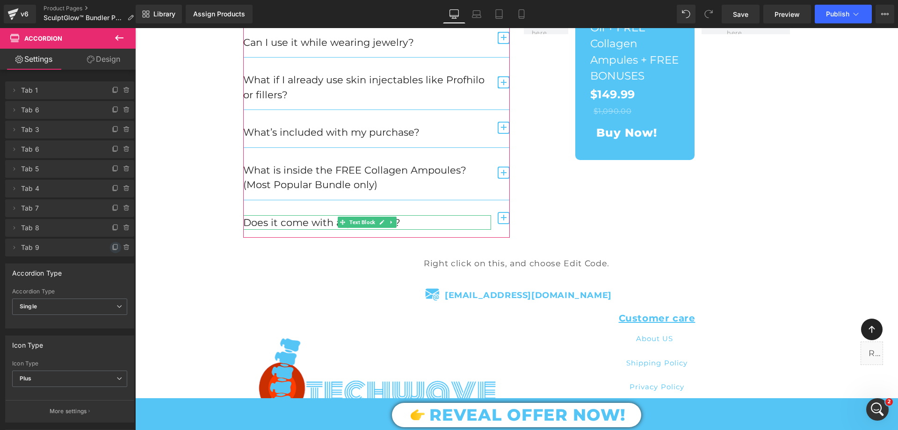
click at [115, 245] on icon at bounding box center [115, 247] width 7 height 7
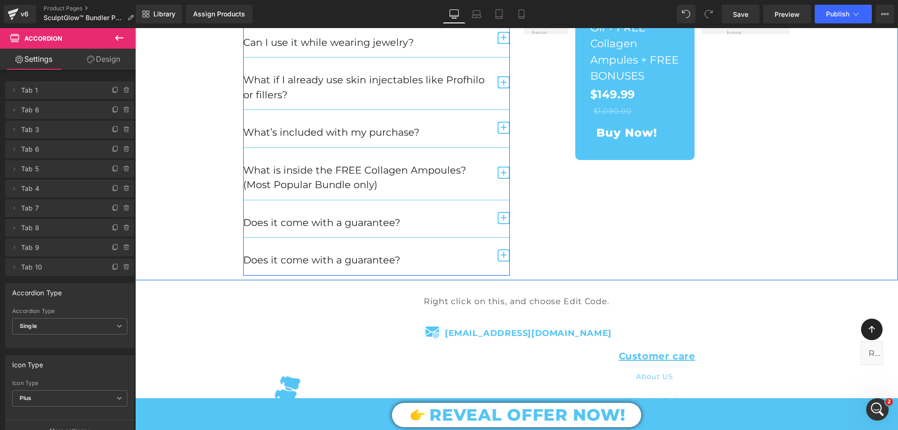
click at [291, 252] on div "Does it come with a guarantee? Text Block" at bounding box center [376, 256] width 267 height 37
click at [380, 256] on link at bounding box center [382, 260] width 10 height 11
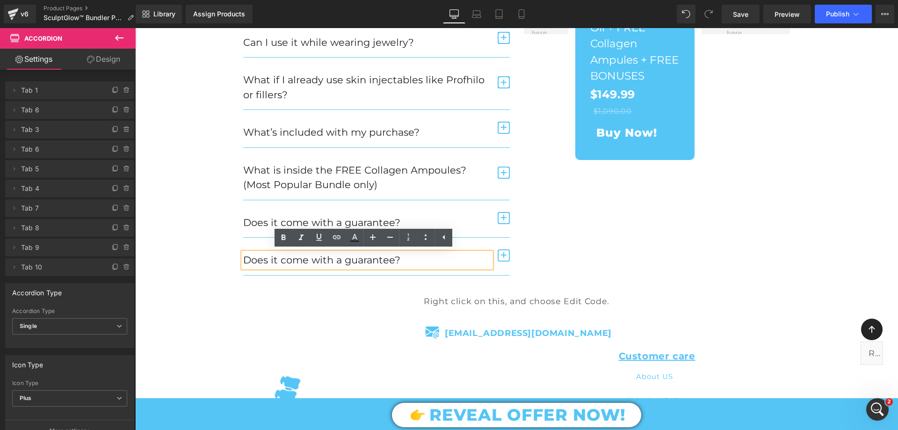
click at [354, 259] on p "Does it come with a guarantee?" at bounding box center [367, 260] width 248 height 15
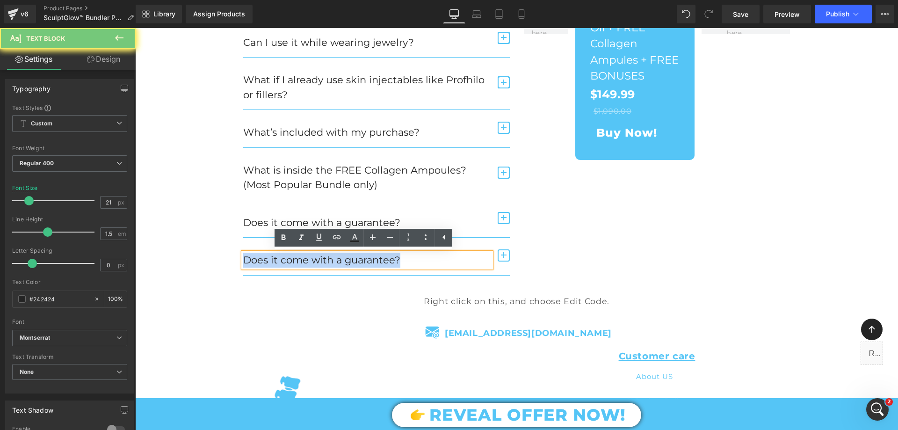
click at [354, 259] on p "Does it come with a guarantee?" at bounding box center [367, 260] width 248 height 15
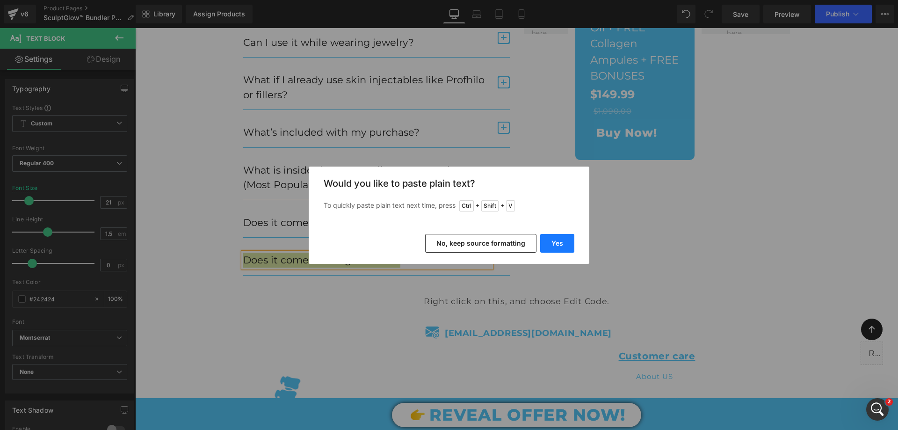
click at [548, 238] on button "Yes" at bounding box center [557, 243] width 34 height 19
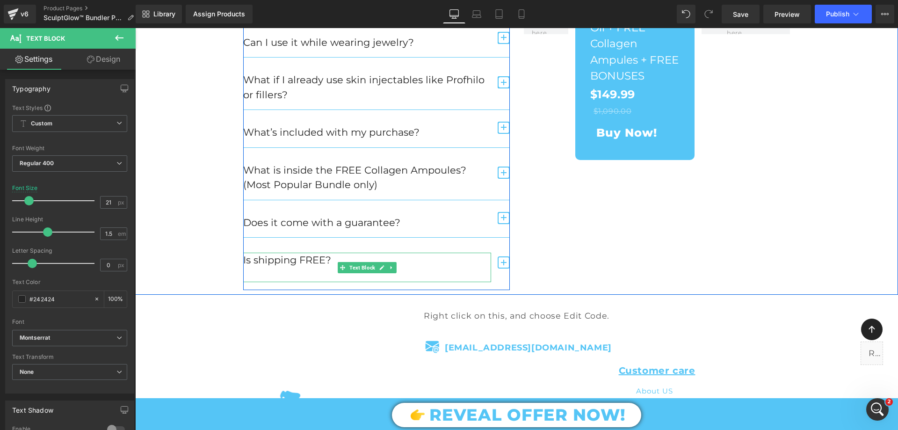
click at [334, 274] on p at bounding box center [367, 275] width 248 height 15
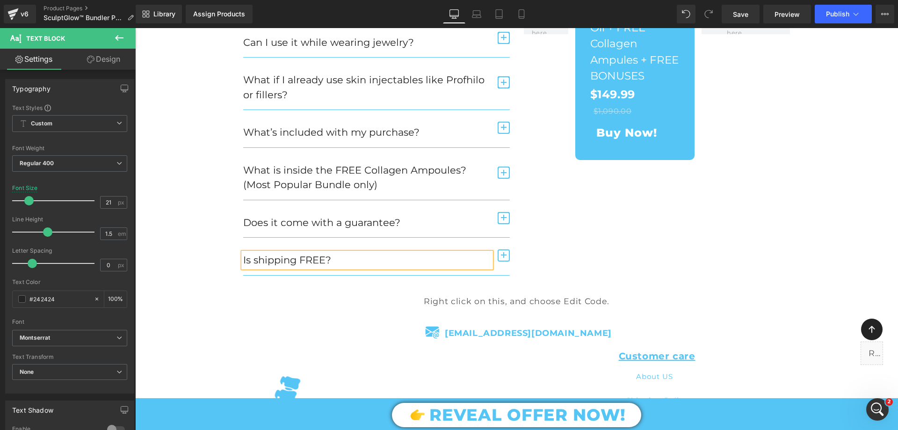
click at [170, 213] on div "SculptGlow™ FAQ — Everything You Need to Know Heading Need Help? We've got you …" at bounding box center [516, 27] width 763 height 496
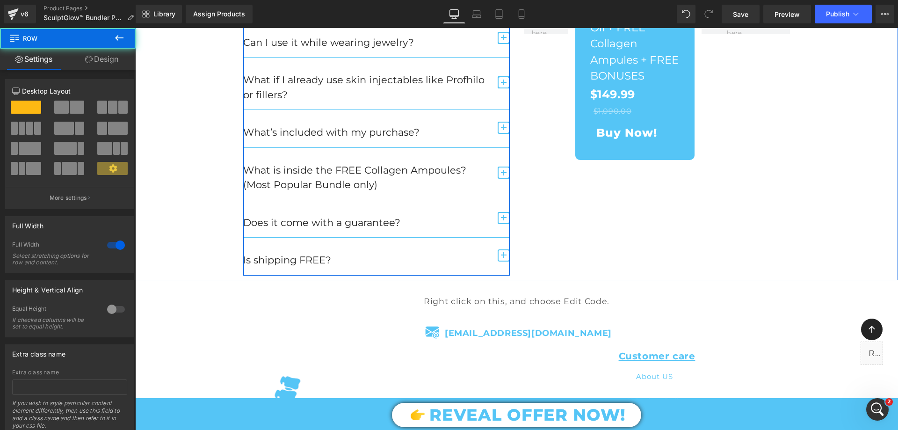
click at [502, 253] on span "button" at bounding box center [504, 255] width 12 height 12
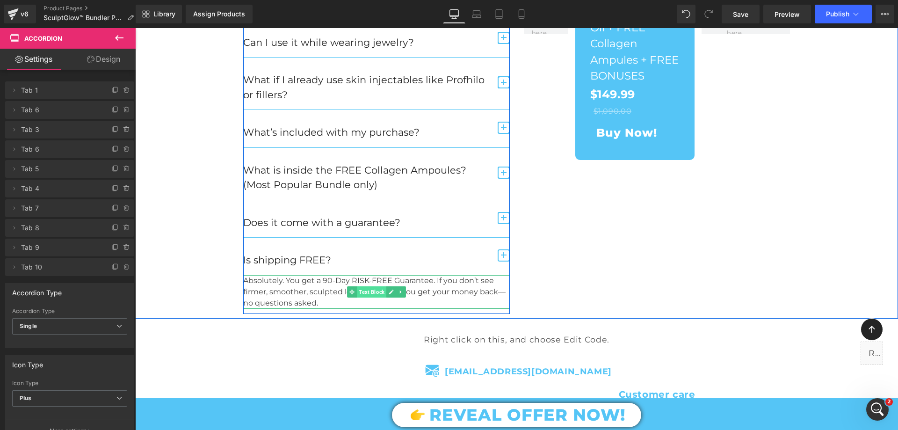
click at [365, 295] on span "Text Block" at bounding box center [371, 291] width 29 height 11
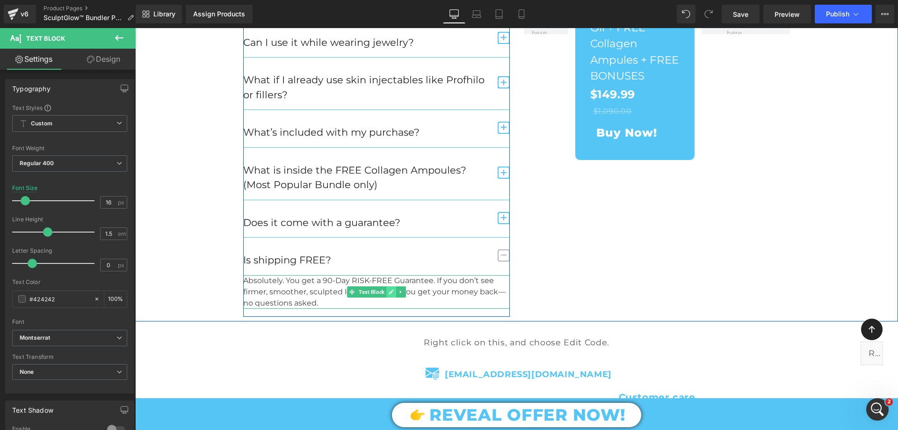
click at [389, 291] on icon at bounding box center [391, 292] width 5 height 6
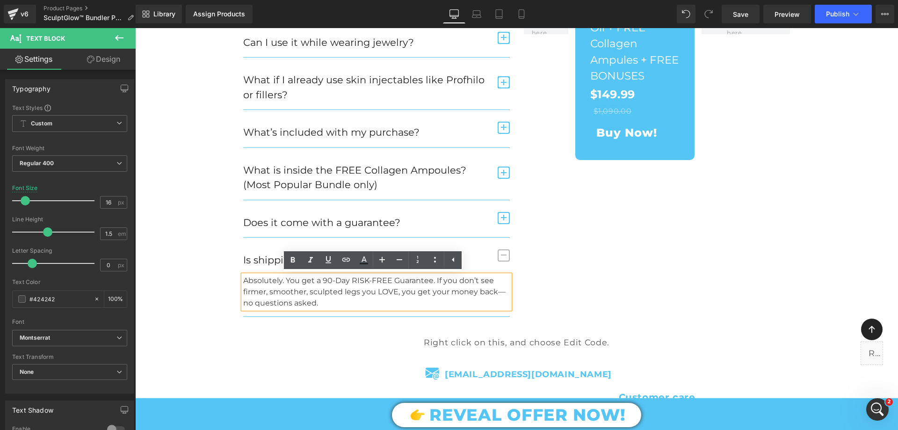
click at [332, 296] on p "Absolutely. You get a 90-Day RISK-FREE Guarantee. If you don’t see firmer, smoo…" at bounding box center [376, 292] width 267 height 34
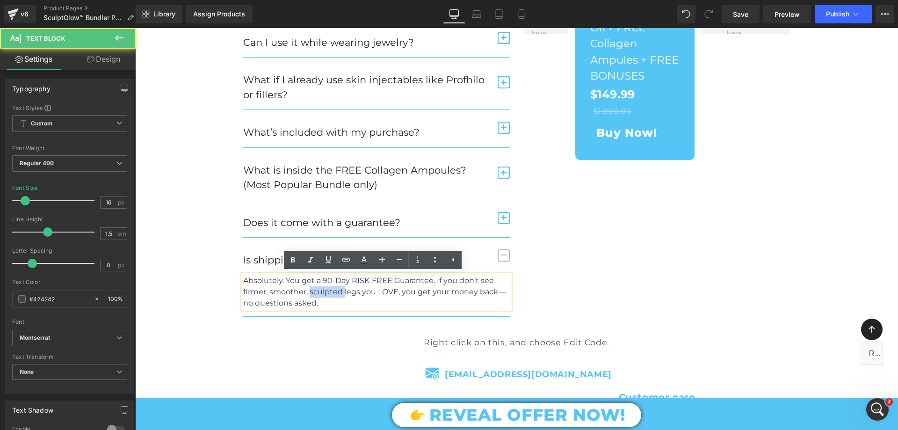
click at [332, 296] on p "Absolutely. You get a 90-Day RISK-FREE Guarantee. If you don’t see firmer, smoo…" at bounding box center [376, 292] width 267 height 34
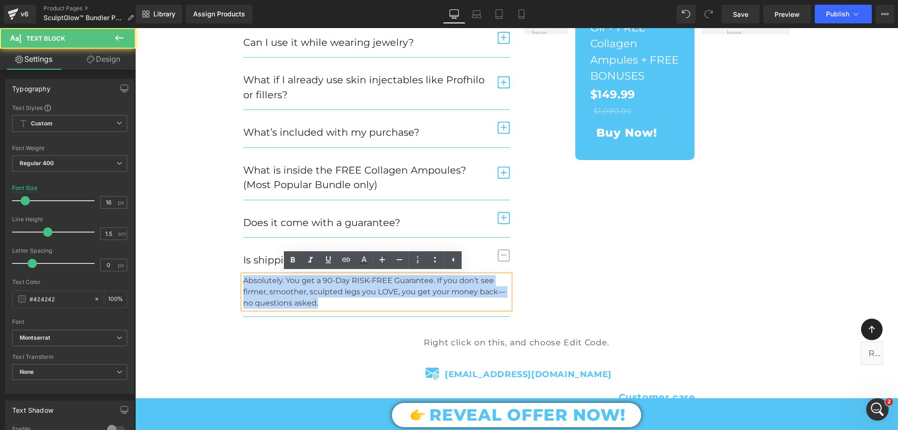
click at [332, 296] on p "Absolutely. You get a 90-Day RISK-FREE Guarantee. If you don’t see firmer, smoo…" at bounding box center [376, 292] width 267 height 34
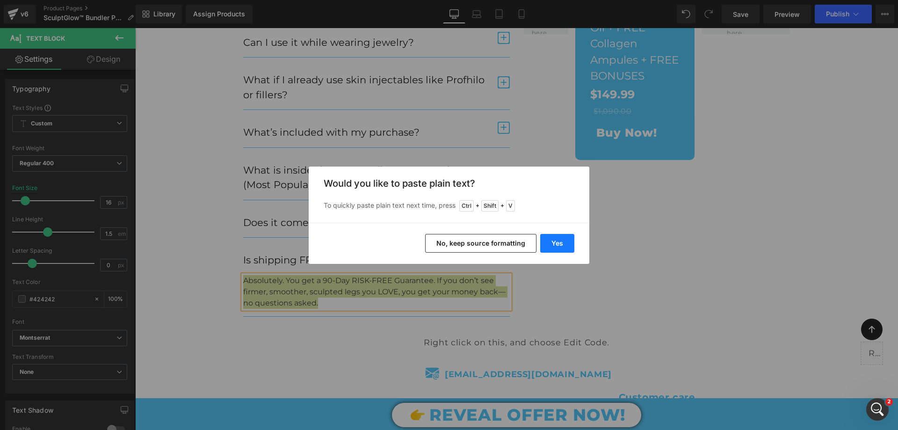
click at [552, 247] on button "Yes" at bounding box center [557, 243] width 34 height 19
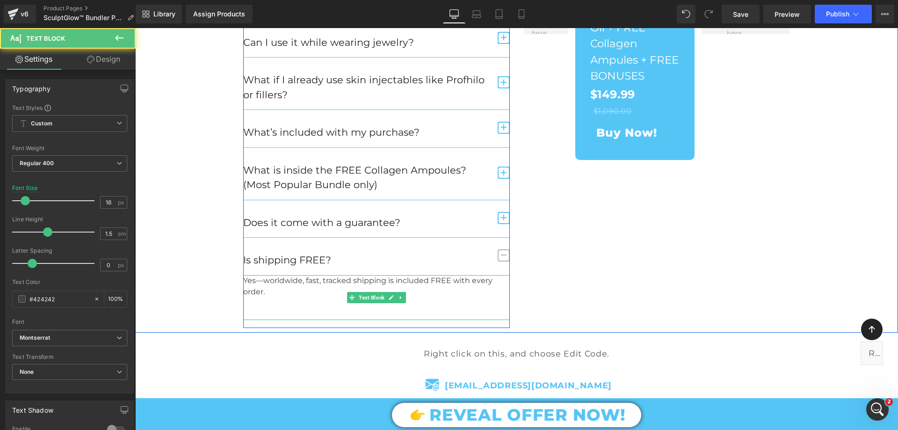
click at [328, 312] on p at bounding box center [376, 314] width 267 height 11
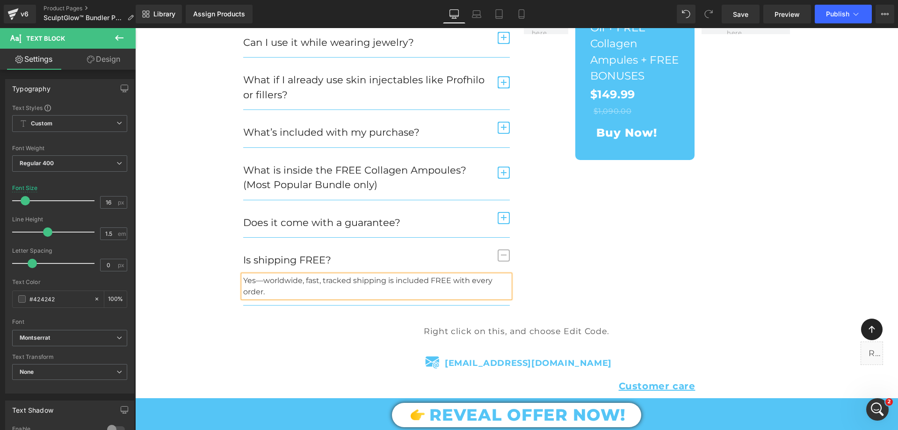
click at [638, 299] on div "SculptGlow™ FAQ — Everything You Need to Know Heading Need Help? We've got you …" at bounding box center [516, 42] width 561 height 526
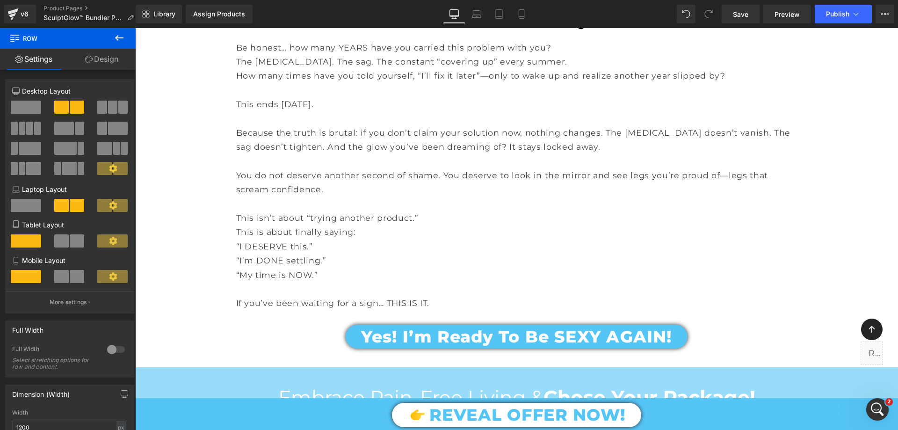
scroll to position [2537, 0]
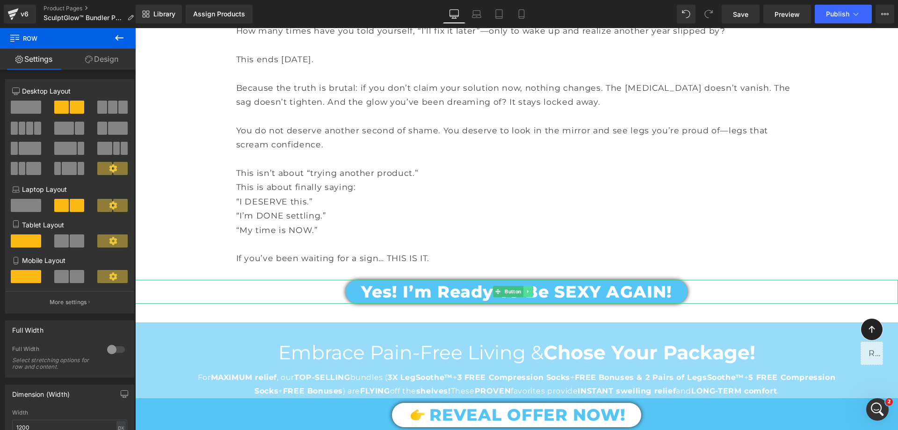
click at [529, 289] on icon at bounding box center [528, 292] width 5 height 6
click at [523, 290] on icon at bounding box center [523, 291] width 5 height 5
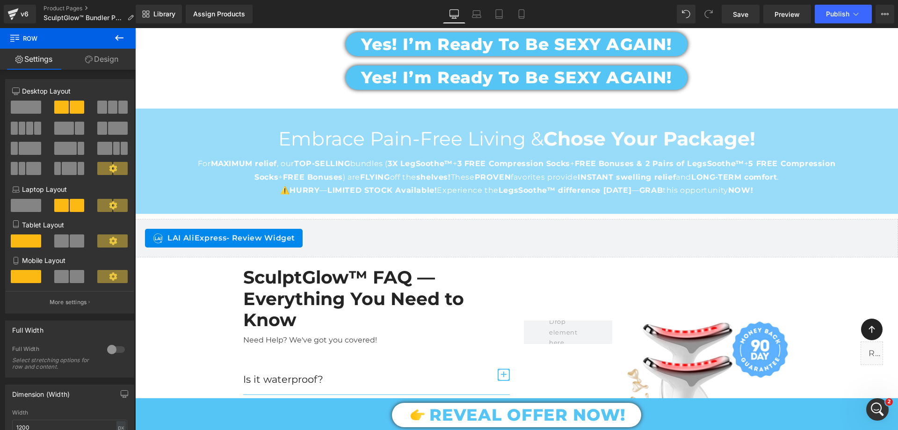
scroll to position [2551, 0]
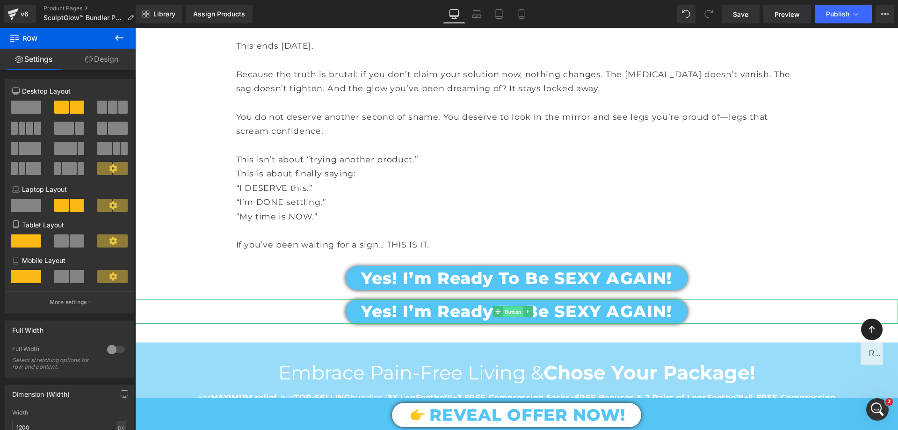
click at [516, 312] on span "Button" at bounding box center [513, 311] width 21 height 11
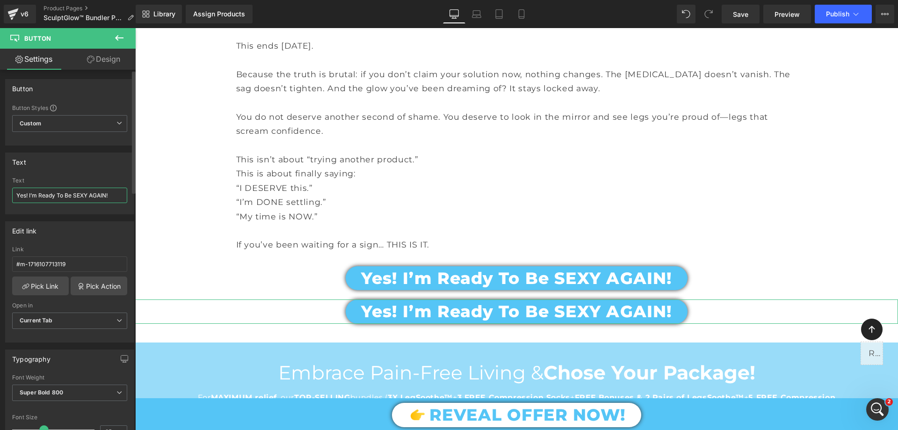
click at [84, 190] on input "Yes! I’m Ready To Be SEXY AGAIN!" at bounding box center [69, 195] width 115 height 15
type input "YES! I’m Ready for My SculptGlow™ Transformation"
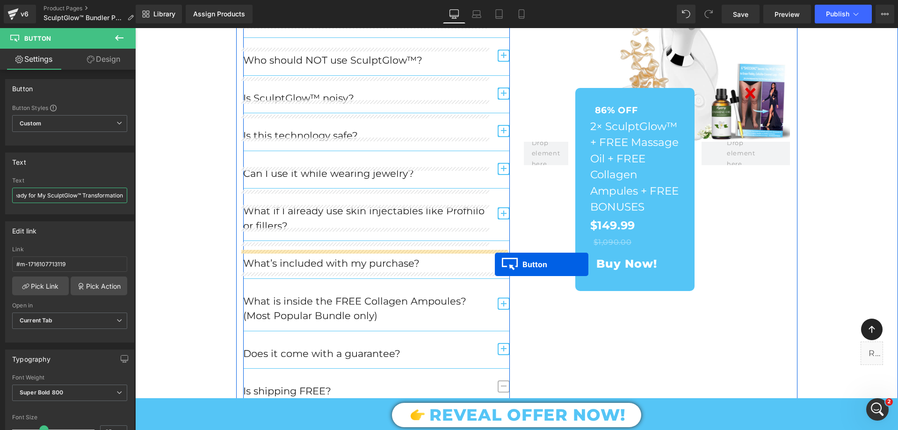
scroll to position [3299, 0]
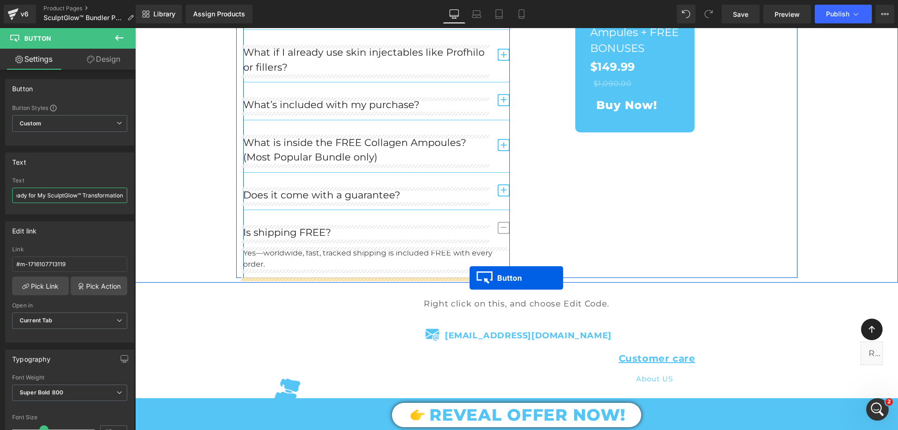
drag, startPoint x: 497, startPoint y: 309, endPoint x: 470, endPoint y: 278, distance: 41.8
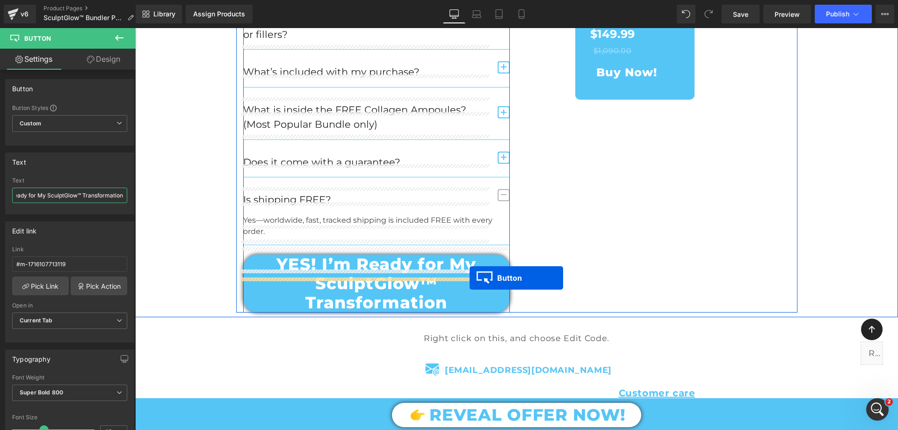
scroll to position [3267, 0]
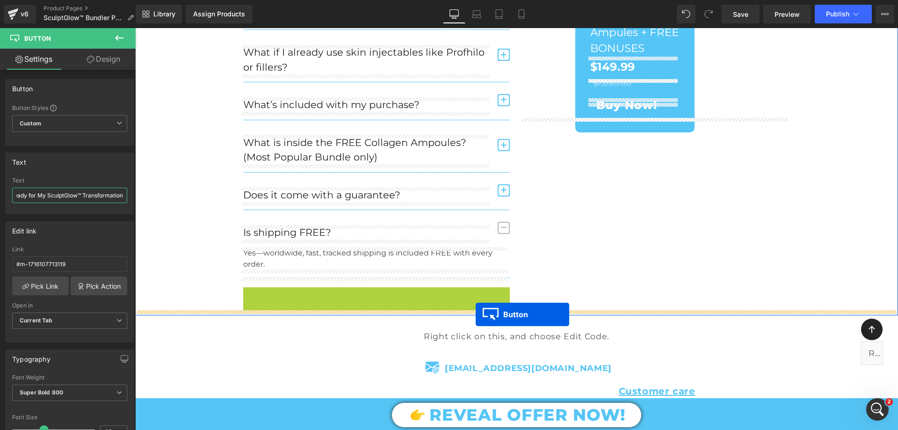
drag, startPoint x: 358, startPoint y: 313, endPoint x: 476, endPoint y: 314, distance: 117.9
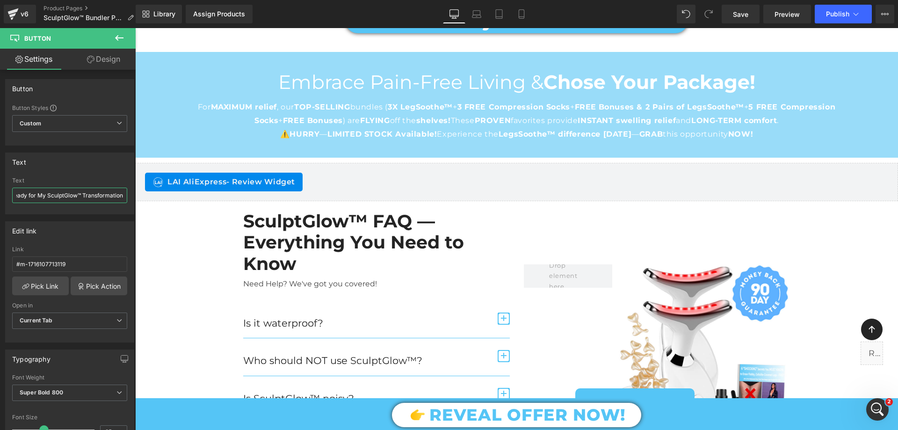
scroll to position [2714, 0]
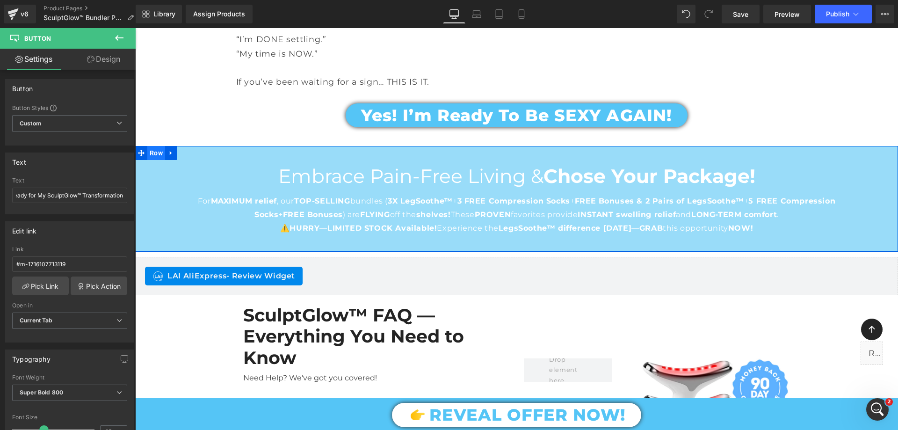
click at [153, 158] on span "Row" at bounding box center [156, 153] width 18 height 14
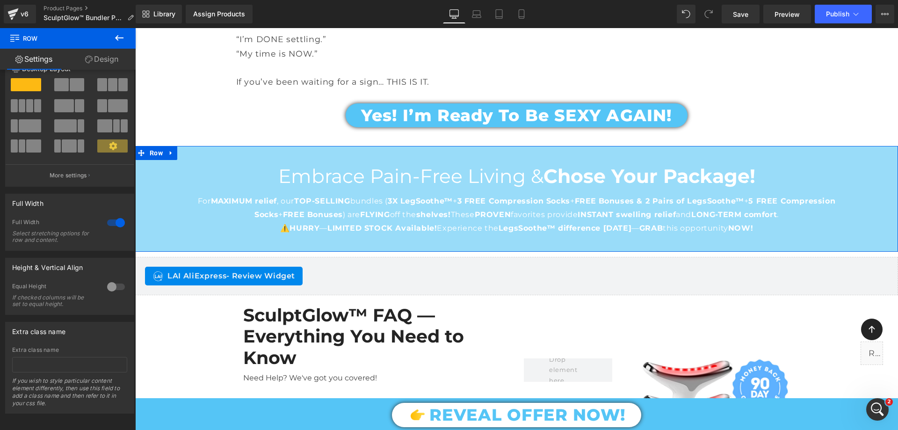
scroll to position [32, 0]
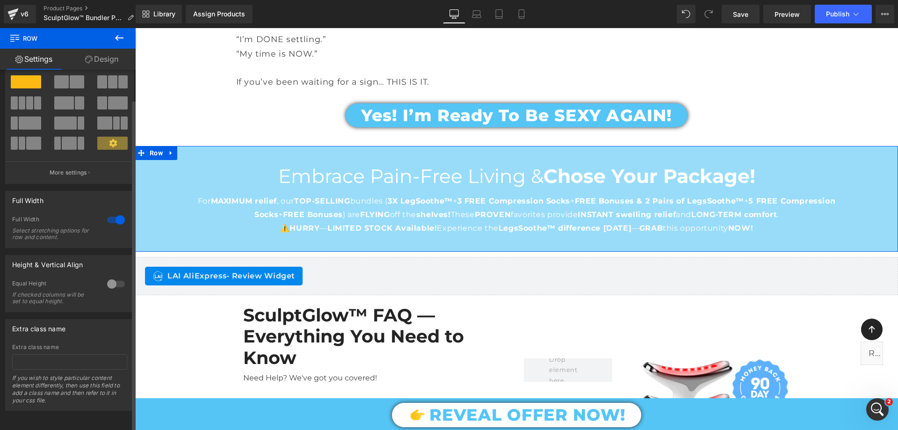
click at [115, 214] on div at bounding box center [116, 219] width 22 height 15
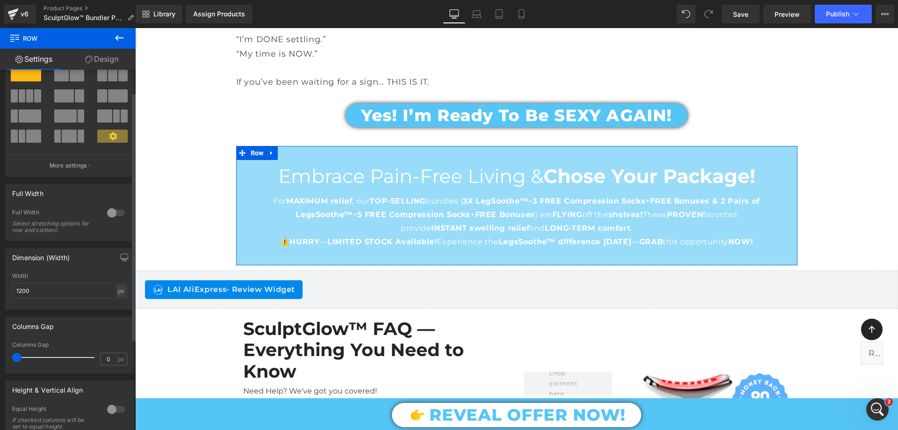
click at [115, 213] on div at bounding box center [116, 212] width 22 height 15
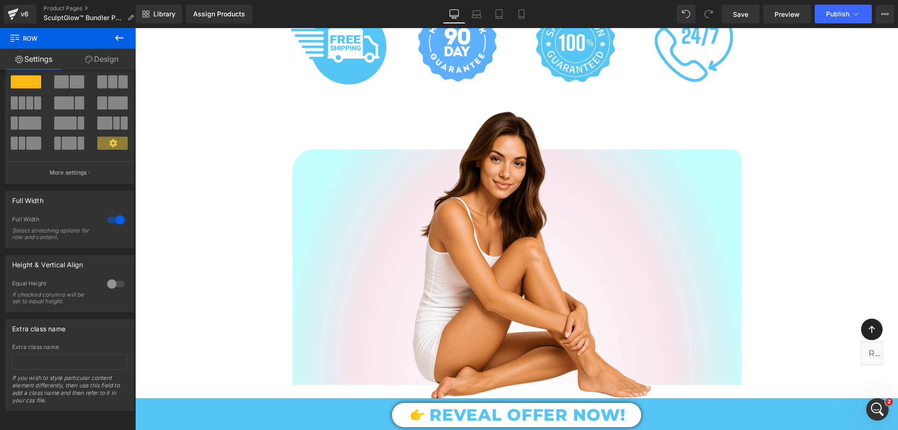
scroll to position [1778, 0]
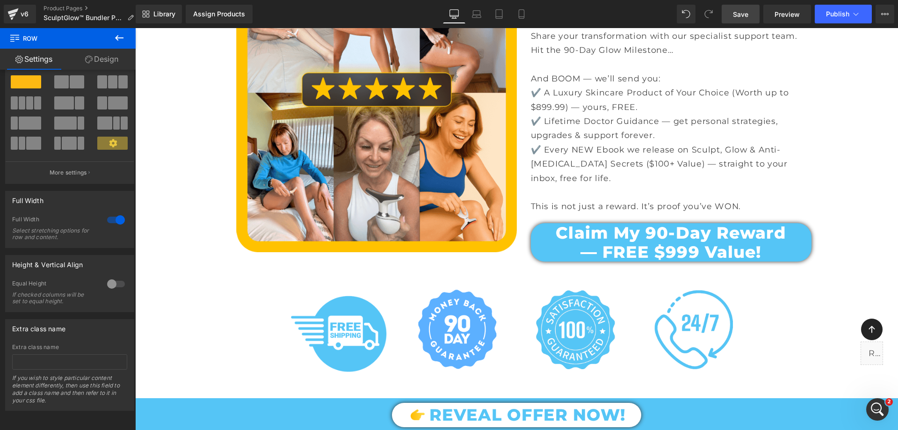
click at [740, 15] on span "Save" at bounding box center [740, 14] width 15 height 10
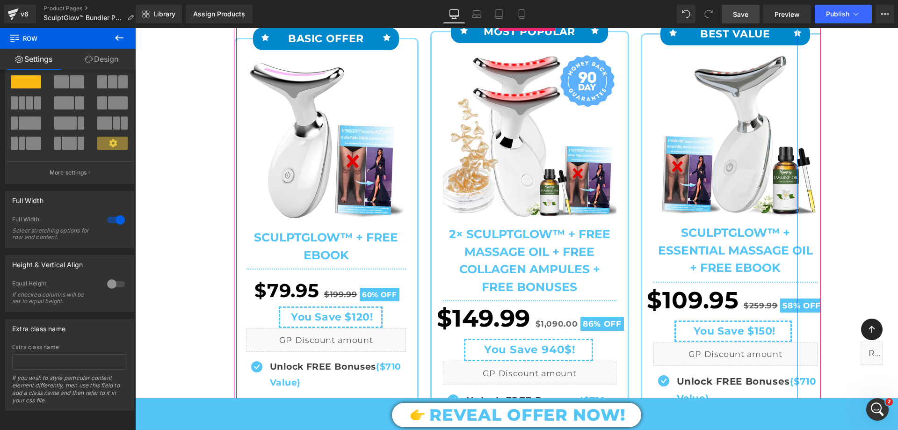
scroll to position [281, 0]
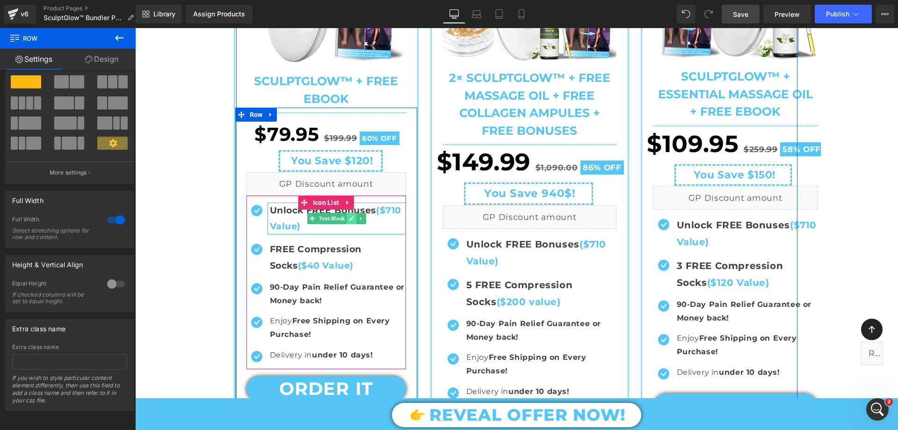
click at [350, 217] on icon at bounding box center [351, 219] width 5 height 6
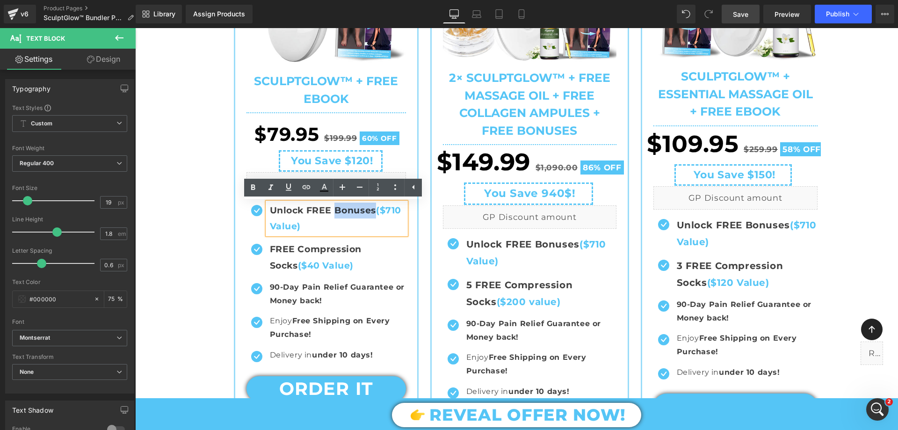
drag, startPoint x: 333, startPoint y: 210, endPoint x: 372, endPoint y: 210, distance: 39.8
click at [372, 210] on span "Unlock FREE Bonuses ($710 Value)" at bounding box center [335, 218] width 131 height 27
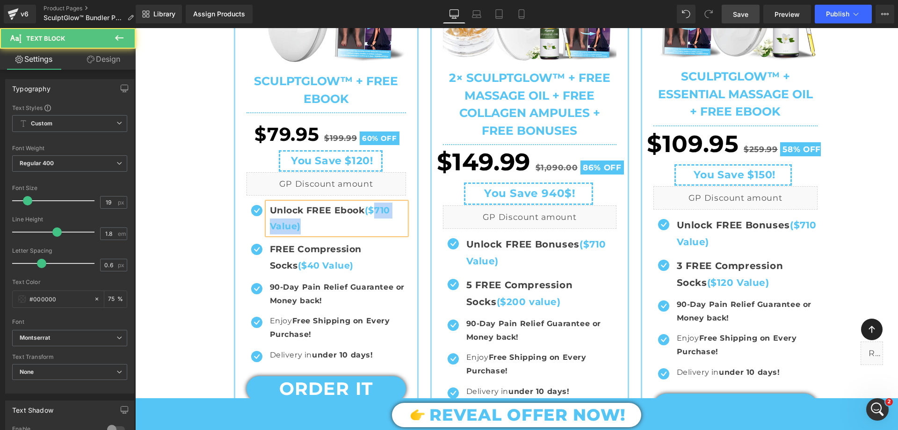
drag, startPoint x: 375, startPoint y: 211, endPoint x: 394, endPoint y: 220, distance: 20.9
click at [394, 220] on p "Unlock FREE Ebook ($710 Value)" at bounding box center [338, 219] width 136 height 32
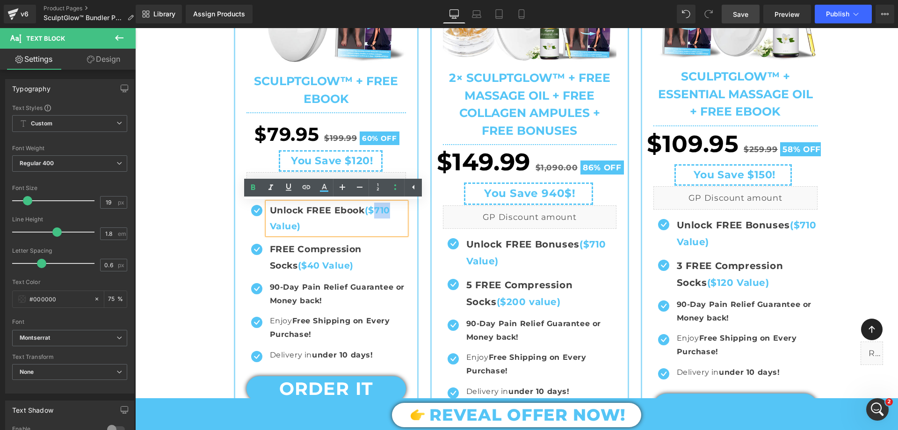
drag, startPoint x: 375, startPoint y: 211, endPoint x: 387, endPoint y: 210, distance: 12.2
click at [387, 210] on span "($710 Value)" at bounding box center [330, 218] width 120 height 27
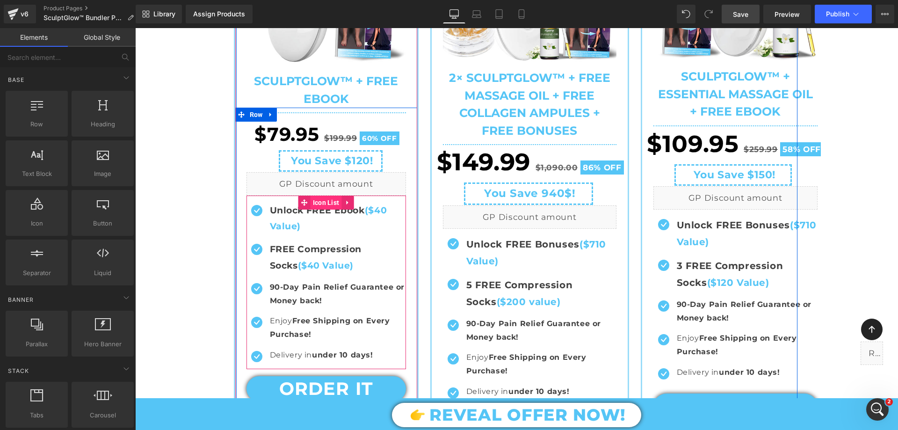
click at [311, 207] on span "Icon List" at bounding box center [326, 203] width 31 height 14
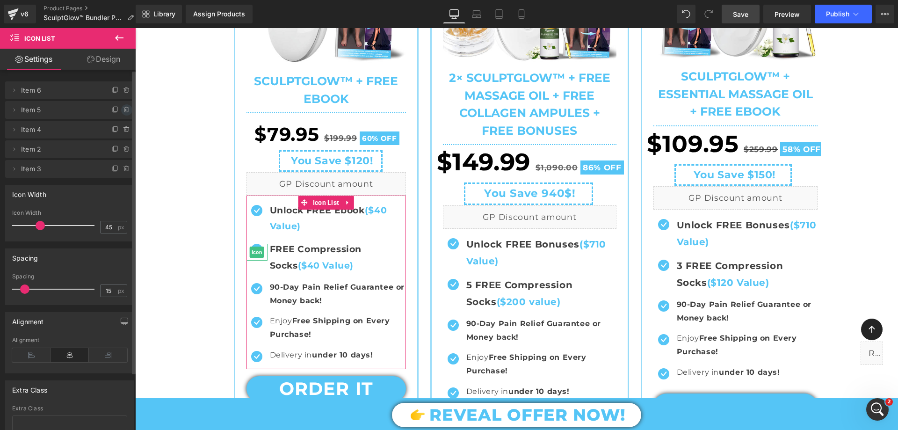
click at [123, 110] on icon at bounding box center [126, 109] width 7 height 7
click at [118, 111] on button "Delete" at bounding box center [116, 110] width 29 height 12
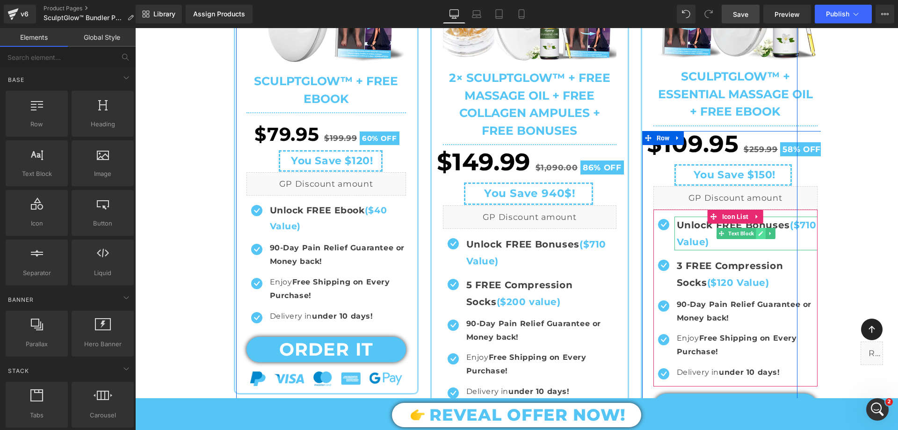
click at [756, 231] on link at bounding box center [761, 233] width 10 height 11
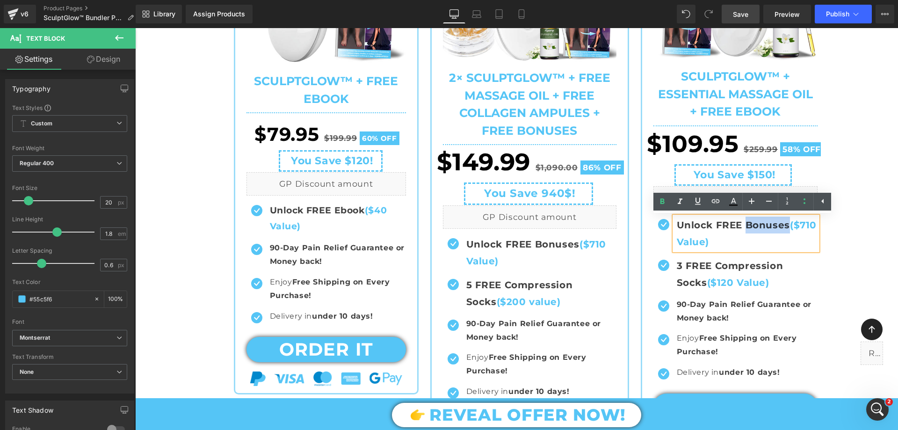
drag, startPoint x: 750, startPoint y: 226, endPoint x: 783, endPoint y: 233, distance: 34.1
click at [783, 233] on p "Unlock FREE Bonuses ($710 Value)" at bounding box center [747, 234] width 141 height 34
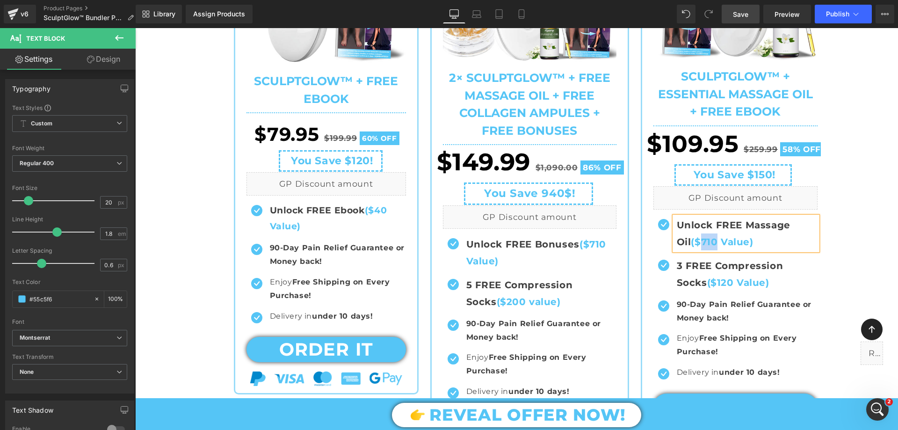
drag, startPoint x: 701, startPoint y: 240, endPoint x: 714, endPoint y: 242, distance: 13.4
click at [714, 242] on span "($710 Value)" at bounding box center [722, 241] width 62 height 11
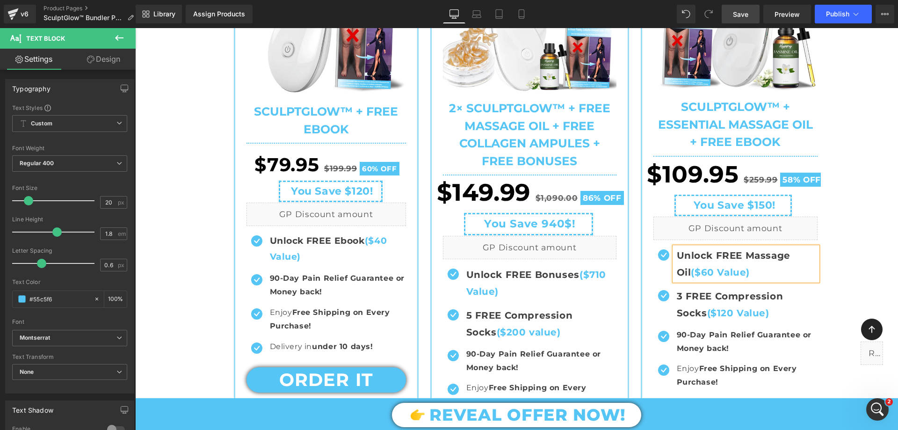
scroll to position [234, 0]
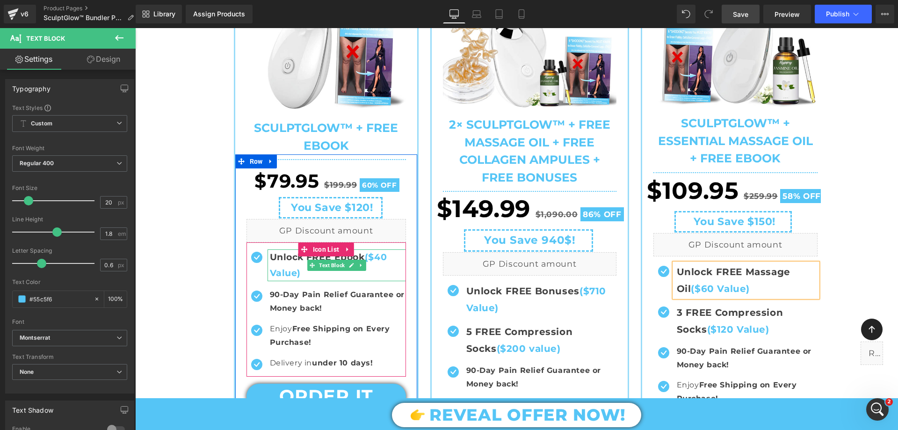
click at [272, 261] on span "Unlock FREE Ebook ($40 Value)" at bounding box center [328, 265] width 117 height 27
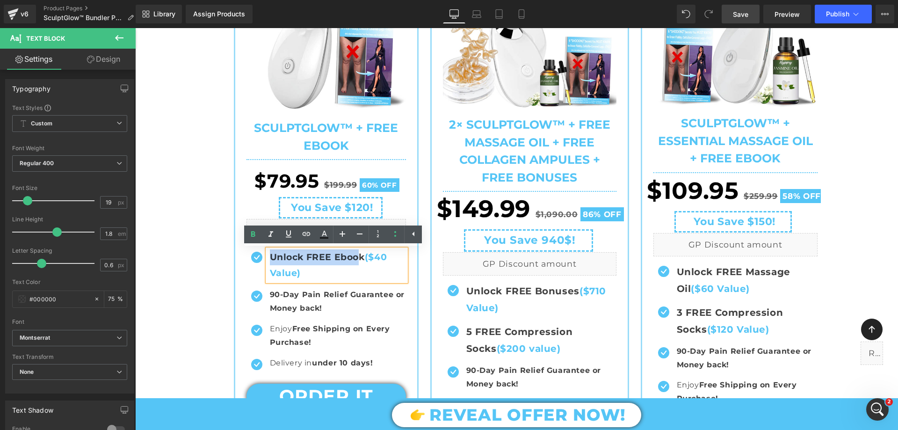
drag, startPoint x: 269, startPoint y: 257, endPoint x: 356, endPoint y: 255, distance: 87.5
click at [356, 255] on span "Unlock FREE Ebook ($40 Value)" at bounding box center [328, 265] width 117 height 27
click at [295, 260] on span "Unlock FREE Ebook ($40 Value)" at bounding box center [328, 265] width 117 height 27
drag, startPoint x: 304, startPoint y: 256, endPoint x: 263, endPoint y: 252, distance: 40.9
click at [268, 252] on div "Unlock FREE Ebook ($40 Value)" at bounding box center [337, 265] width 138 height 32
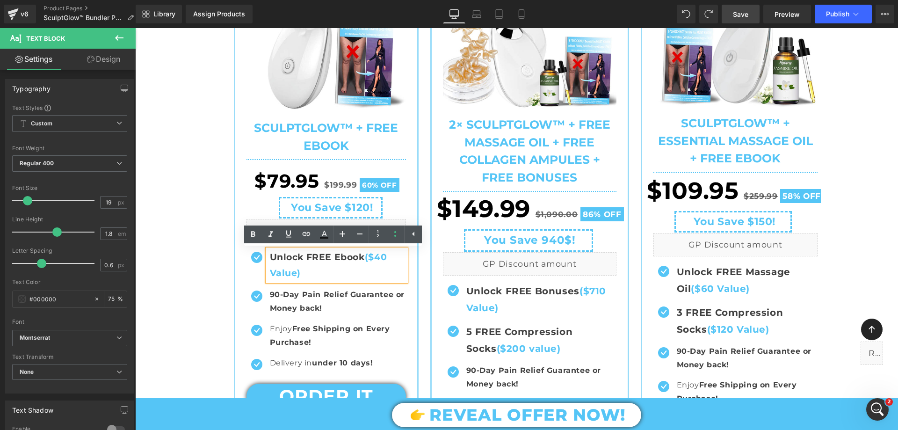
click at [301, 259] on span "Unlock FREE Ebook ($40 Value)" at bounding box center [328, 265] width 117 height 27
click at [305, 254] on span "Unlock FREE Ebook ($40 Value)" at bounding box center [328, 265] width 117 height 27
drag, startPoint x: 302, startPoint y: 255, endPoint x: 265, endPoint y: 256, distance: 37.5
click at [268, 256] on div "Unlock FREE Ebook ($40 Value)" at bounding box center [337, 265] width 138 height 32
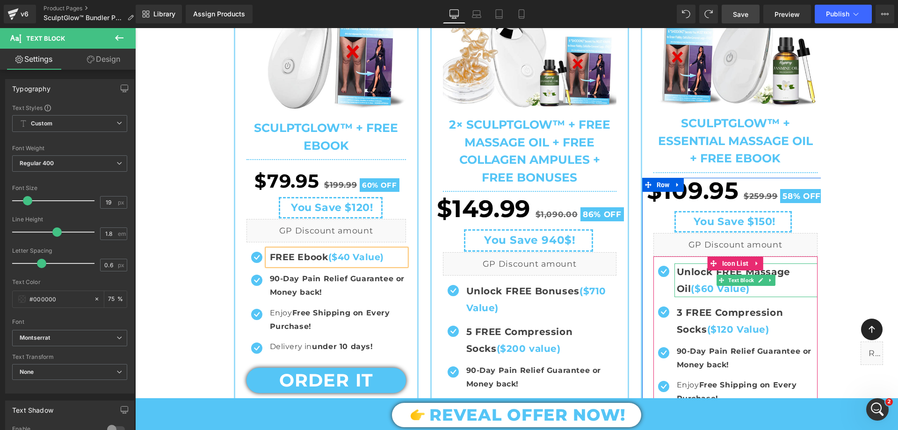
click at [699, 275] on span "Unlock FREE Massage Oil" at bounding box center [734, 280] width 114 height 28
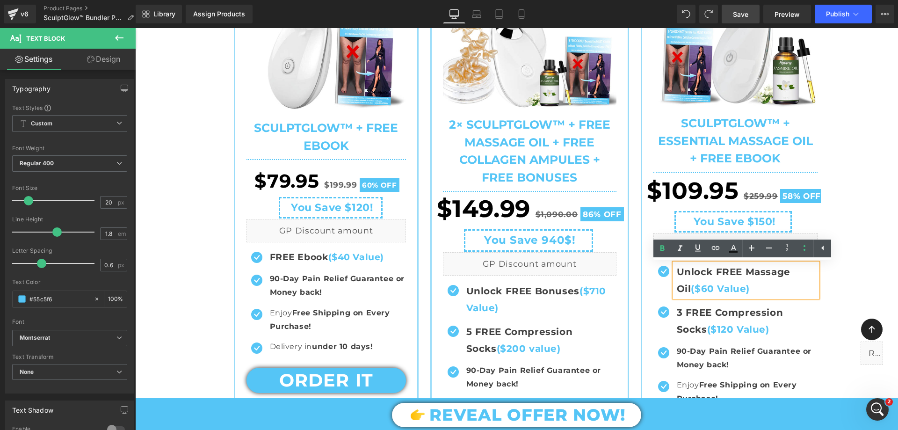
click at [699, 292] on span "($60 Value)" at bounding box center [720, 288] width 59 height 11
click at [718, 272] on span "Unlock FREE Massage Oil" at bounding box center [734, 280] width 114 height 28
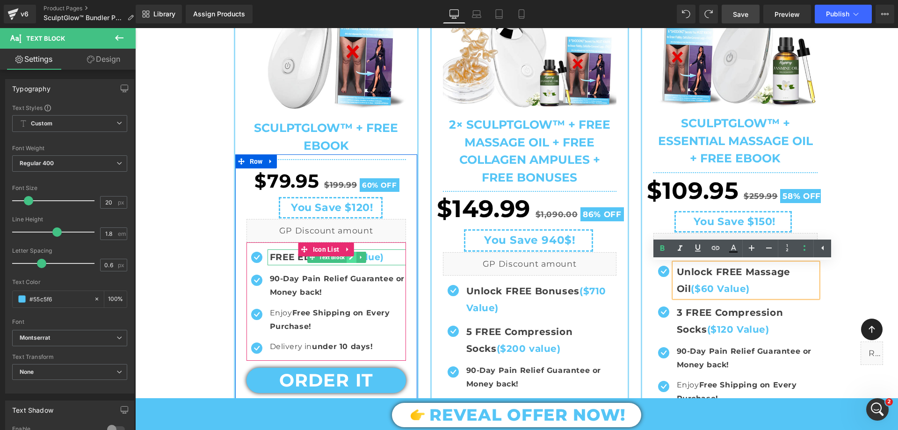
click at [347, 257] on link at bounding box center [352, 257] width 10 height 11
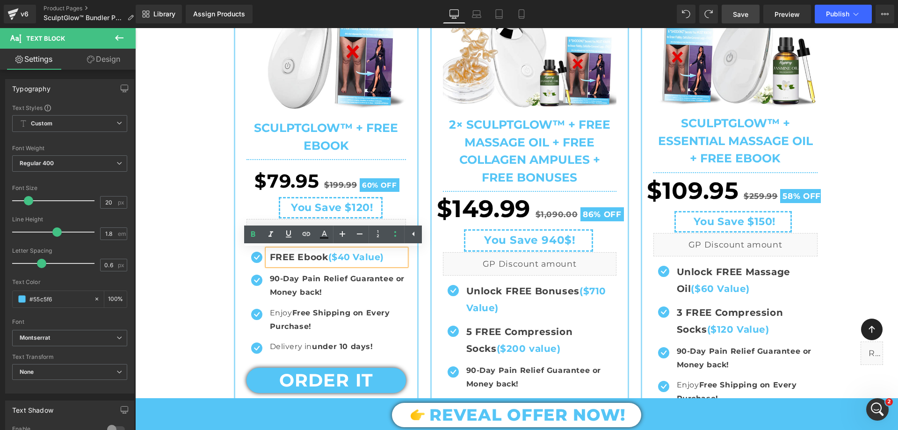
click at [345, 257] on span "($40 Value)" at bounding box center [356, 257] width 56 height 11
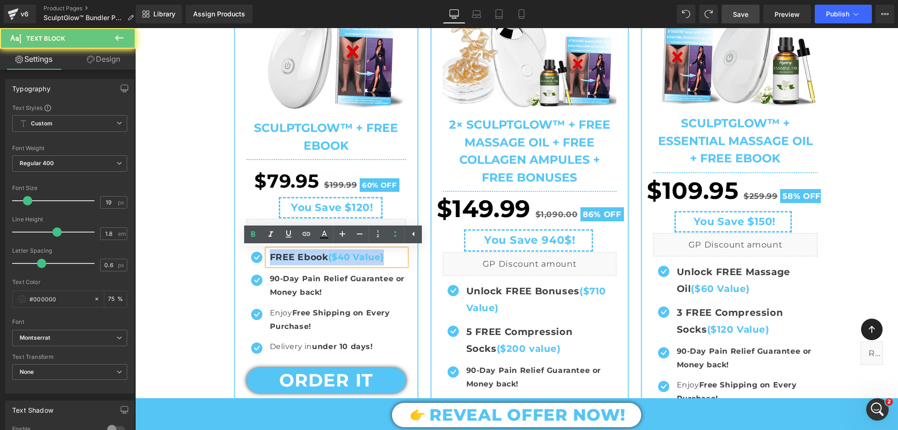
click at [345, 257] on span "($40 Value)" at bounding box center [356, 257] width 56 height 11
copy span "FREE Ebook ($40 Value)"
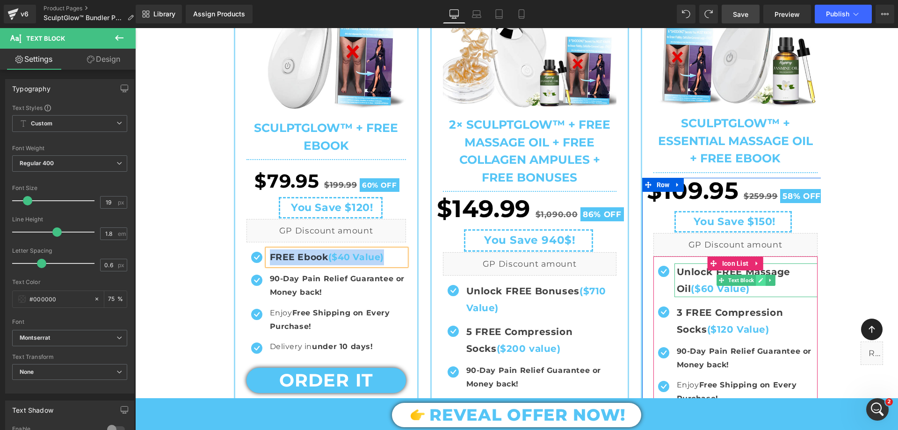
click at [759, 280] on icon at bounding box center [760, 280] width 5 height 5
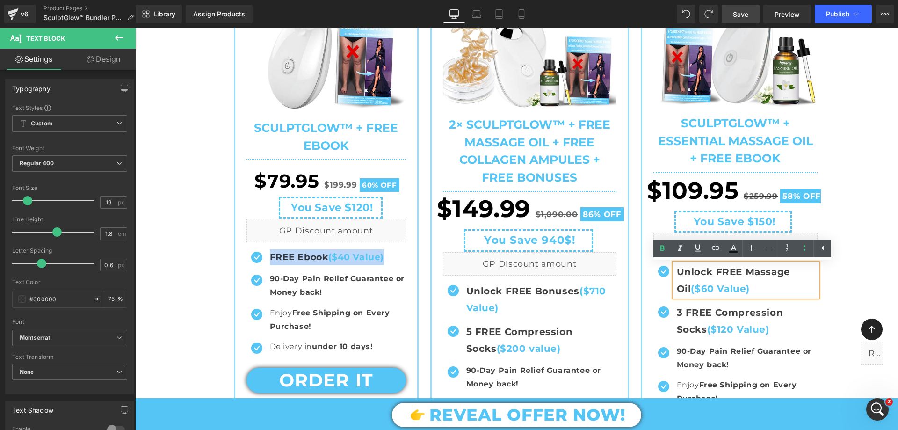
click at [736, 283] on span "($60 Value)" at bounding box center [720, 288] width 59 height 11
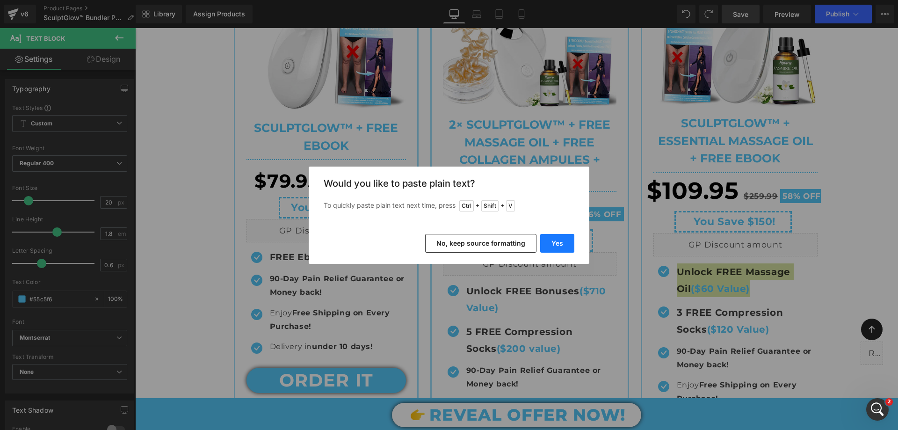
click at [551, 245] on button "Yes" at bounding box center [557, 243] width 34 height 19
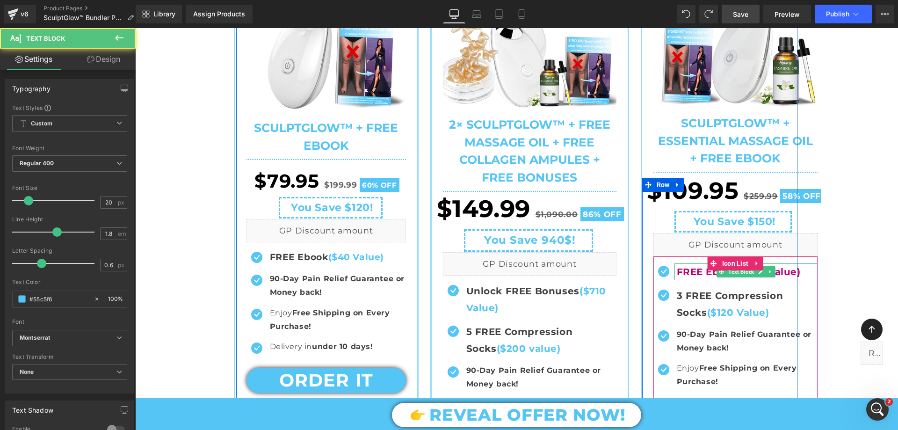
click at [698, 269] on b "FREE Ebook ($40 Value)" at bounding box center [739, 271] width 124 height 11
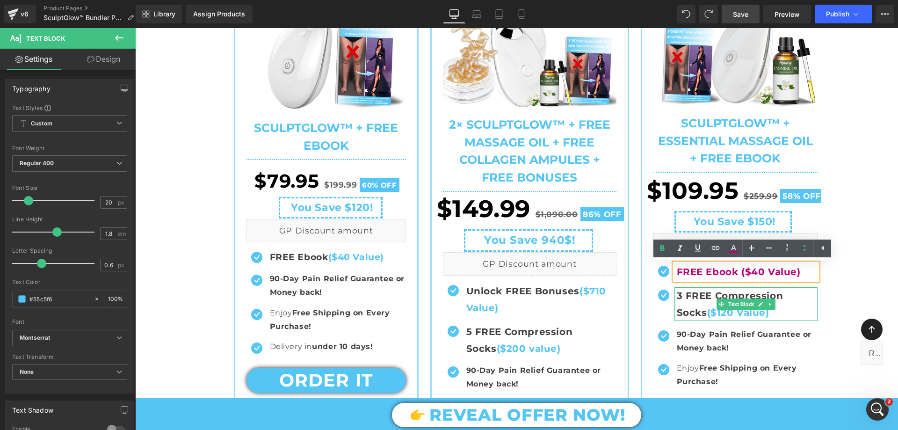
click at [706, 305] on p "3 FREE Compression Socks ($120 Value)" at bounding box center [747, 304] width 141 height 34
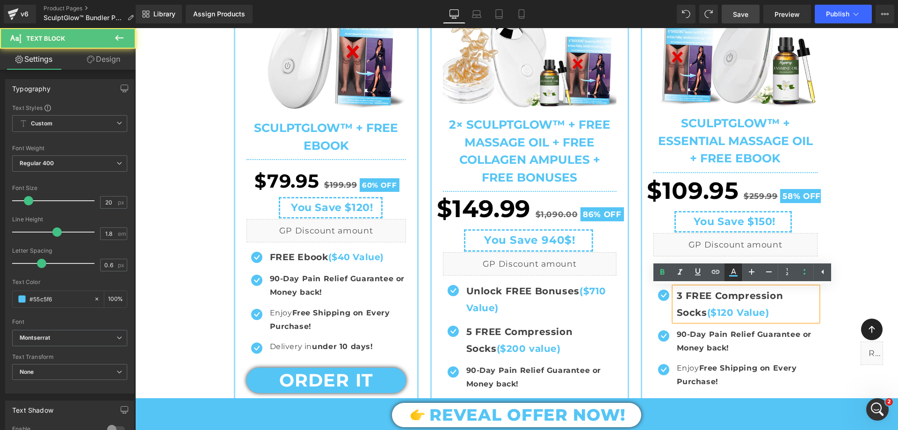
click at [740, 269] on link at bounding box center [734, 272] width 18 height 18
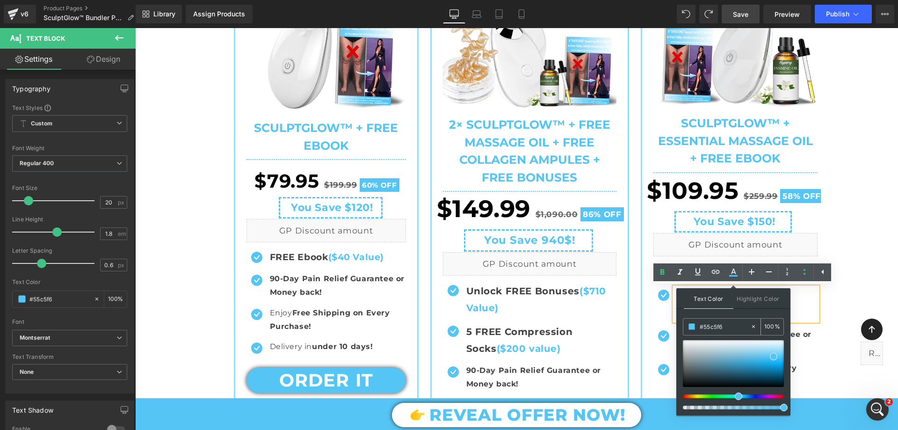
click at [725, 326] on input "#55c5f6" at bounding box center [725, 326] width 51 height 10
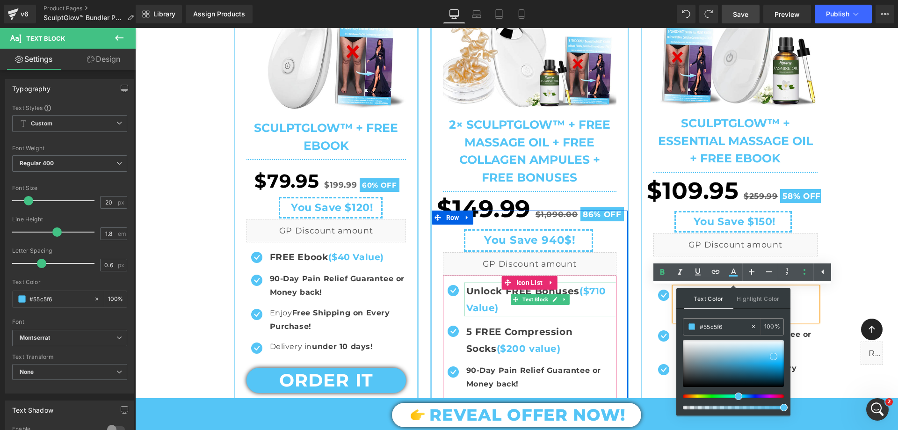
click at [540, 293] on span "Unlock FREE Bonuses" at bounding box center [522, 290] width 113 height 11
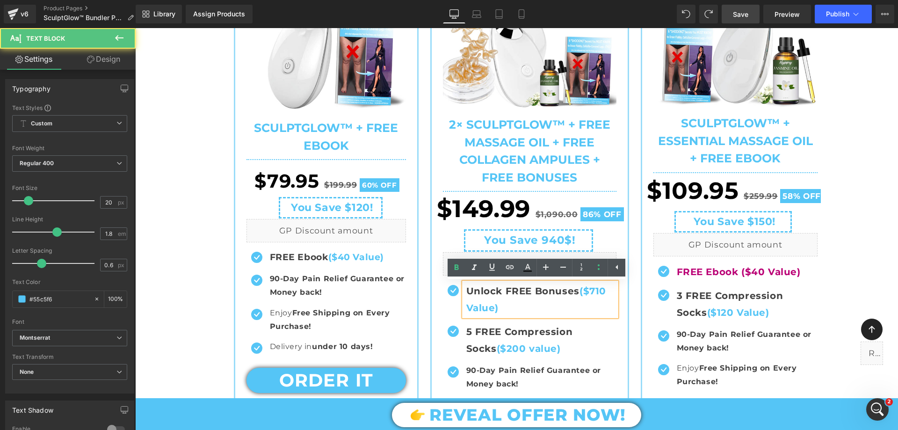
click at [478, 292] on span "Unlock FREE Bonuses" at bounding box center [522, 290] width 113 height 11
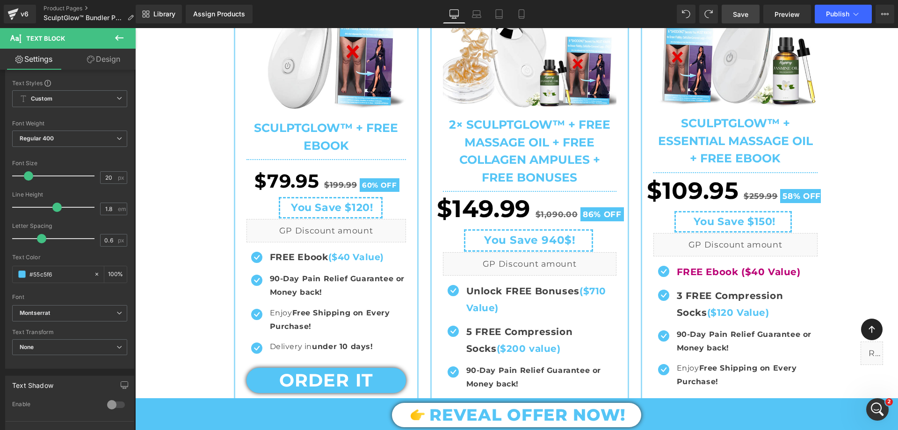
scroll to position [47, 0]
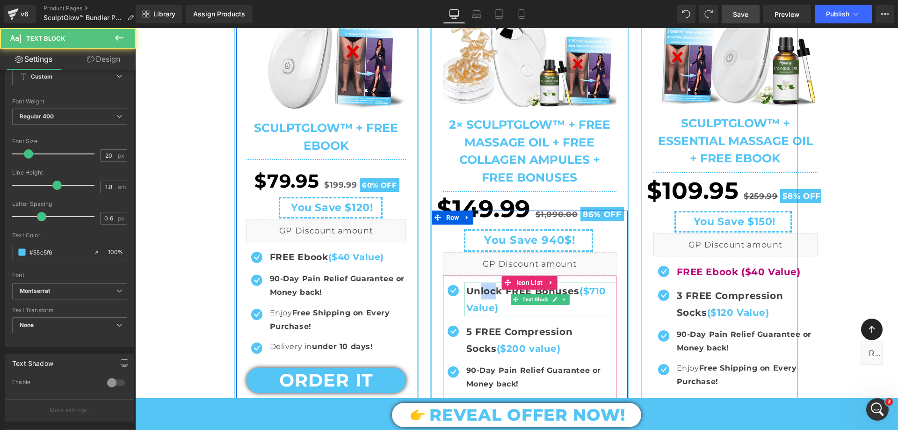
drag, startPoint x: 476, startPoint y: 289, endPoint x: 490, endPoint y: 293, distance: 14.2
click at [490, 293] on span "Unlock FREE Bonuses" at bounding box center [522, 290] width 113 height 11
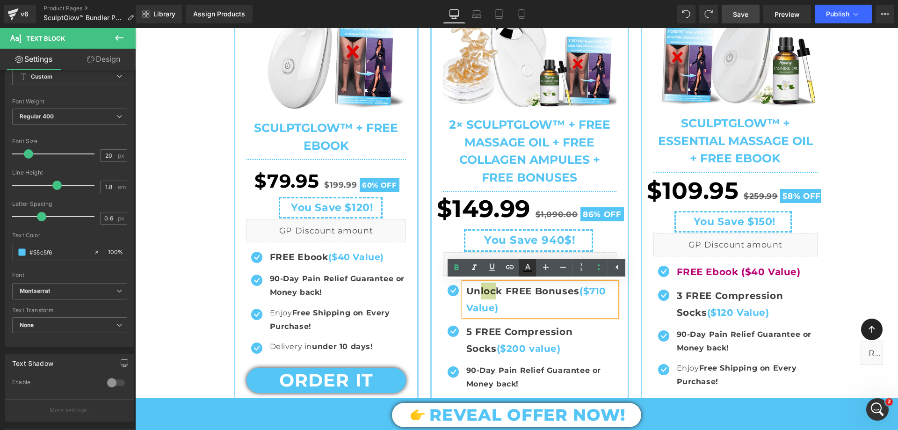
click at [530, 270] on icon at bounding box center [527, 267] width 11 height 11
type input "#000000"
type input "75"
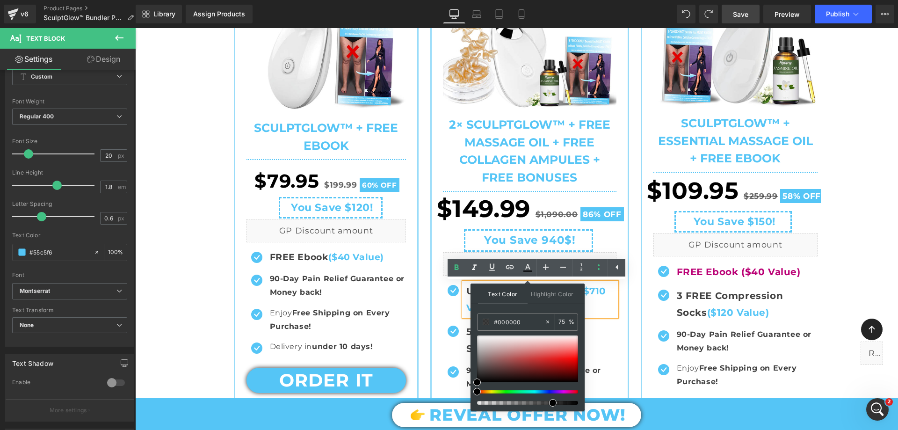
click at [527, 320] on input "#000000" at bounding box center [519, 322] width 51 height 10
click at [685, 271] on b "FREE Ebook ($40 Value)" at bounding box center [739, 271] width 124 height 11
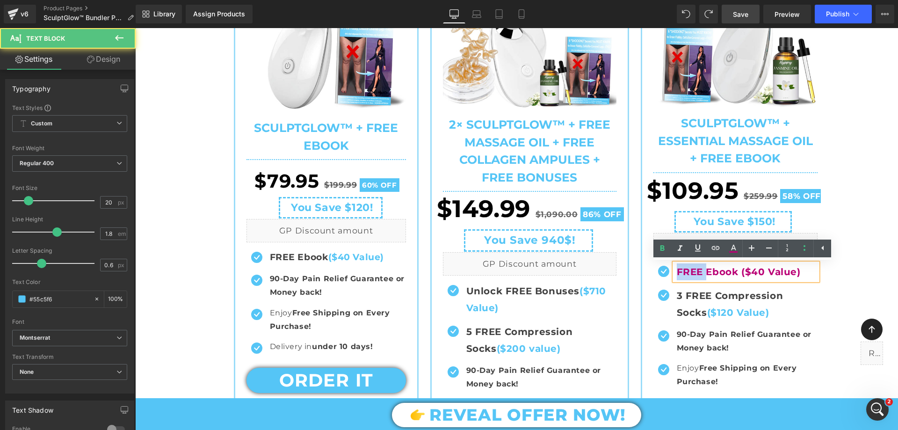
click at [685, 271] on b "FREE Ebook ($40 Value)" at bounding box center [739, 271] width 124 height 11
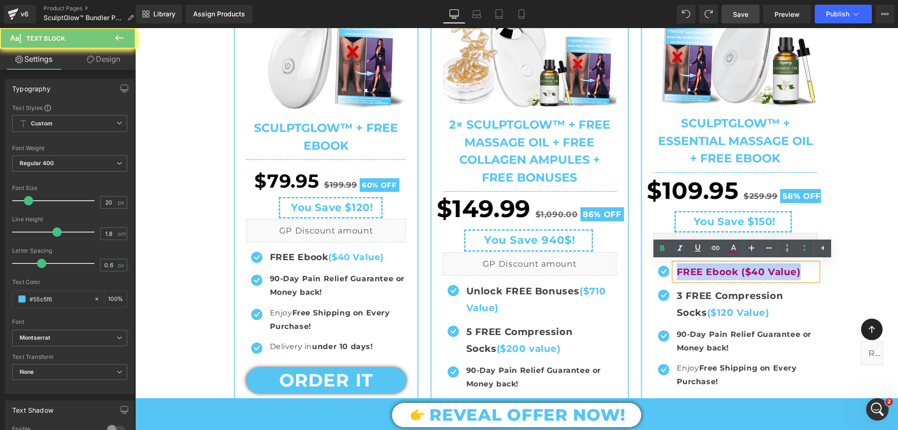
click at [685, 271] on b "FREE Ebook ($40 Value)" at bounding box center [739, 271] width 124 height 11
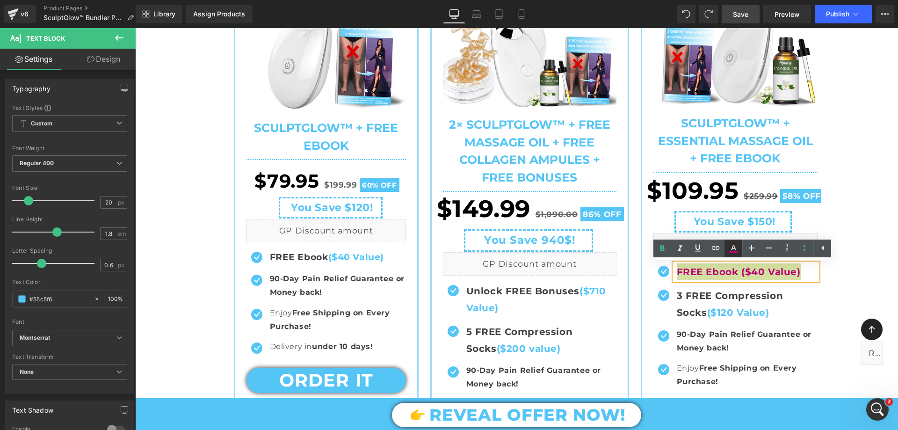
click at [737, 250] on icon at bounding box center [733, 248] width 11 height 11
type input "#ba0075"
type input "100"
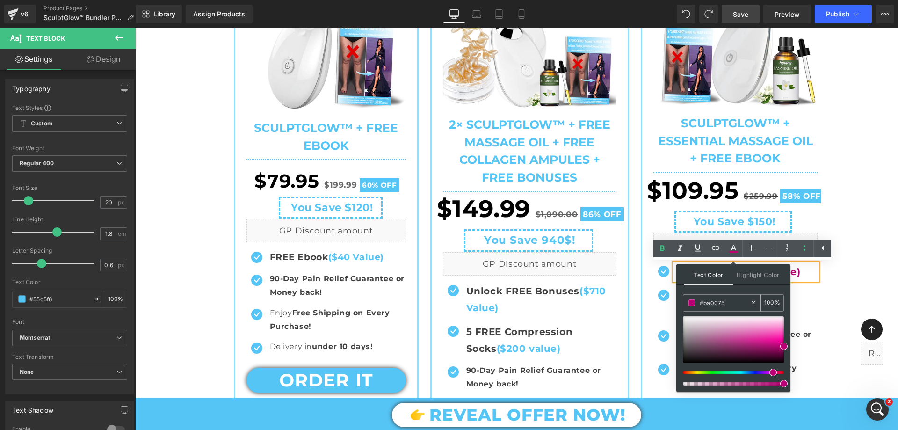
click at [729, 300] on input "#ba0075" at bounding box center [725, 303] width 51 height 10
paste input "000000"
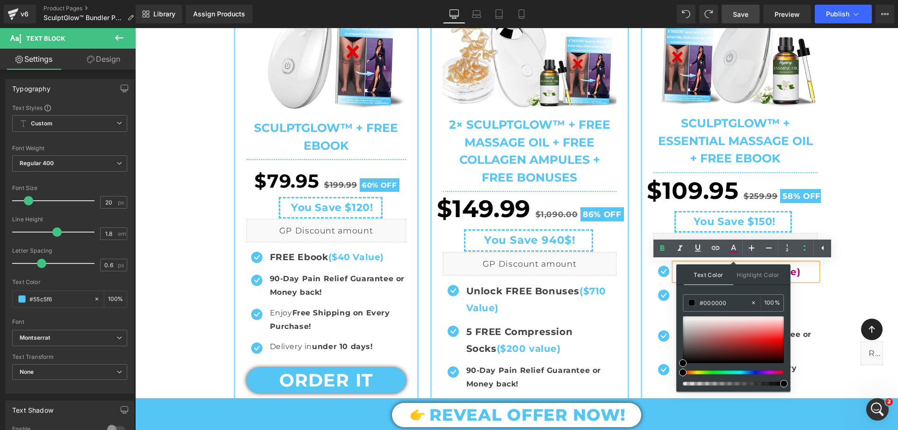
type input "#000000"
type input "75"
drag, startPoint x: 783, startPoint y: 385, endPoint x: 754, endPoint y: 387, distance: 29.1
click at [754, 387] on div "#000000 75 %" at bounding box center [733, 342] width 101 height 97
click at [806, 270] on p "FREE Ebook ($40 Value)" at bounding box center [747, 271] width 141 height 17
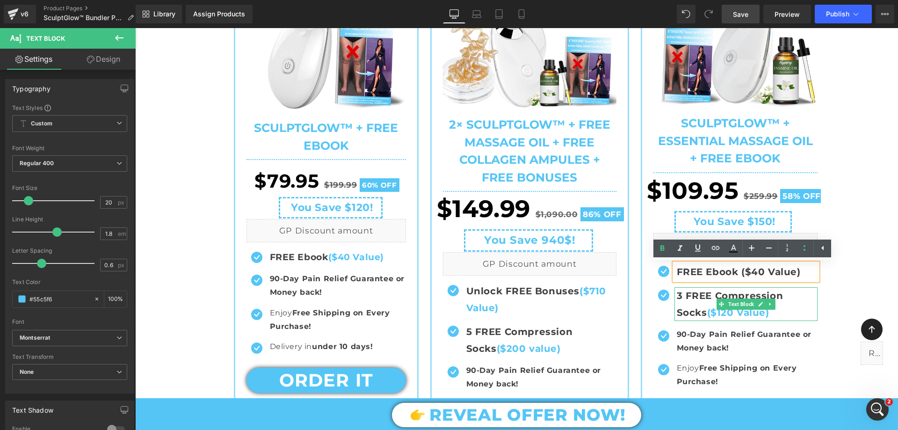
click at [713, 313] on b "3 FREE Compression Socks ($120 Value)" at bounding box center [730, 304] width 107 height 28
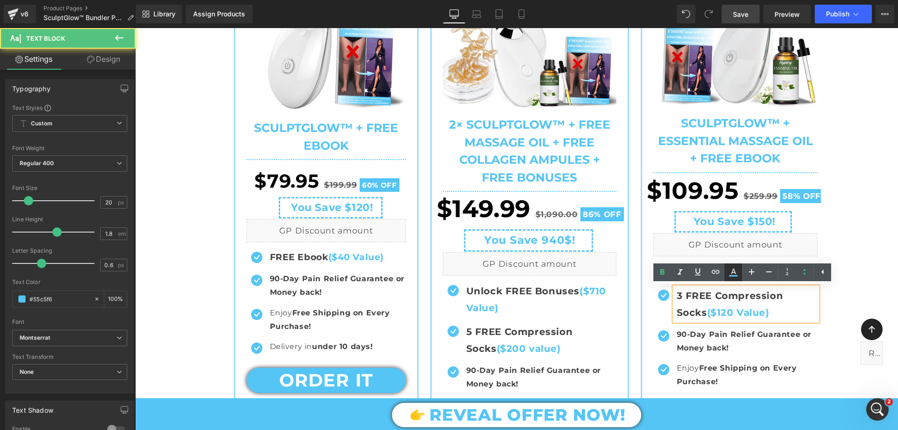
click at [729, 271] on icon at bounding box center [733, 272] width 11 height 11
type input "#55c5f6"
type input "100"
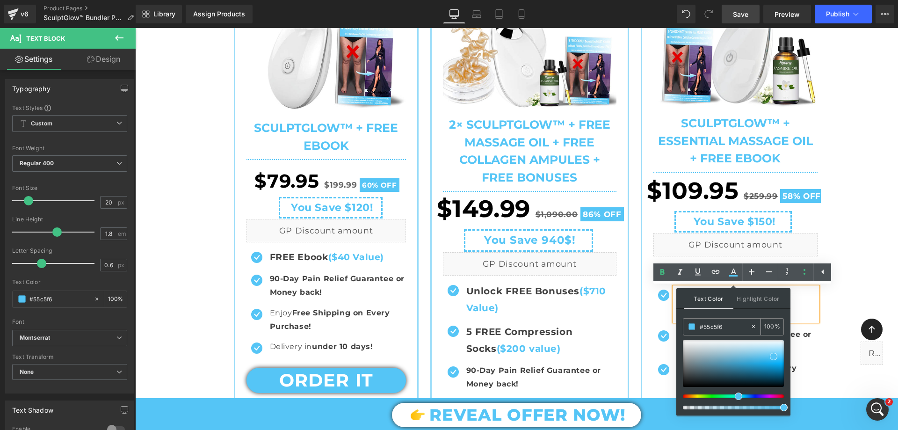
click at [727, 323] on input "#55c5f6" at bounding box center [725, 326] width 51 height 10
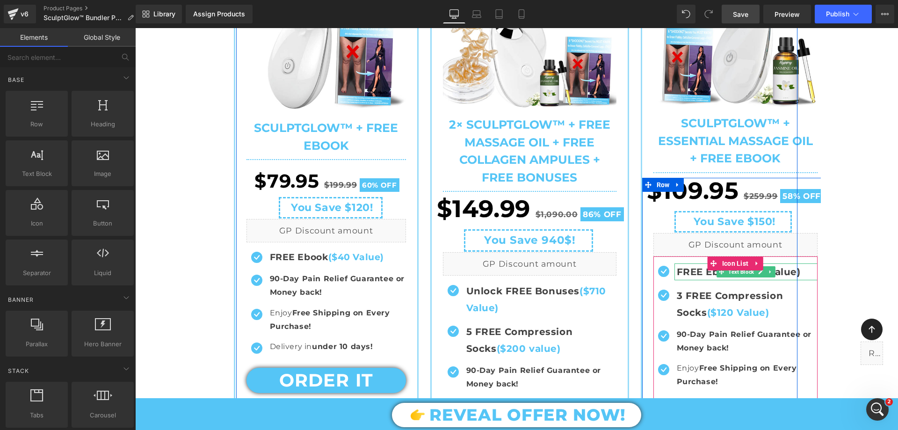
click at [761, 274] on link at bounding box center [761, 271] width 10 height 11
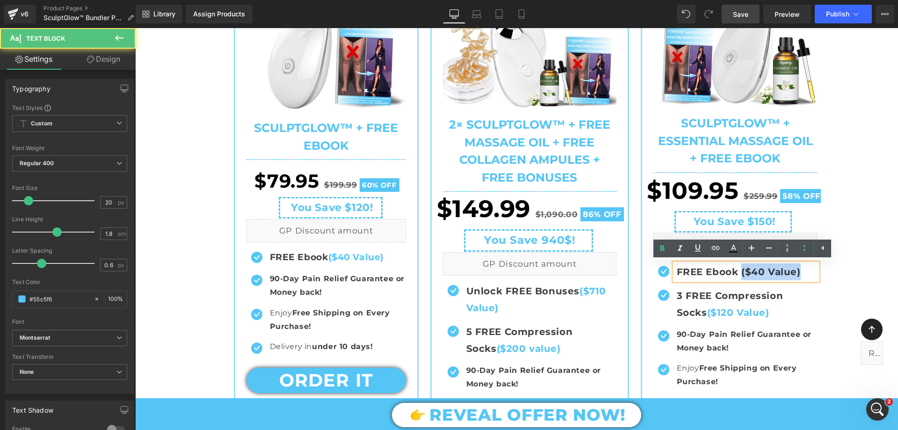
drag, startPoint x: 739, startPoint y: 270, endPoint x: 800, endPoint y: 276, distance: 61.5
click at [800, 275] on p "FREE Ebook ($40 Value)" at bounding box center [747, 271] width 141 height 17
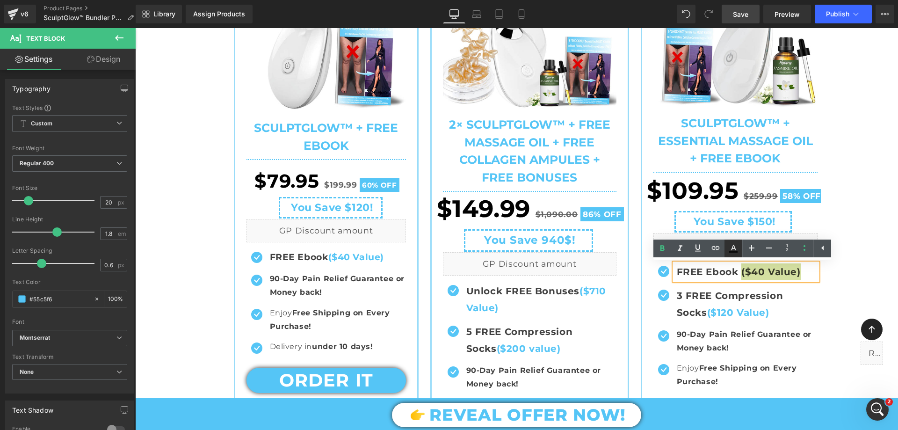
click at [733, 252] on icon at bounding box center [733, 251] width 8 height 1
type input "#000000"
type input "75"
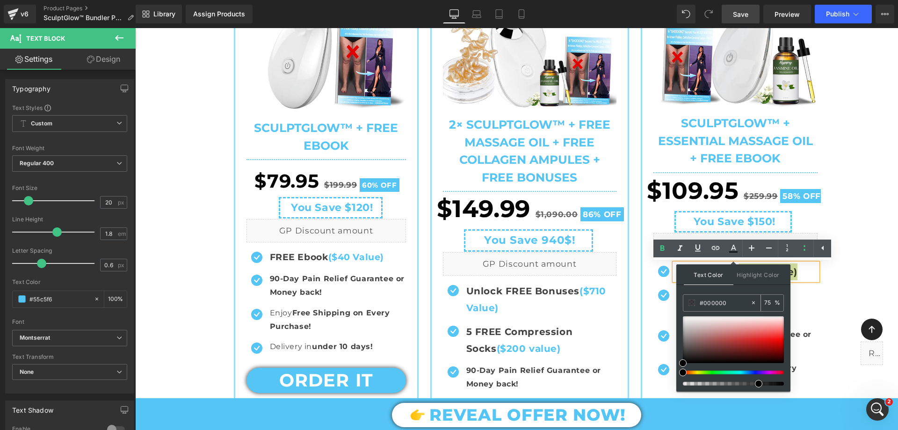
click at [733, 301] on input "#000000" at bounding box center [725, 303] width 51 height 10
paste input "55c5f6"
type input "#55c5f6"
type input "100"
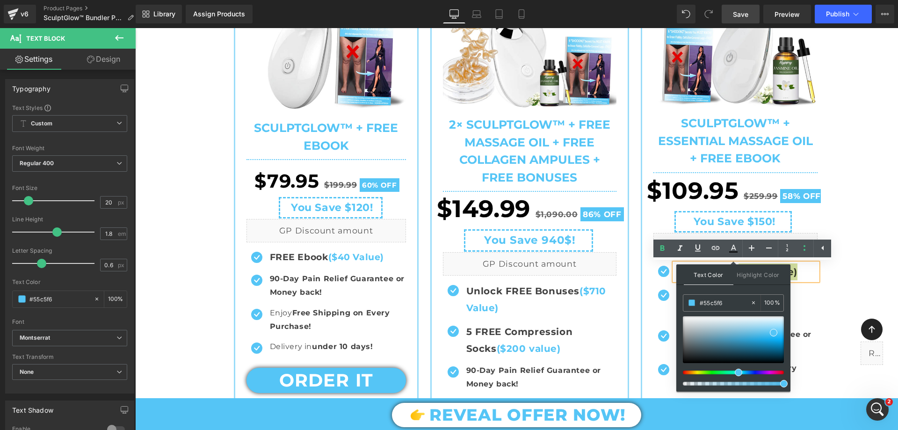
type input "#55c5f6"
click at [780, 383] on div at bounding box center [729, 384] width 101 height 4
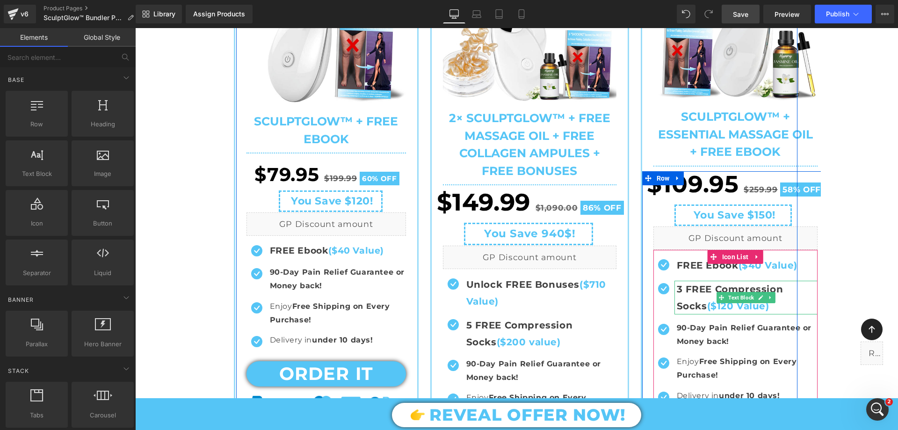
scroll to position [328, 0]
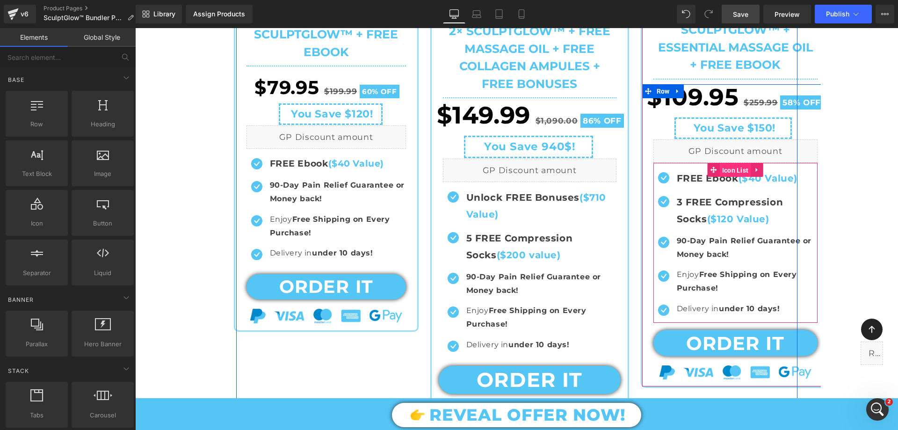
click at [723, 172] on span "Icon List" at bounding box center [735, 170] width 31 height 14
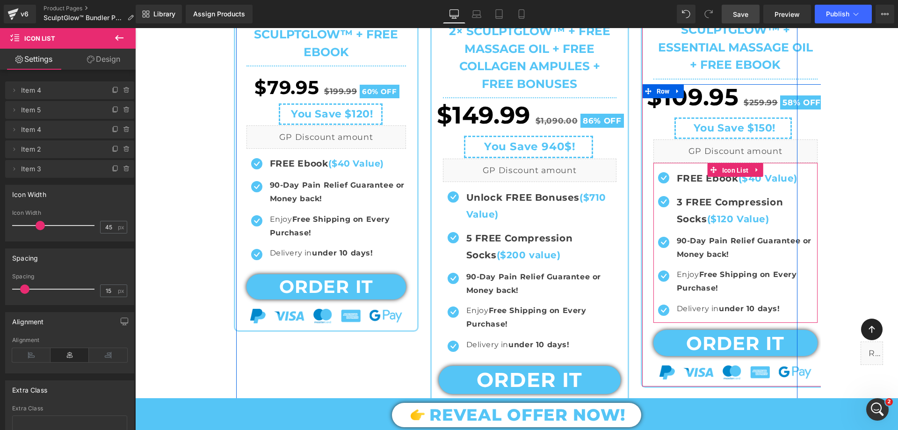
click at [731, 168] on span "Icon List" at bounding box center [735, 170] width 31 height 14
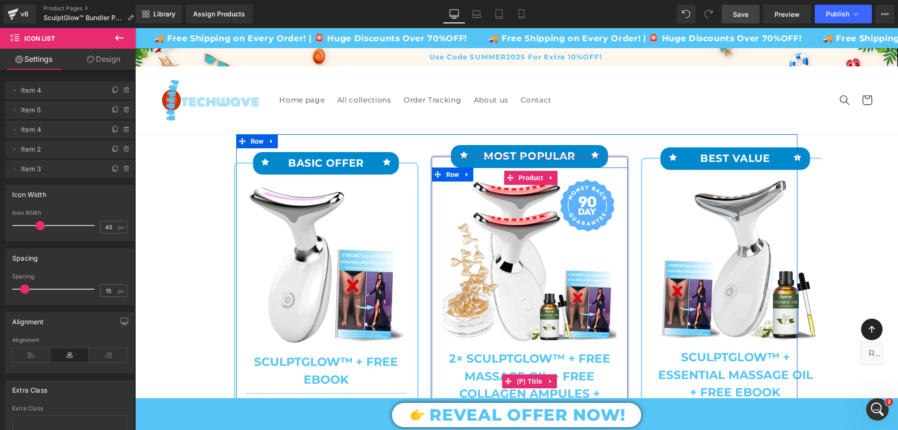
scroll to position [281, 0]
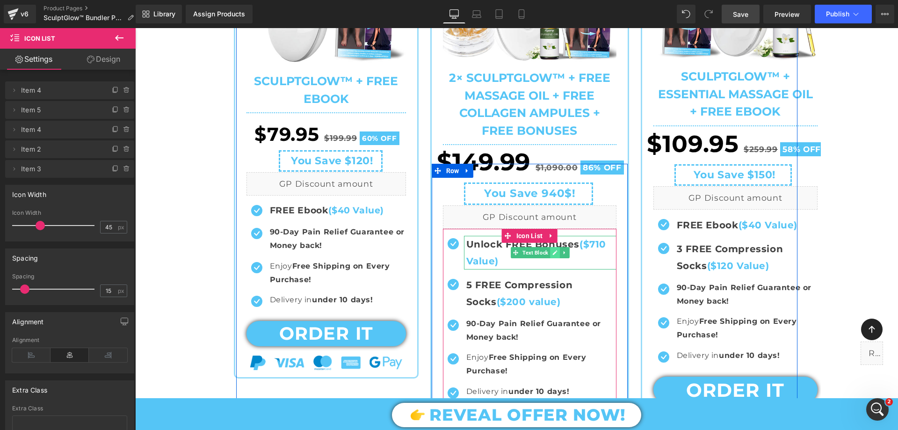
click at [553, 253] on icon at bounding box center [555, 252] width 5 height 5
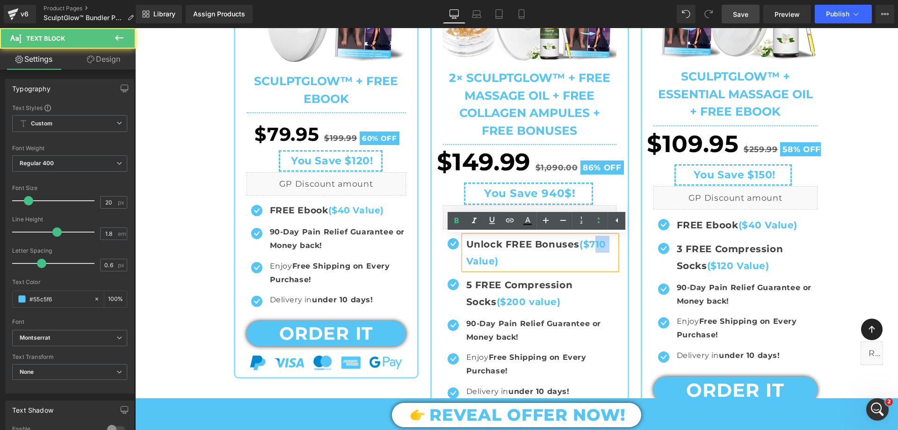
drag, startPoint x: 588, startPoint y: 242, endPoint x: 606, endPoint y: 242, distance: 18.3
click at [606, 242] on p "Un loc k FREE Bonuses ($710 Value)" at bounding box center [541, 253] width 150 height 34
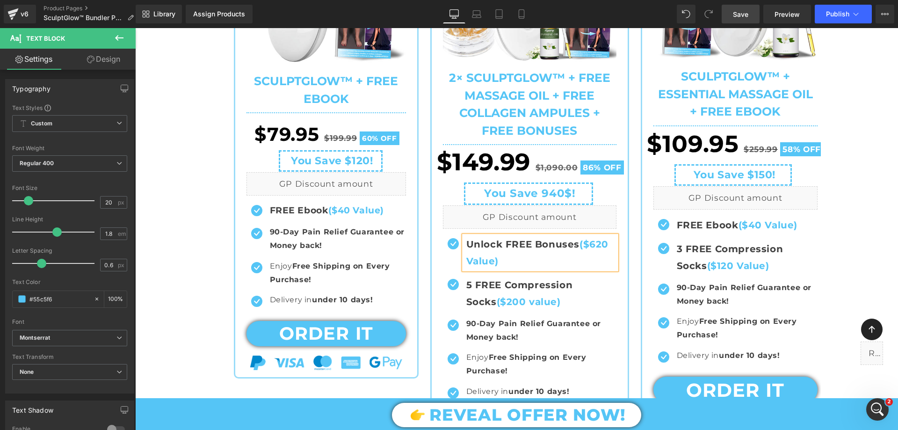
click at [432, 273] on div "Best value Heading $149.99 $1,090.00 86% OFF (P) Price Row You Save 940$! Text …" at bounding box center [530, 284] width 196 height 241
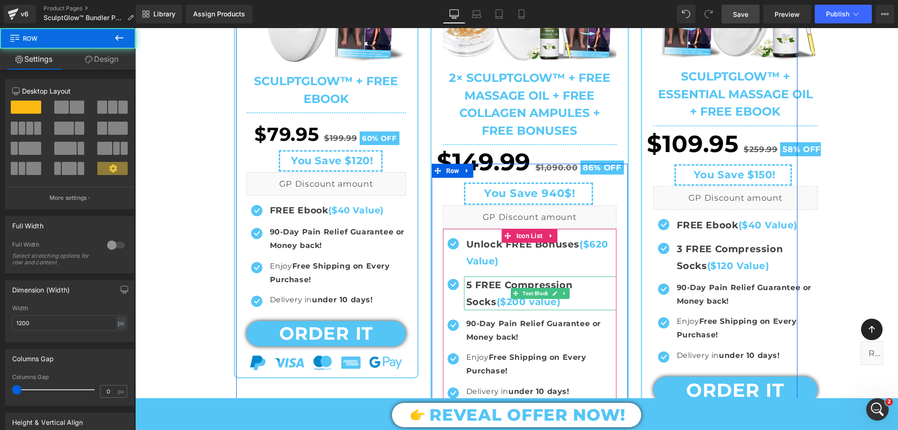
click at [495, 284] on span "5 FREE Compression Socks" at bounding box center [519, 293] width 107 height 28
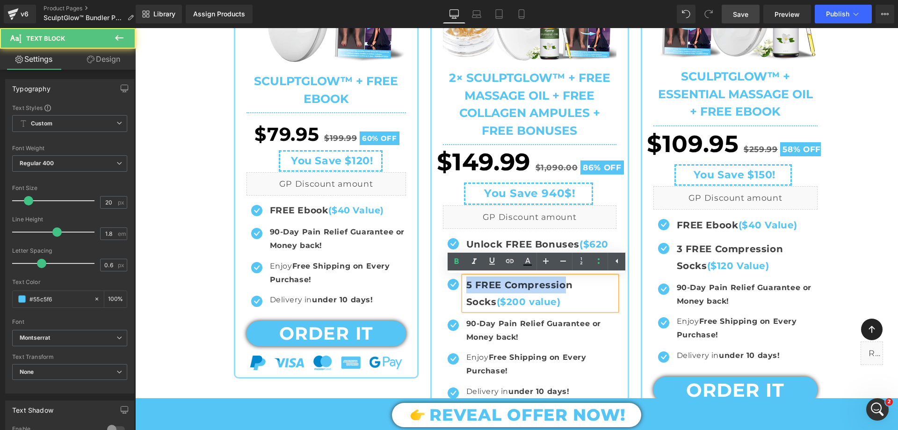
drag, startPoint x: 464, startPoint y: 284, endPoint x: 583, endPoint y: 273, distance: 119.4
click at [563, 281] on span "5 FREE Compression Socks" at bounding box center [519, 293] width 107 height 28
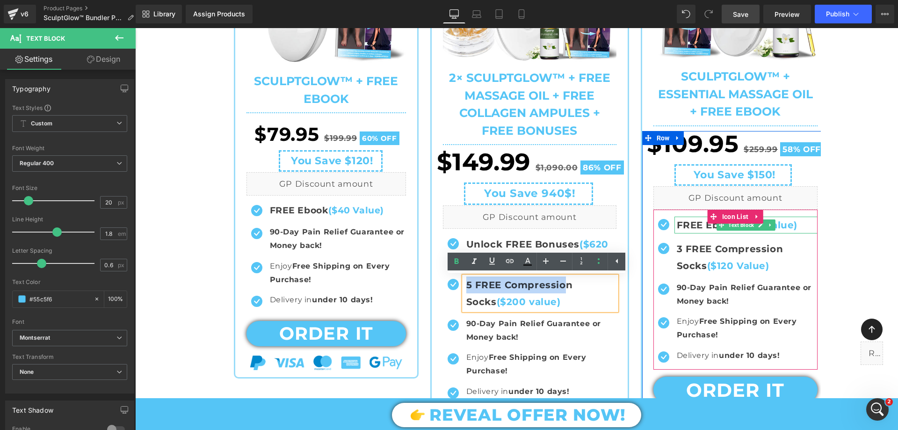
click at [712, 229] on b "FREE Ebook" at bounding box center [708, 224] width 62 height 11
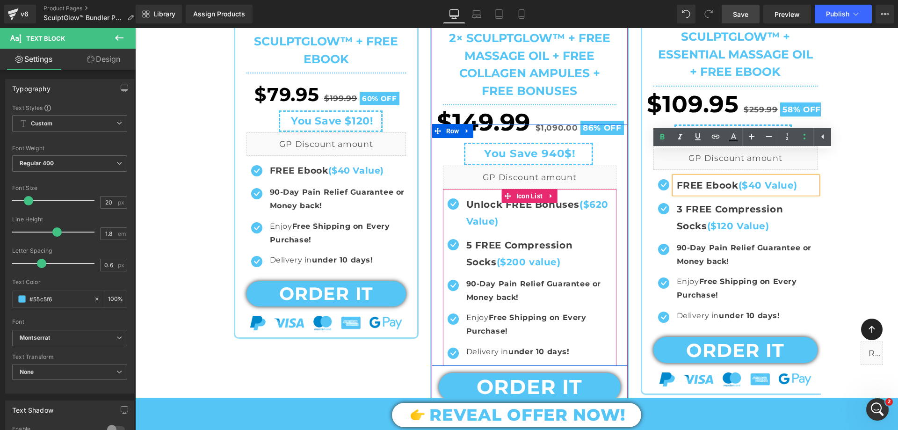
scroll to position [374, 0]
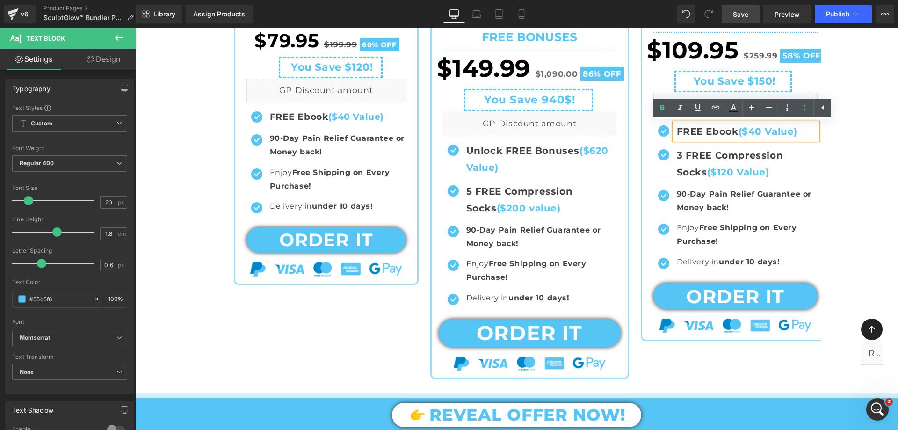
click at [737, 137] on b "FREE Ebook" at bounding box center [708, 131] width 62 height 11
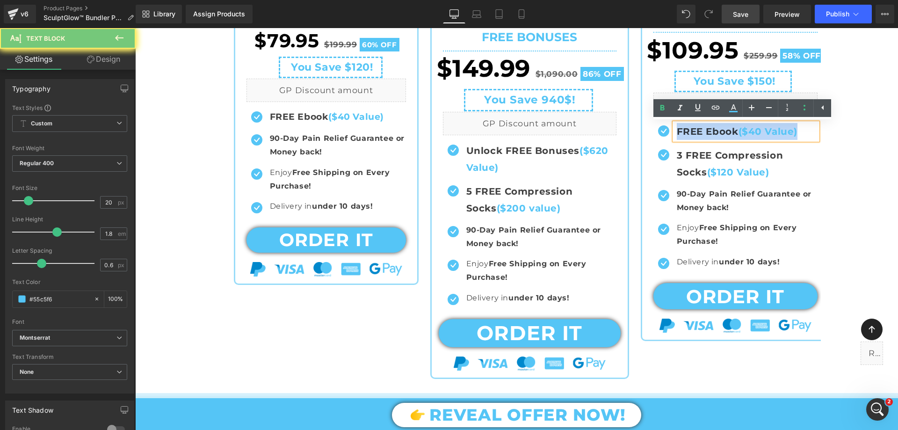
click at [737, 137] on b "FREE Ebook" at bounding box center [708, 131] width 62 height 11
copy p "FREE Ebook ($40 Value)"
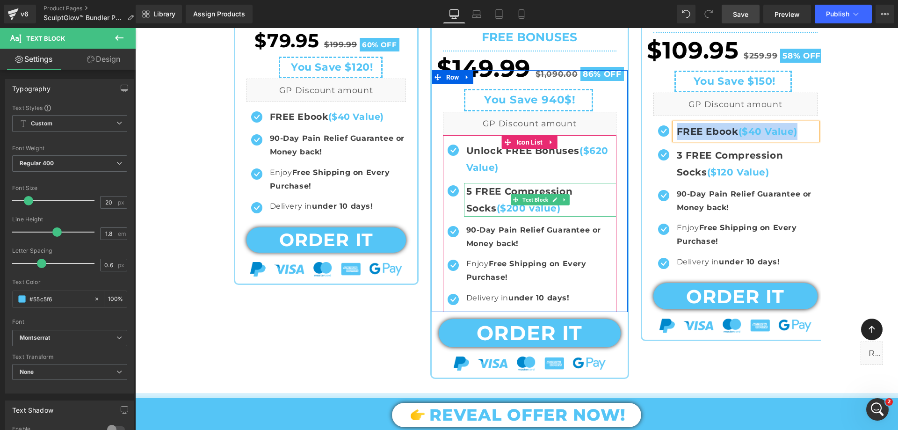
click at [495, 203] on strong "5 FREE Compression Socks ($200 value)" at bounding box center [519, 200] width 107 height 28
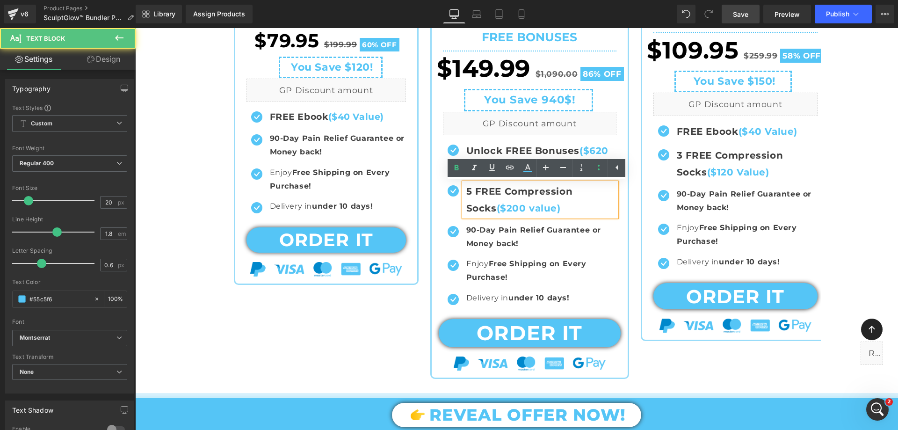
click at [479, 192] on span "5 FREE Compression Socks" at bounding box center [519, 200] width 107 height 28
click at [466, 190] on span "5 FREE Compression Socks" at bounding box center [519, 200] width 107 height 28
click at [492, 191] on span "5 FREE Compression Socks" at bounding box center [519, 200] width 107 height 28
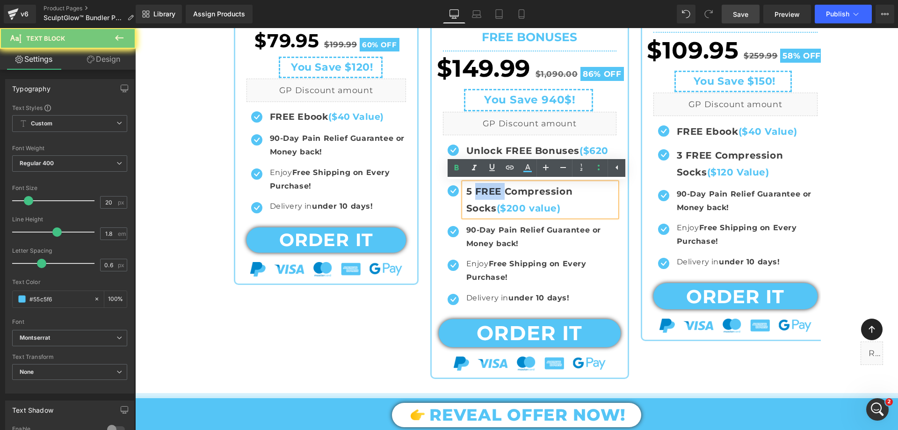
click at [497, 194] on span "5 FREE Compression Socks" at bounding box center [519, 200] width 107 height 28
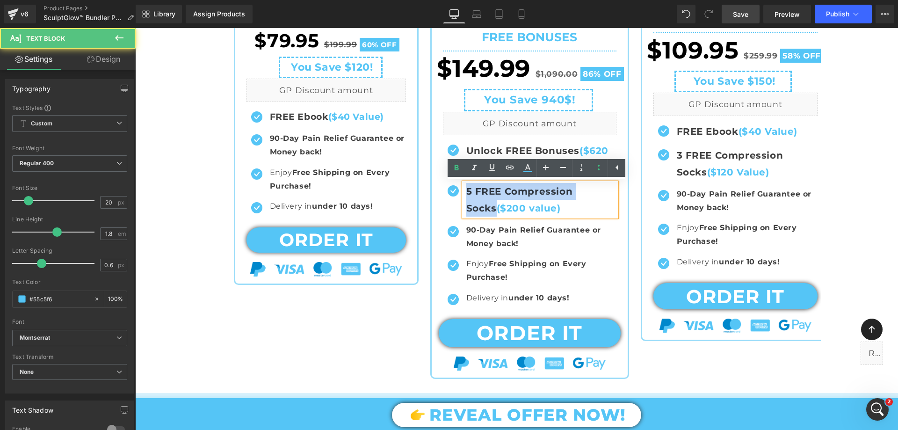
drag, startPoint x: 598, startPoint y: 193, endPoint x: 463, endPoint y: 194, distance: 135.7
click at [466, 194] on span "5 FREE Compression Socks" at bounding box center [519, 200] width 107 height 28
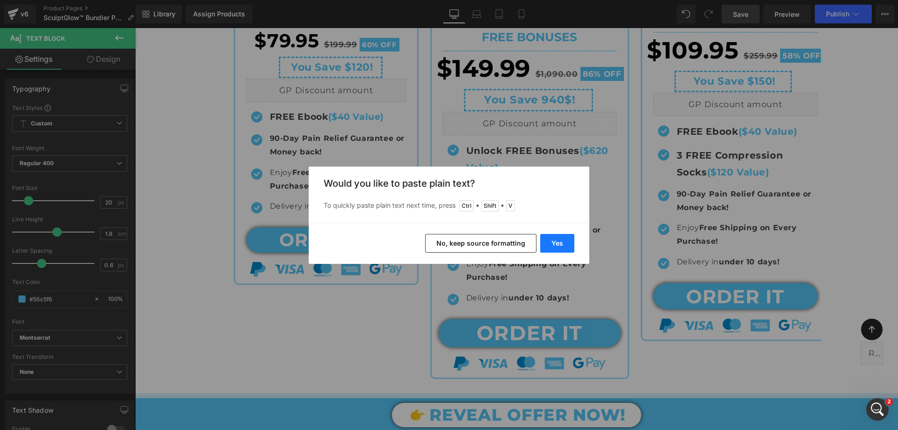
click at [567, 240] on button "Yes" at bounding box center [557, 243] width 34 height 19
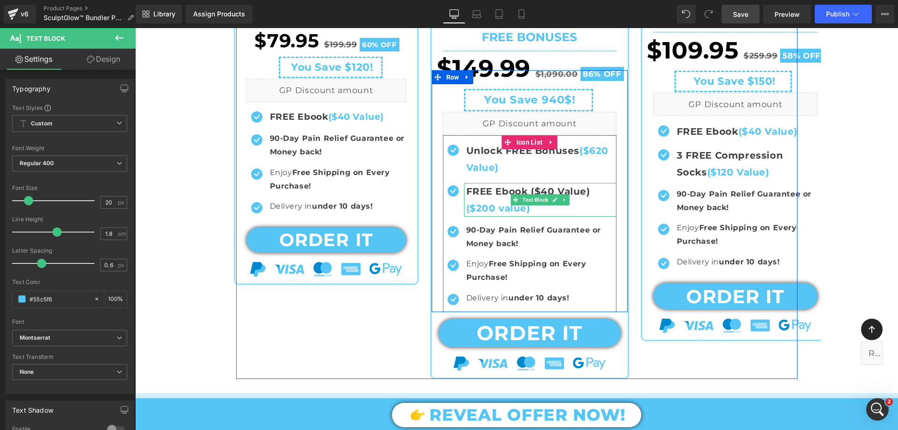
click at [546, 188] on span "FREE Ebook ($40 Value)" at bounding box center [528, 191] width 124 height 11
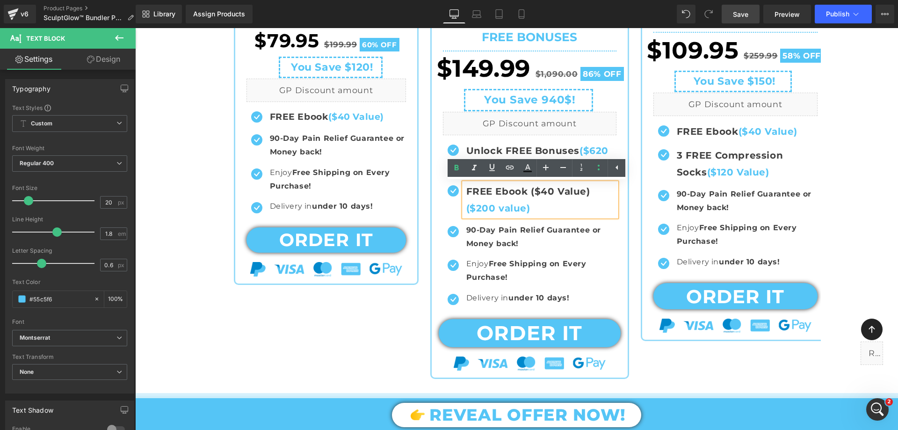
drag, startPoint x: 526, startPoint y: 209, endPoint x: 463, endPoint y: 216, distance: 63.6
click at [466, 216] on p "FREE Ebook ($40 Value) ($200 value)" at bounding box center [541, 200] width 150 height 34
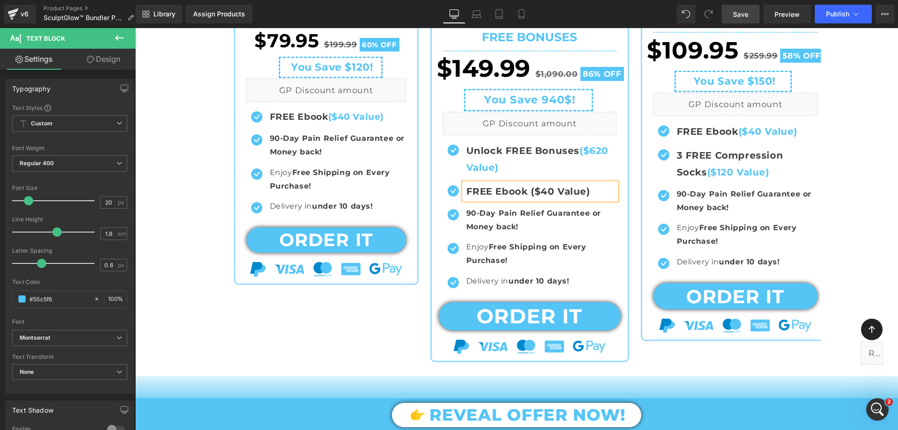
click at [421, 180] on div "Icon BASIC OFFER Text Block Icon Row Sale Off (P) Image (P) Title Row Separator" at bounding box center [331, 25] width 194 height 517
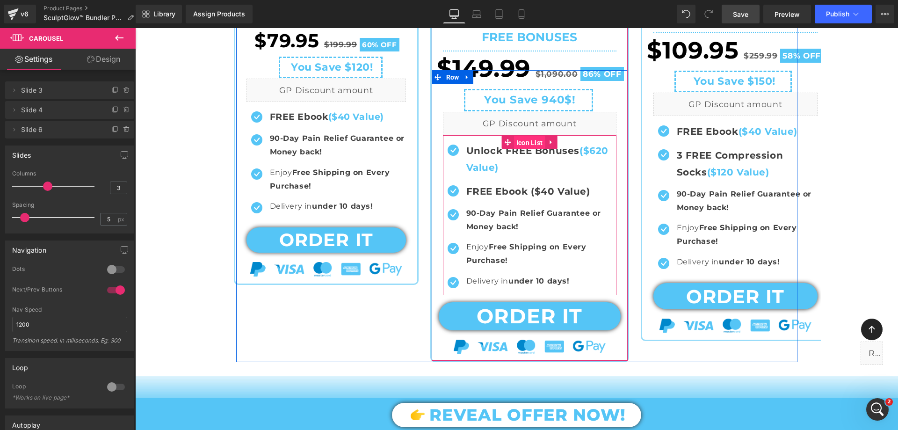
click at [526, 137] on span "Icon List" at bounding box center [529, 143] width 31 height 14
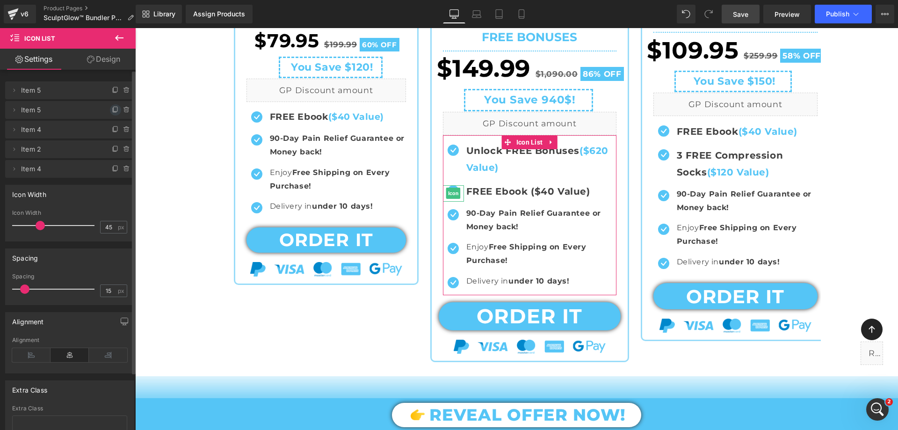
click at [112, 110] on icon at bounding box center [115, 109] width 7 height 7
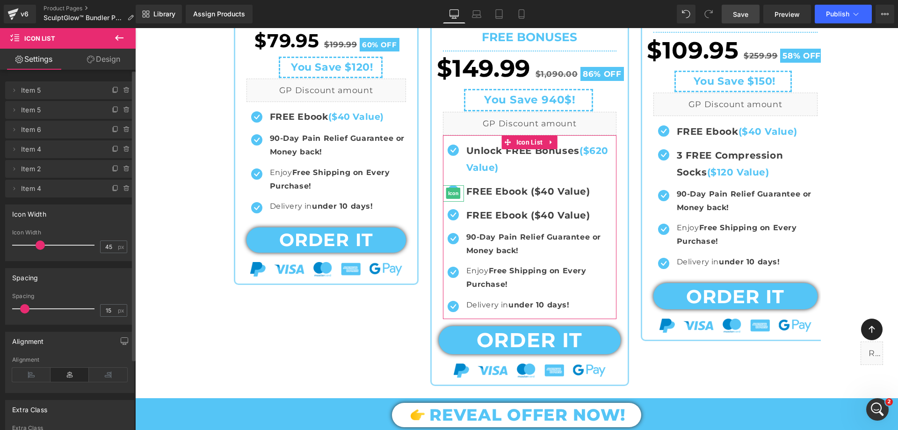
click at [112, 110] on icon at bounding box center [115, 109] width 7 height 7
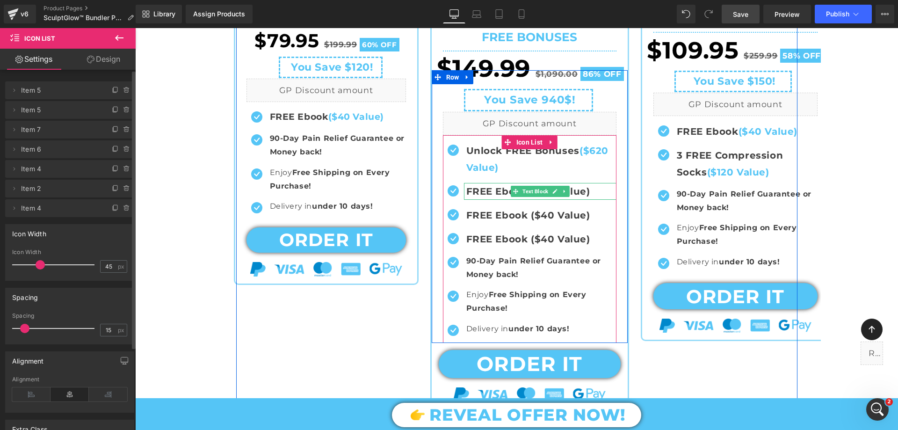
click at [480, 190] on span "FREE Ebook ($40 Value)" at bounding box center [528, 191] width 124 height 11
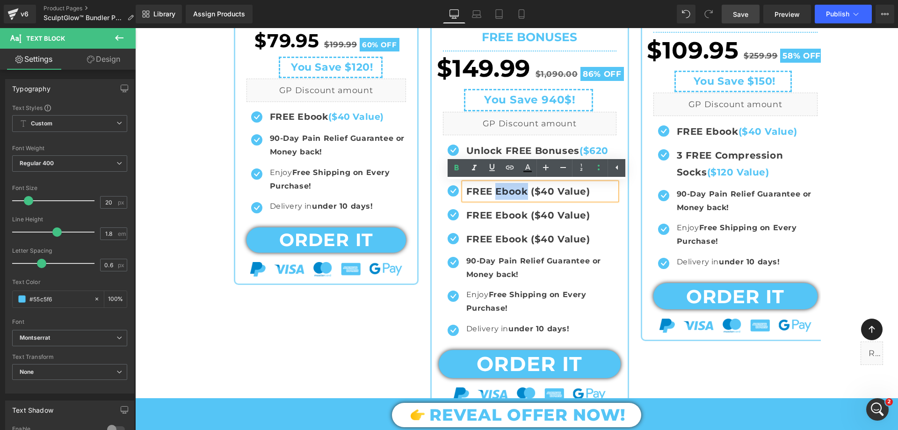
drag, startPoint x: 492, startPoint y: 191, endPoint x: 522, endPoint y: 188, distance: 29.7
click at [522, 188] on span "FREE Ebook ($40 Value)" at bounding box center [528, 191] width 124 height 11
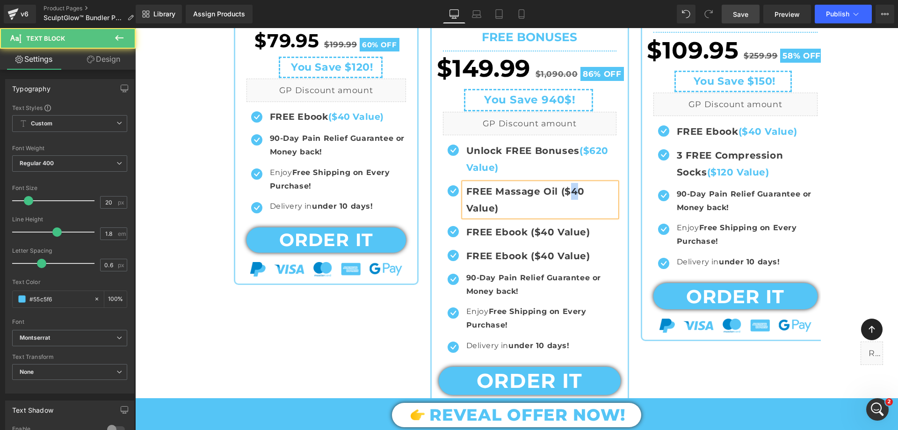
drag, startPoint x: 568, startPoint y: 193, endPoint x: 574, endPoint y: 193, distance: 5.2
click at [574, 193] on span "FREE Massage Oil ($40 Value)" at bounding box center [525, 200] width 119 height 28
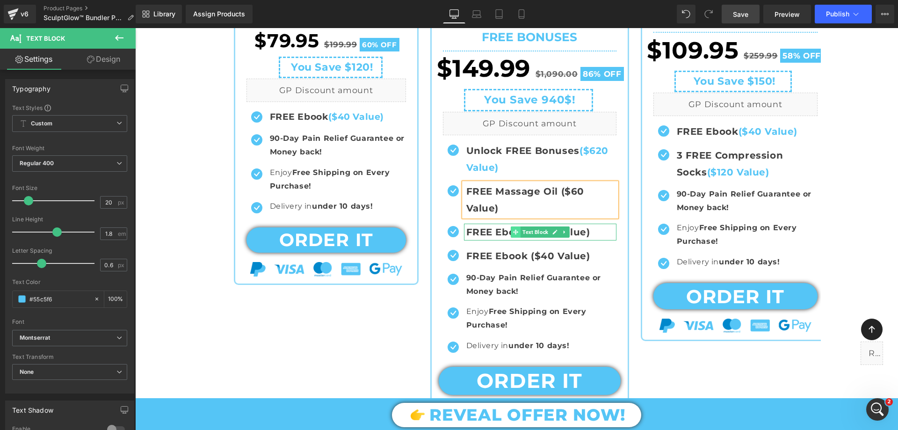
click at [511, 233] on span at bounding box center [516, 231] width 10 height 11
click at [553, 231] on icon at bounding box center [555, 232] width 5 height 5
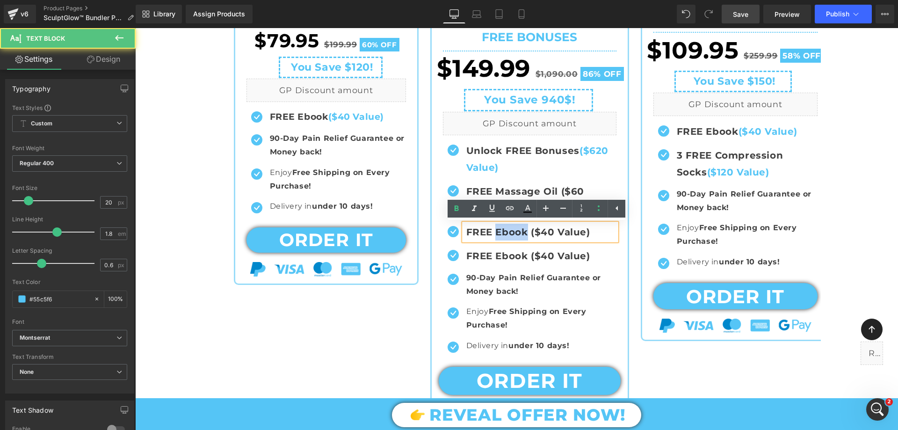
drag, startPoint x: 523, startPoint y: 231, endPoint x: 495, endPoint y: 239, distance: 28.7
click at [495, 239] on p "FREE Ebook ($40 Value)" at bounding box center [541, 232] width 150 height 17
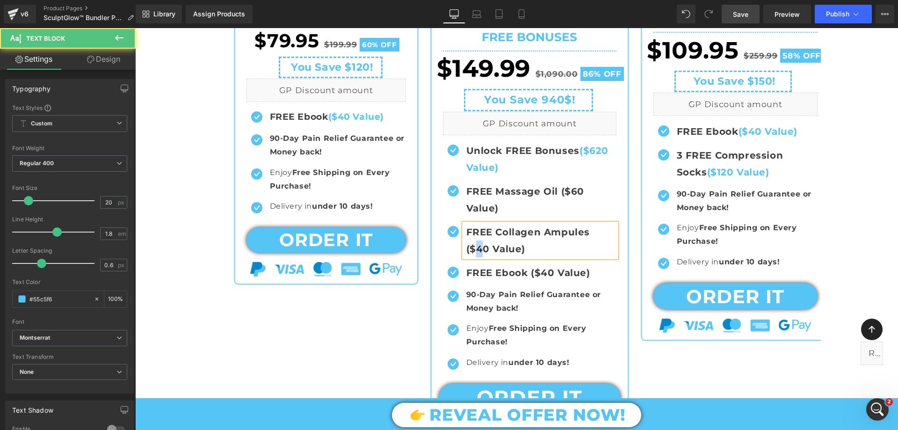
click at [590, 230] on span "FREE Collagen Ampules ($40 Value)" at bounding box center [528, 240] width 124 height 28
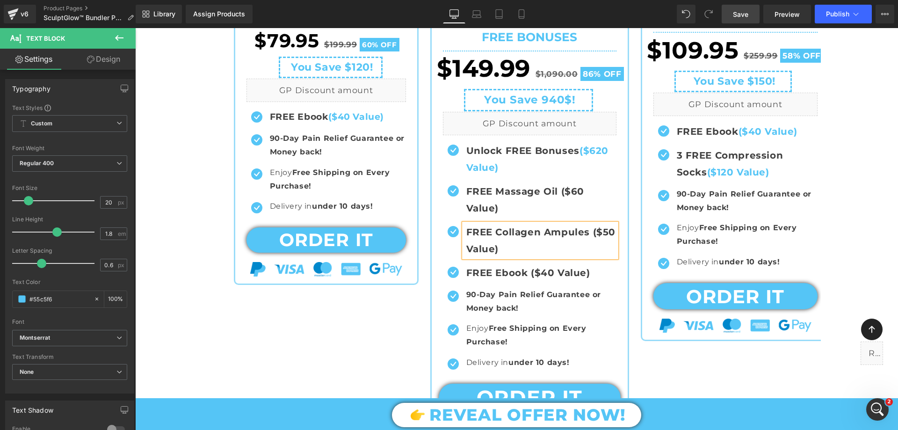
click at [396, 336] on div "Icon BASIC OFFER Text Block Icon Row Sale Off (P) Image (P) Title Row" at bounding box center [529, 105] width 590 height 677
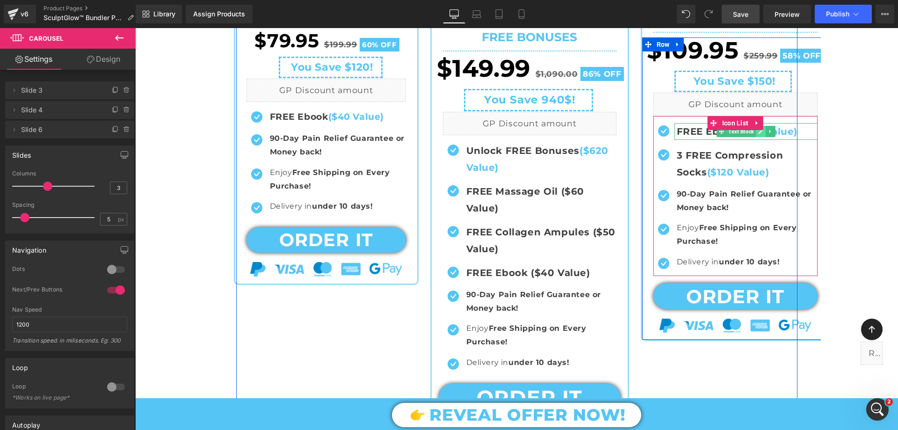
click at [759, 133] on icon at bounding box center [760, 132] width 5 height 6
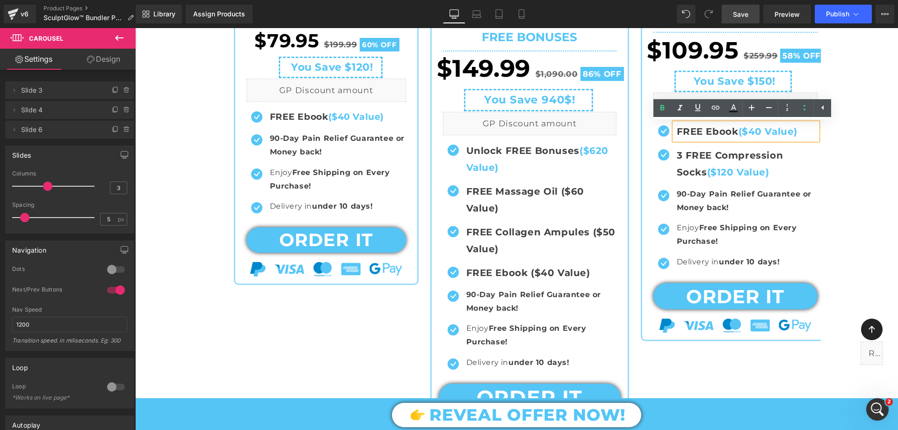
click at [759, 133] on b "($40 Value)" at bounding box center [768, 131] width 59 height 11
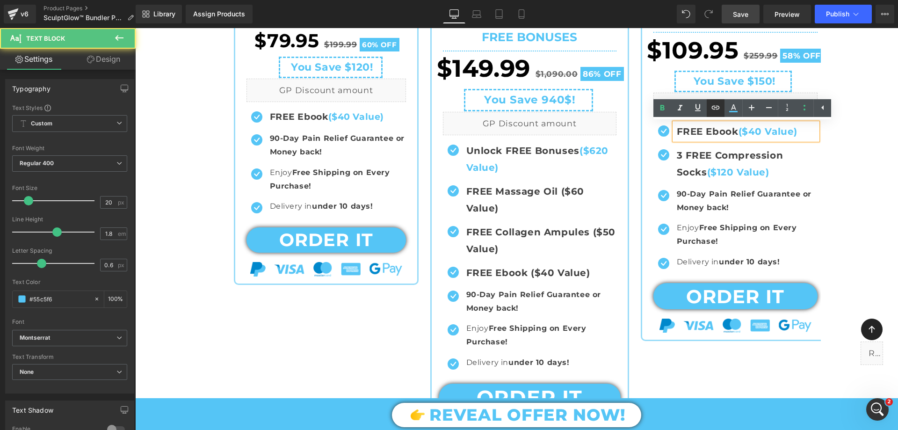
click at [723, 111] on link at bounding box center [716, 108] width 18 height 18
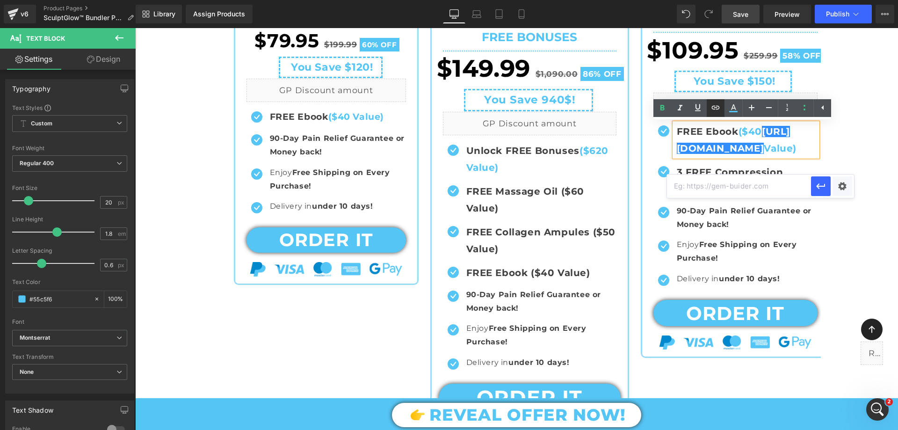
click at [720, 109] on icon at bounding box center [715, 107] width 11 height 11
click at [750, 157] on p "FREE Ebook ($40 https://gem-3910432.net Value)" at bounding box center [747, 140] width 141 height 34
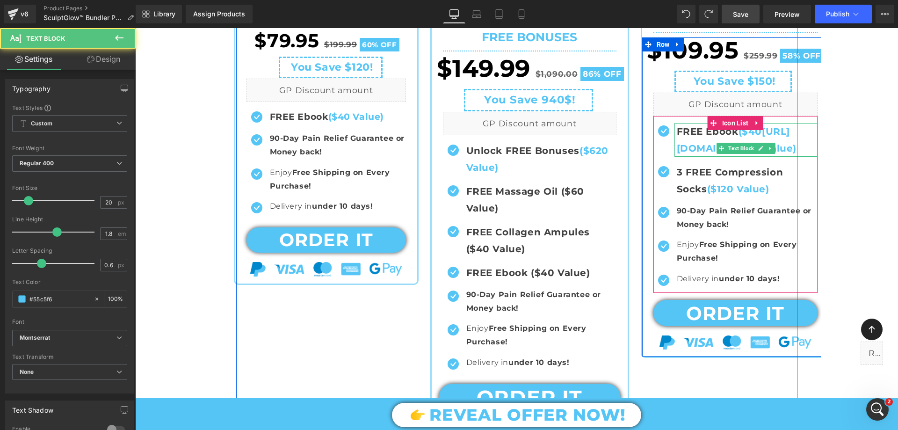
click at [736, 154] on b "($40 https://gem-3910432.net Value)" at bounding box center [737, 140] width 120 height 28
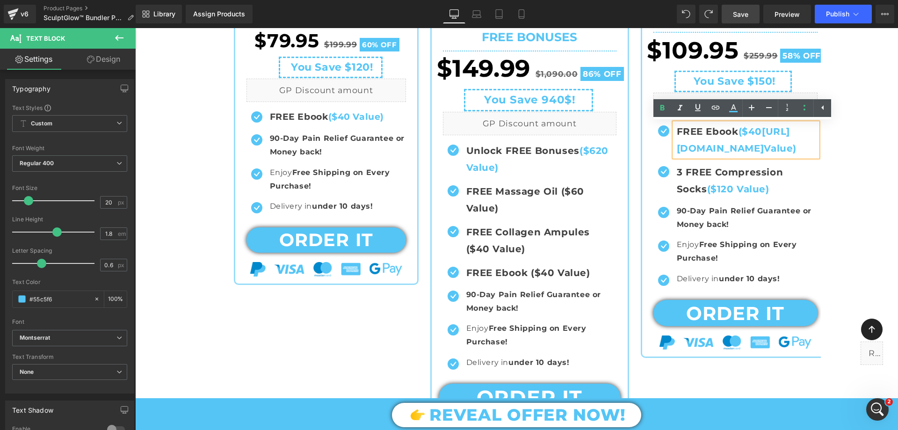
drag, startPoint x: 698, startPoint y: 146, endPoint x: 735, endPoint y: 163, distance: 41.4
click at [735, 154] on b "($40 https://gem-3910432.net Value)" at bounding box center [737, 140] width 120 height 28
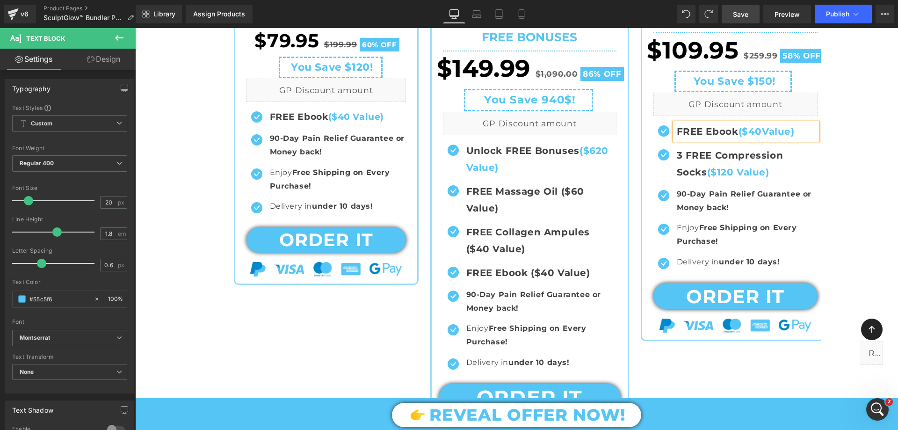
click at [771, 131] on b "($40 Value)" at bounding box center [767, 131] width 56 height 11
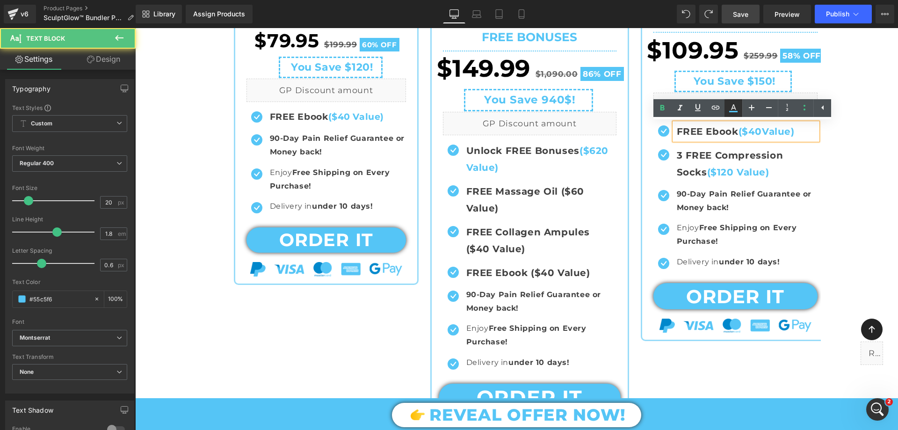
click at [731, 110] on icon at bounding box center [733, 107] width 11 height 11
type input "100"
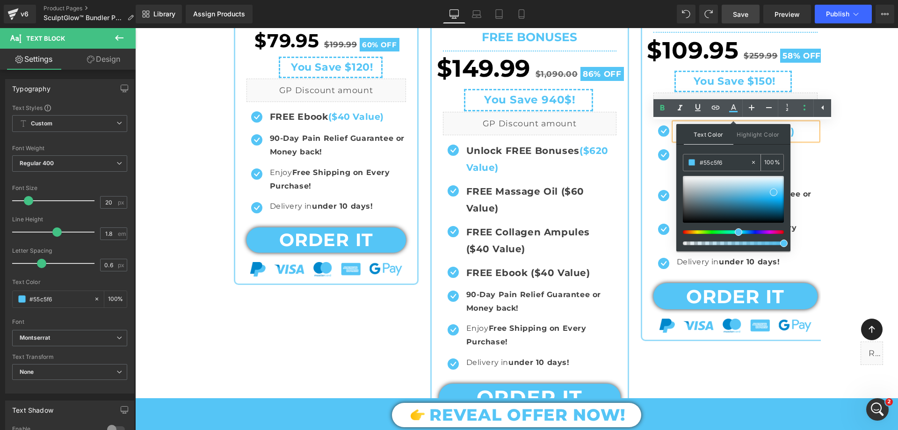
click at [730, 158] on input "#55c5f6" at bounding box center [725, 162] width 51 height 10
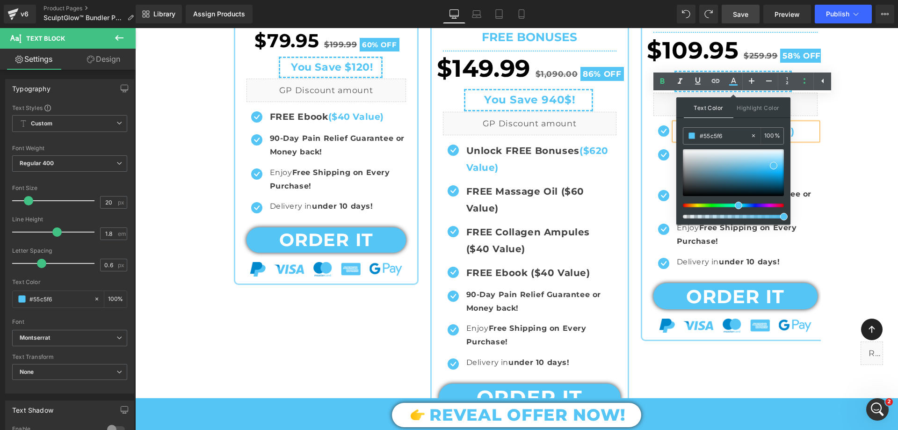
scroll to position [726, 0]
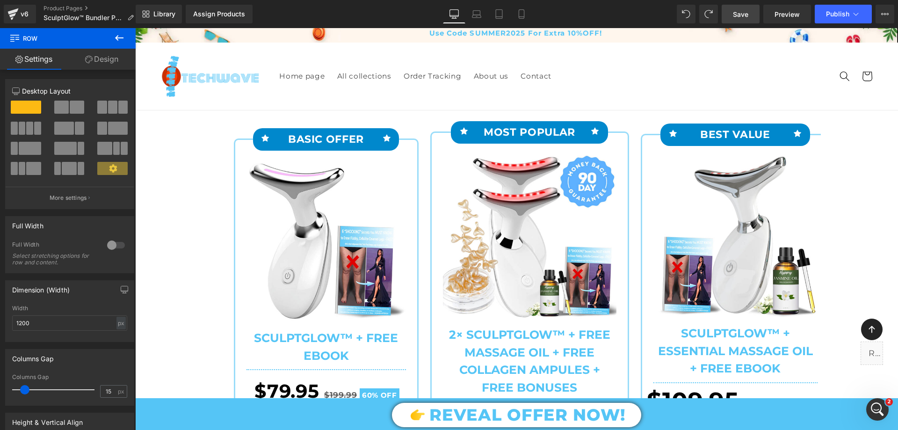
scroll to position [351, 0]
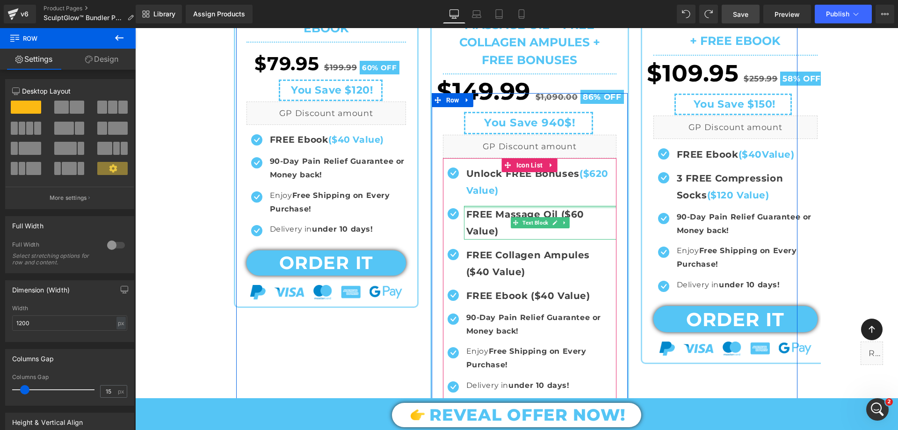
click at [562, 207] on div at bounding box center [540, 207] width 153 height 2
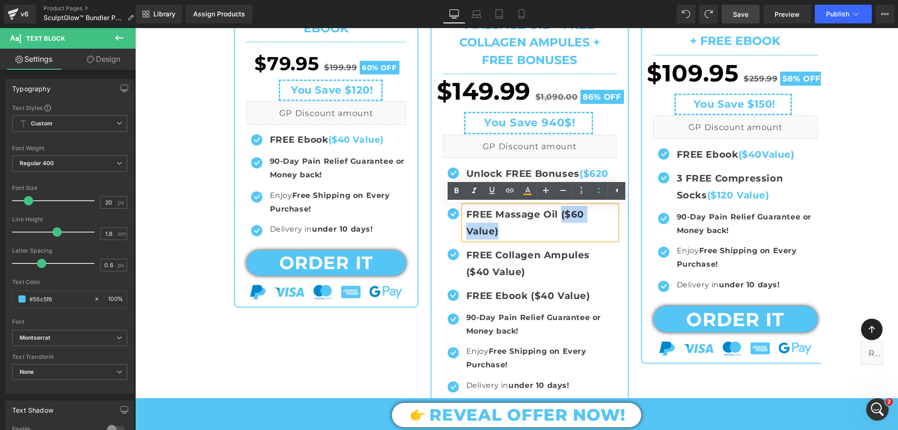
drag, startPoint x: 558, startPoint y: 213, endPoint x: 584, endPoint y: 228, distance: 30.4
click at [584, 228] on p "FREE Massage Oil ($60 Value)" at bounding box center [541, 223] width 150 height 34
click at [526, 195] on icon at bounding box center [528, 194] width 8 height 1
type input "#000000"
type input "75"
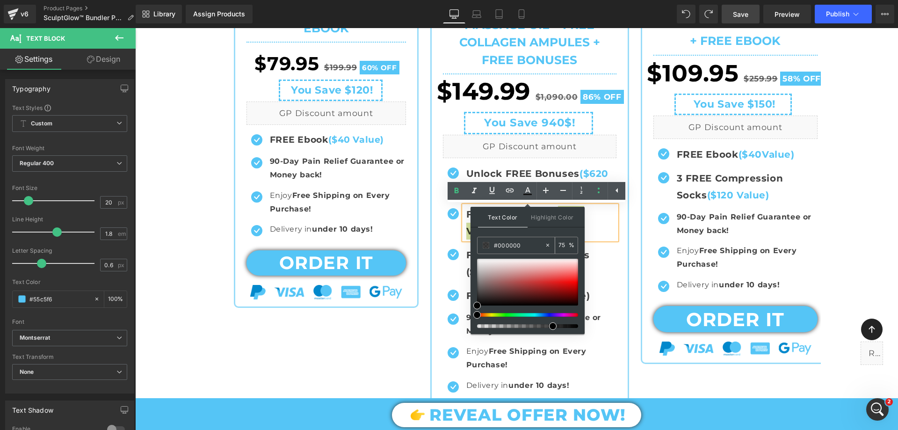
click at [526, 247] on input "#000000" at bounding box center [519, 245] width 51 height 10
paste input "55c5f6"
type input "#55c5f6"
type input "100"
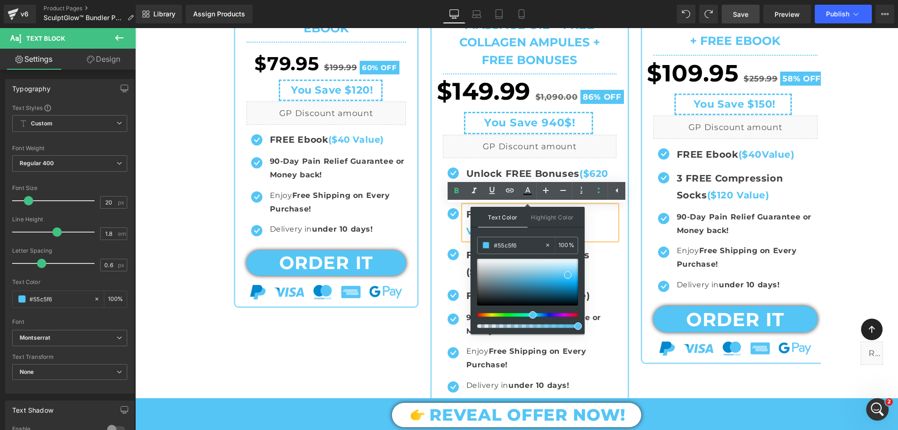
click at [577, 325] on span at bounding box center [578, 325] width 7 height 7
click at [589, 236] on p "FREE Massage Oil ($60 Value)" at bounding box center [541, 223] width 150 height 34
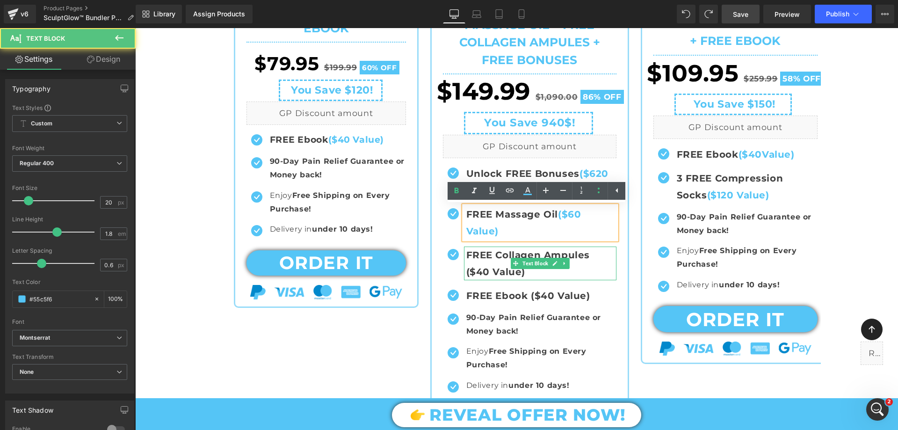
click at [590, 258] on span "FREE Collagen Ampules ($40 Value)" at bounding box center [528, 263] width 124 height 28
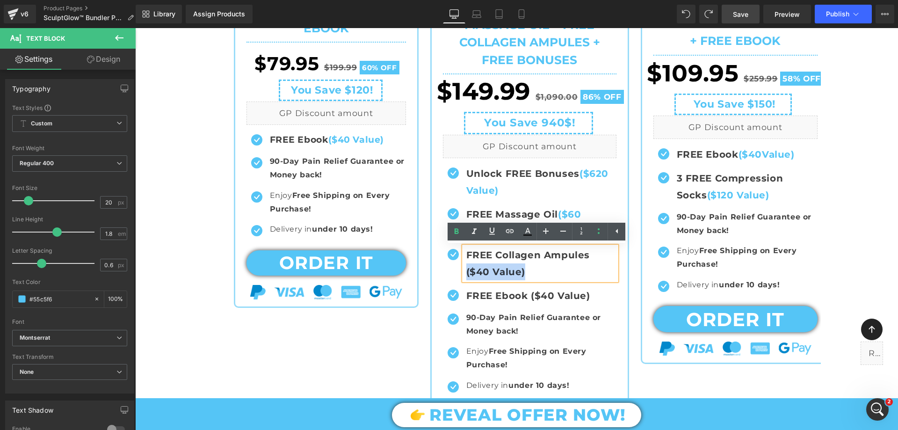
drag, startPoint x: 590, startPoint y: 255, endPoint x: 614, endPoint y: 273, distance: 30.8
click at [614, 273] on div "FREE Collagen Ampules ($40 Value)" at bounding box center [540, 264] width 153 height 34
click at [528, 226] on icon at bounding box center [527, 231] width 11 height 11
type input "#000000"
type input "75"
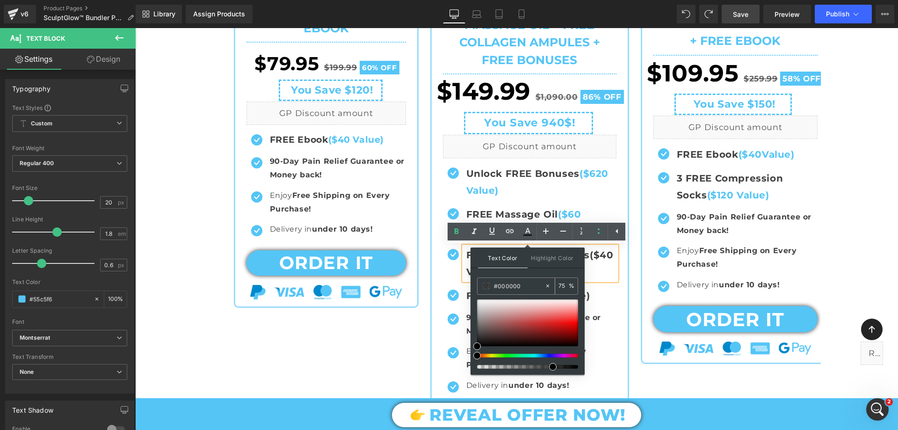
click at [527, 284] on input "#000000" at bounding box center [519, 286] width 51 height 10
paste input "55c5f6"
type input "#55c5f6"
type input "100"
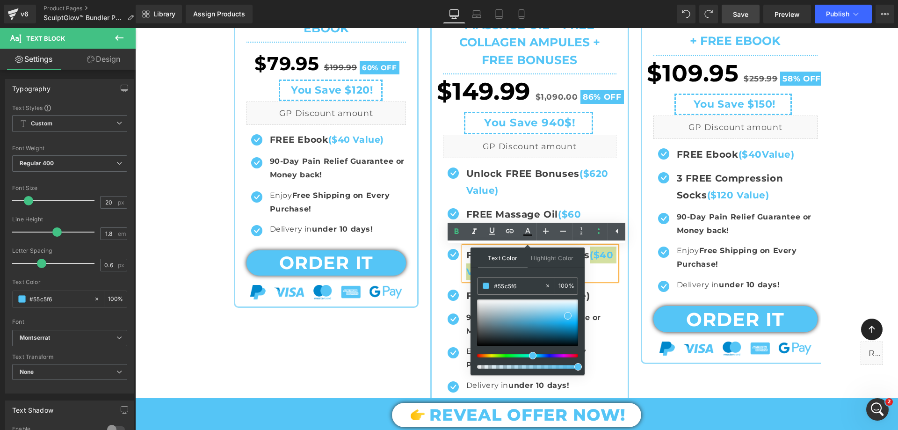
click at [579, 366] on span at bounding box center [578, 366] width 7 height 7
click at [598, 271] on p "FREE Collagen Ampules ($40 Value)" at bounding box center [541, 264] width 150 height 34
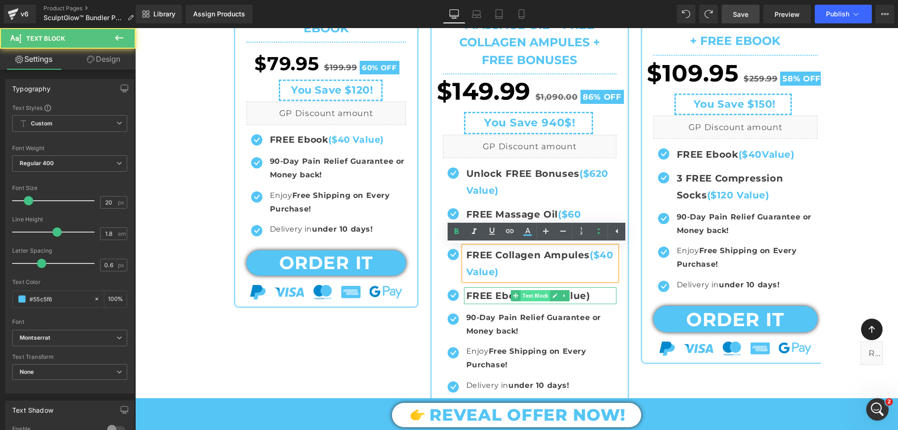
click at [531, 299] on span "Text Block" at bounding box center [535, 295] width 29 height 11
click at [591, 291] on p "FREE Ebook ($40 Value)" at bounding box center [541, 295] width 150 height 17
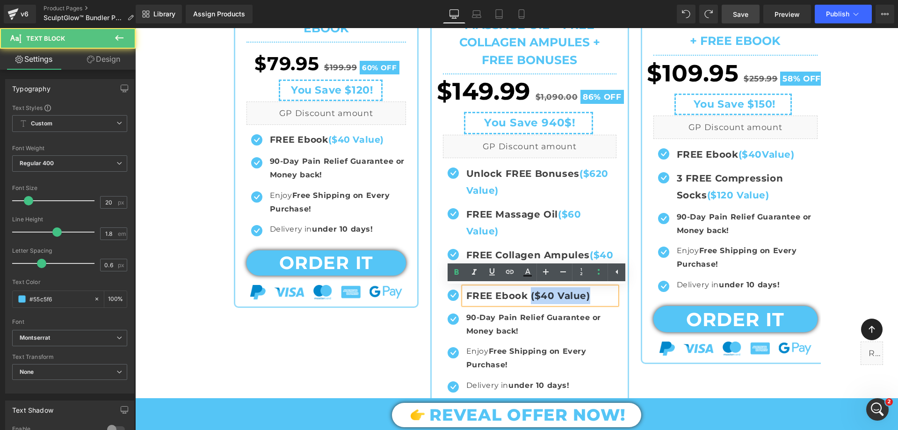
drag, startPoint x: 528, startPoint y: 294, endPoint x: 598, endPoint y: 305, distance: 71.5
click at [598, 304] on div "FREE Ebook ($40 Value)" at bounding box center [540, 295] width 153 height 17
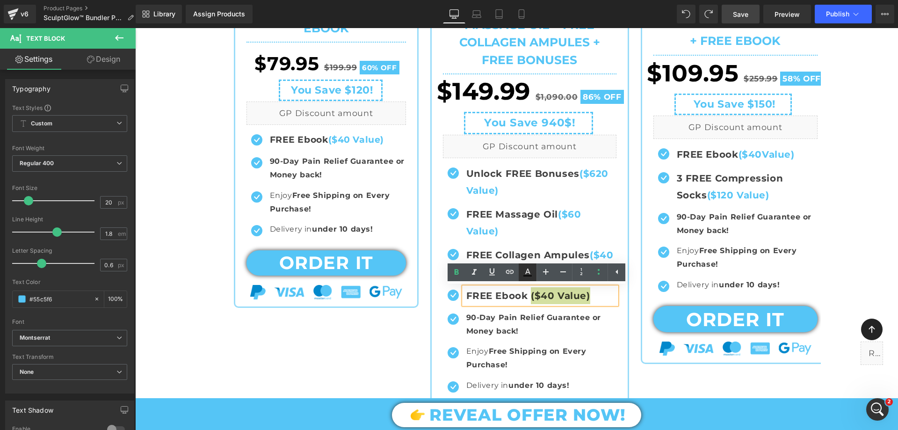
click at [532, 273] on icon at bounding box center [527, 272] width 11 height 11
type input "#000000"
type input "75"
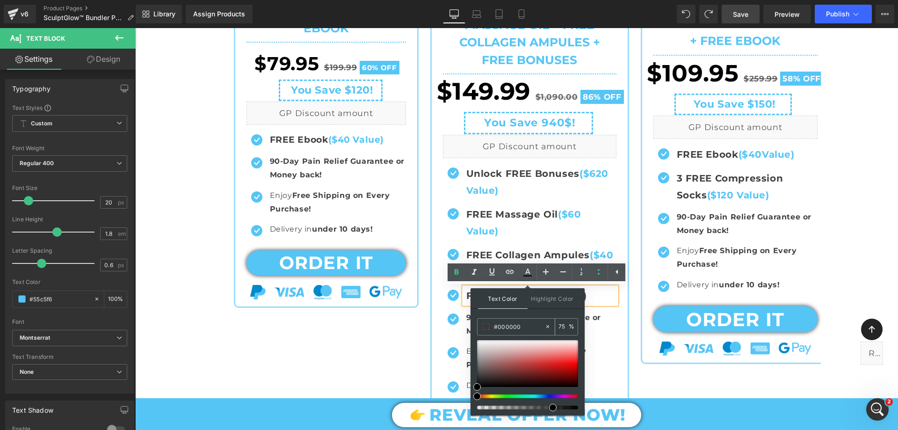
click at [529, 325] on input "#000000" at bounding box center [519, 326] width 51 height 10
paste input "55c5f6"
type input "#55c5f6"
type input "100"
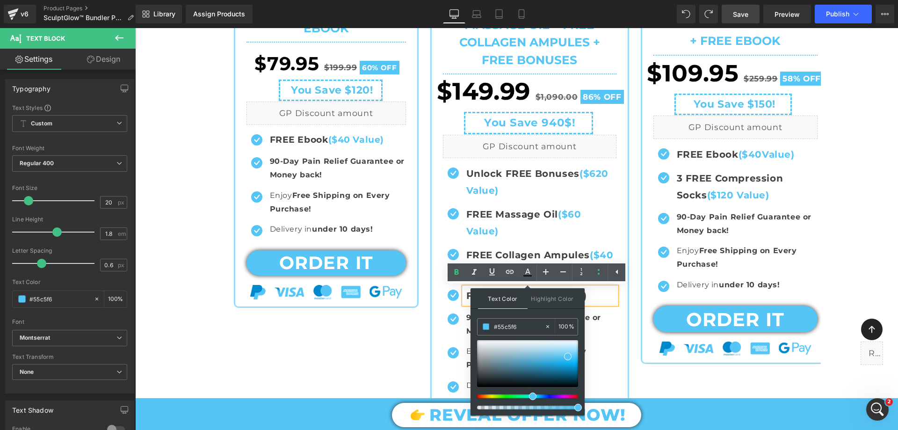
type input "#55c5f6"
click at [575, 405] on span at bounding box center [578, 407] width 7 height 7
click at [600, 307] on ul "Icon Unlock FREE Bonuses ($620 Value) Text Block Icon FREE Massage Oil ($60 Val…" at bounding box center [530, 282] width 174 height 234
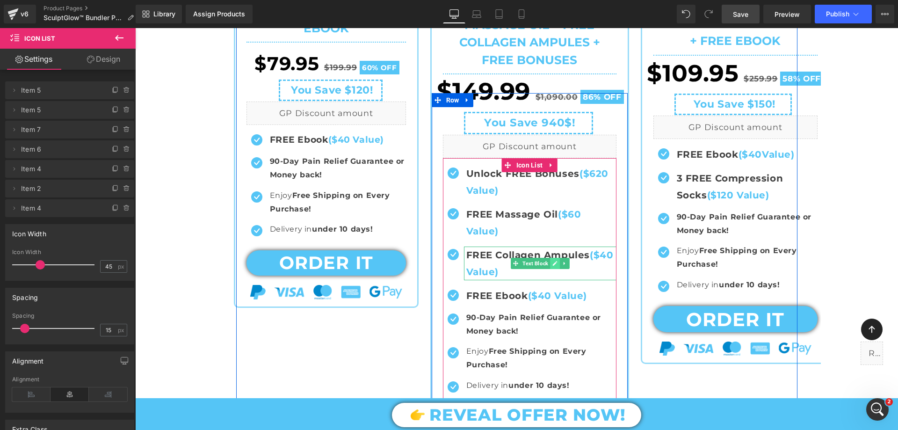
click at [553, 263] on icon at bounding box center [555, 264] width 5 height 6
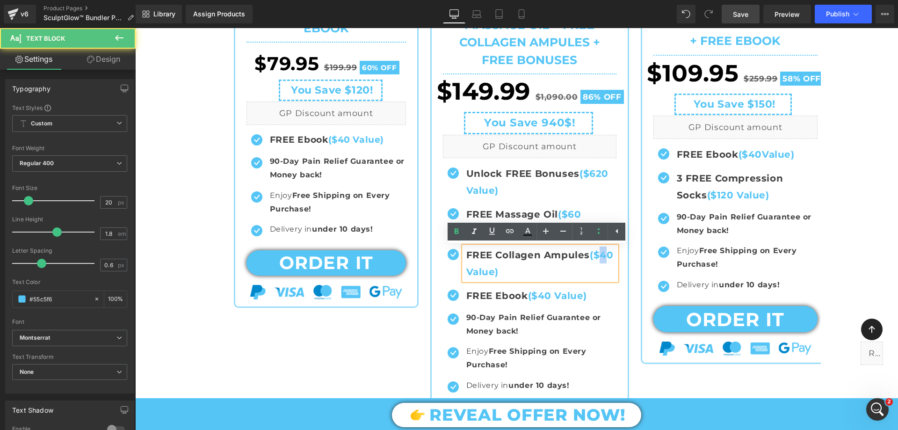
drag, startPoint x: 604, startPoint y: 253, endPoint x: 598, endPoint y: 258, distance: 7.6
click at [598, 258] on strong "FREE Collagen Ampules ($40 Value)" at bounding box center [539, 263] width 147 height 28
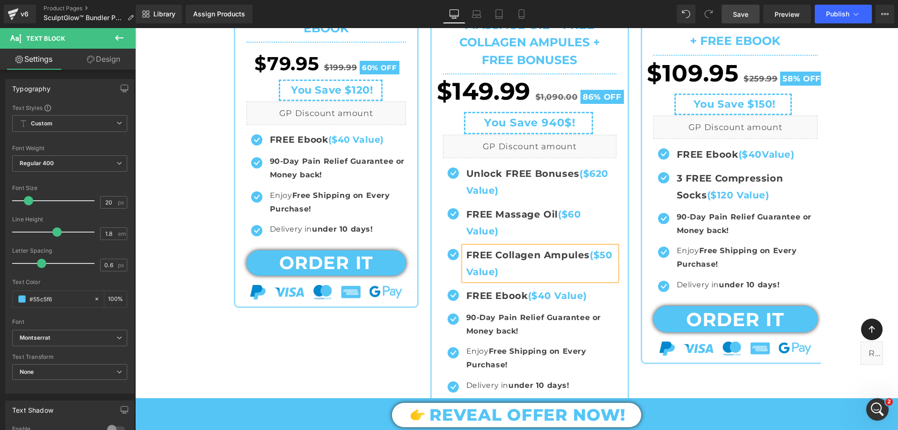
click at [314, 359] on div "Icon BASIC OFFER Text Block Icon Row Sale Off (P) Image (P) Title Row" at bounding box center [529, 128] width 590 height 677
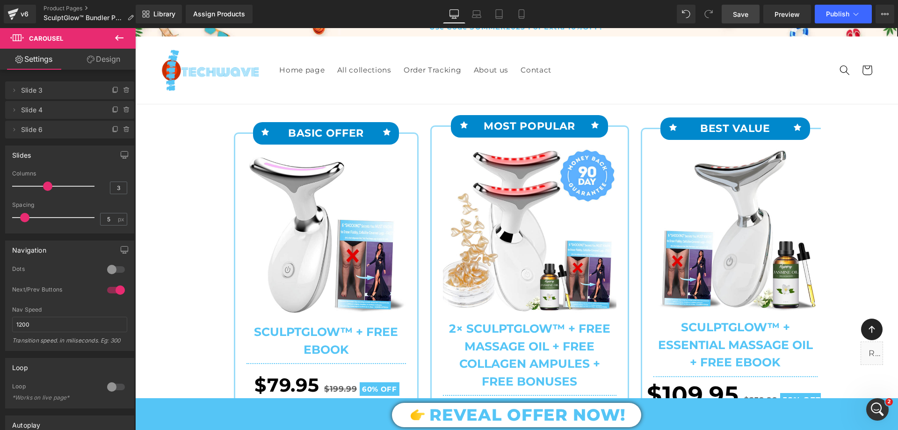
scroll to position [0, 0]
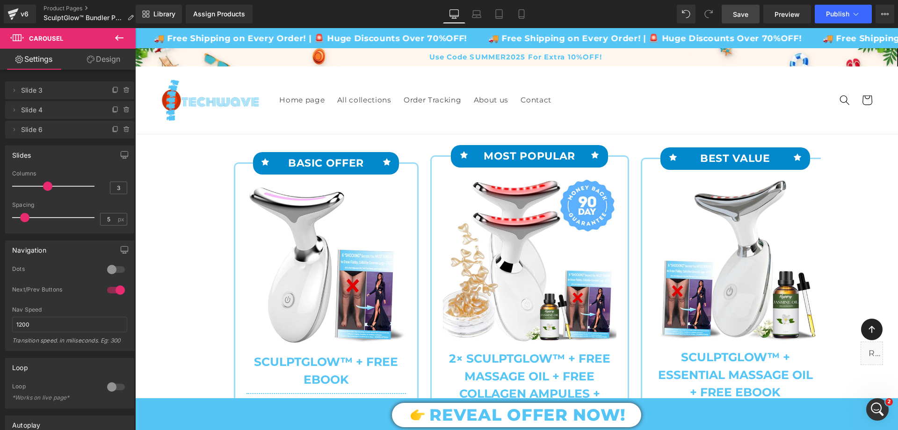
click at [746, 9] on span "Save" at bounding box center [740, 14] width 15 height 10
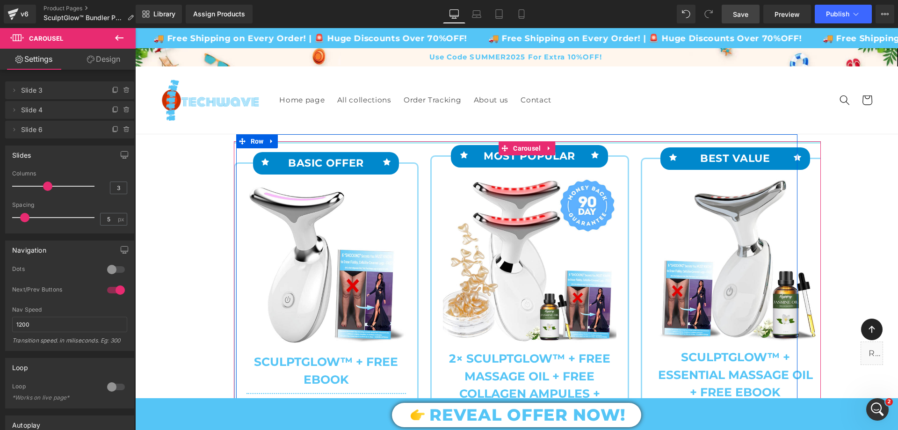
scroll to position [94, 0]
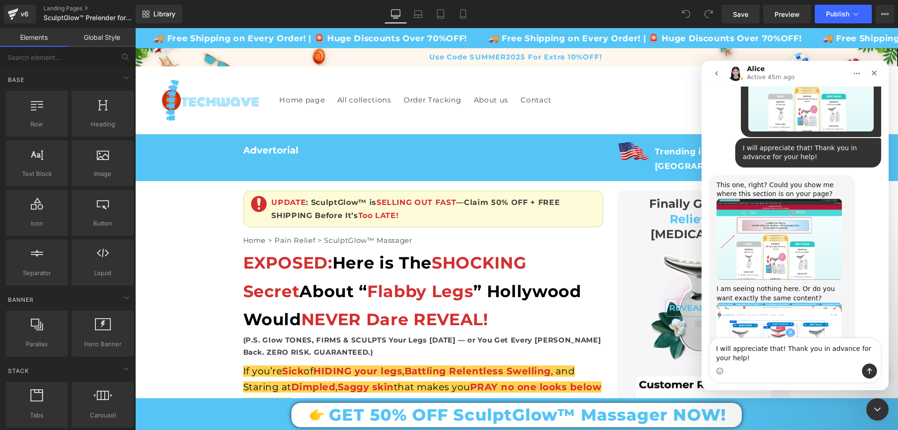
scroll to position [1, 0]
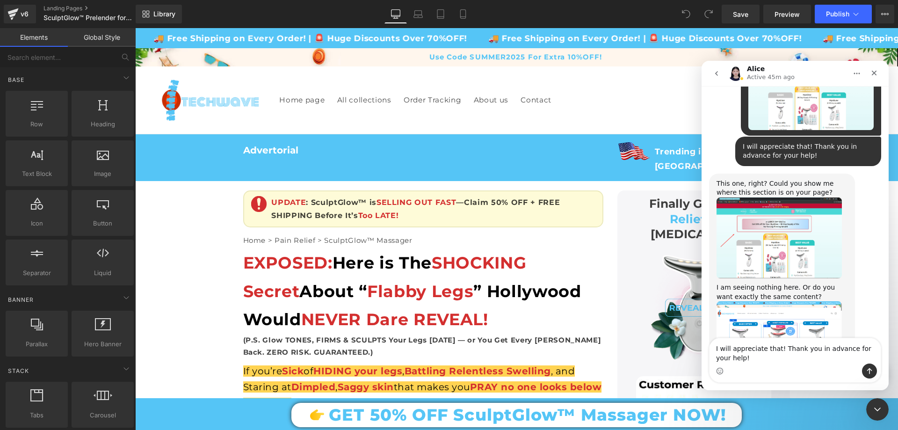
click at [752, 357] on textarea "I will appreciate that! Thank you in advance for your help!" at bounding box center [795, 350] width 171 height 25
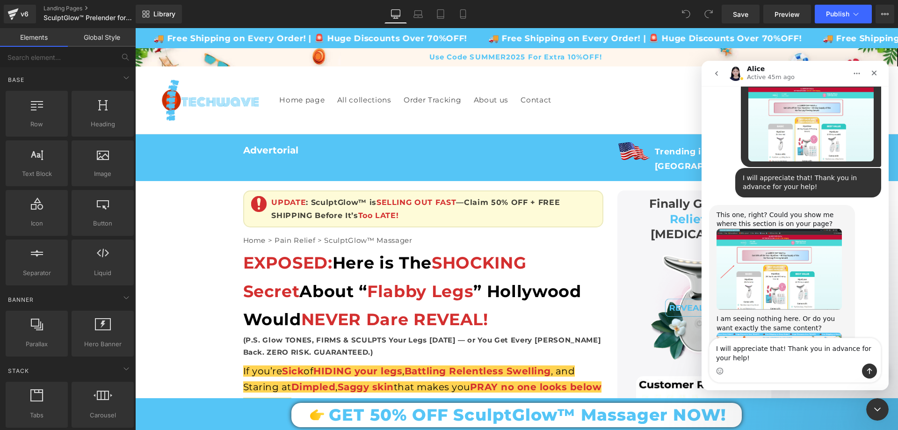
scroll to position [1617, 0]
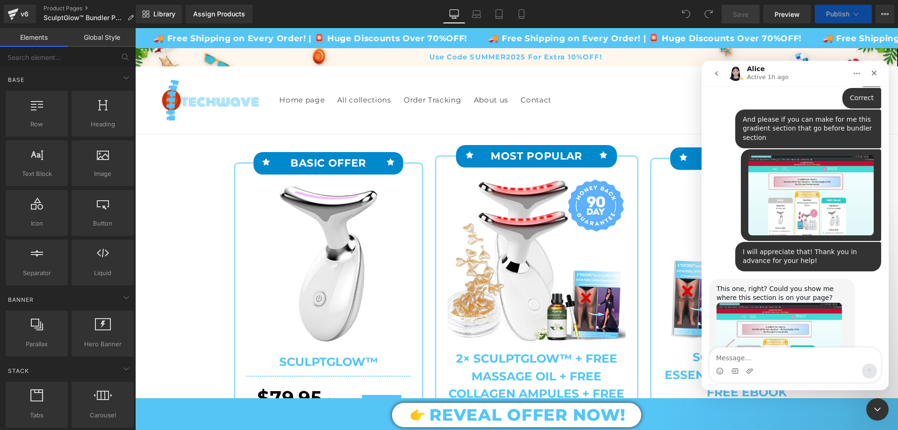
scroll to position [1608, 0]
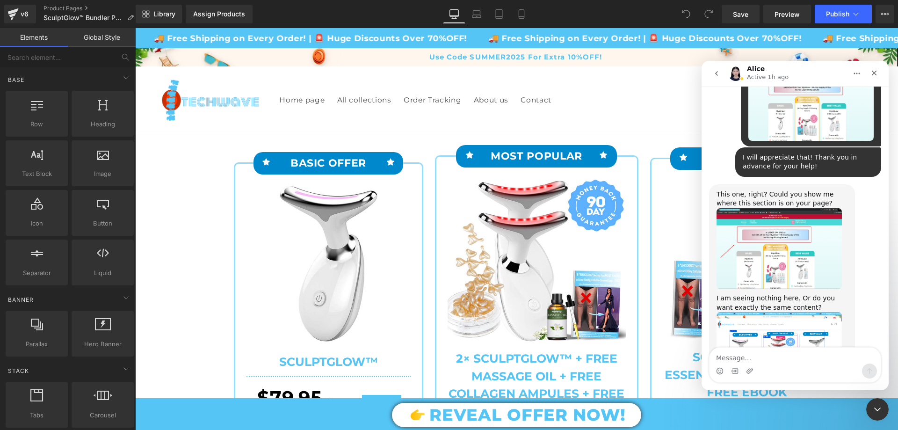
click at [874, 411] on icon "Close Intercom Messenger" at bounding box center [877, 409] width 11 height 11
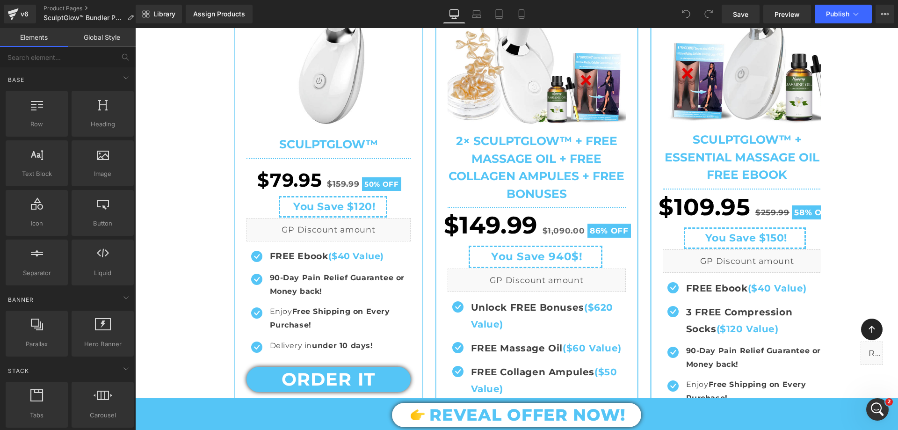
scroll to position [234, 0]
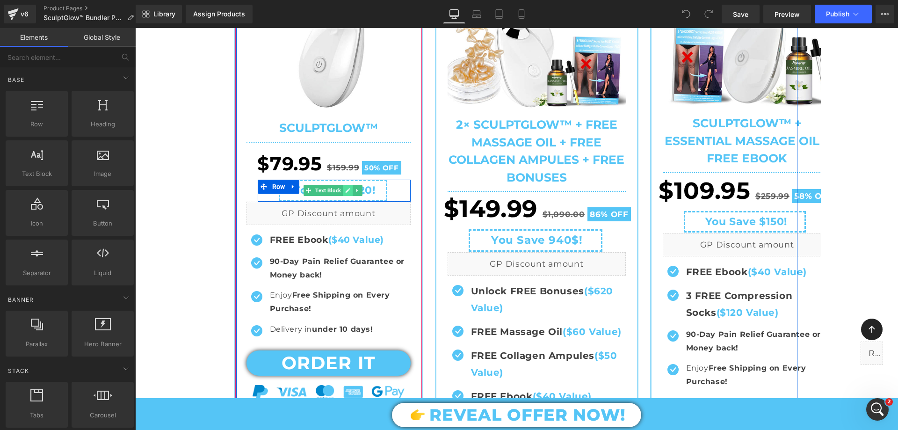
click at [345, 190] on icon at bounding box center [347, 190] width 5 height 5
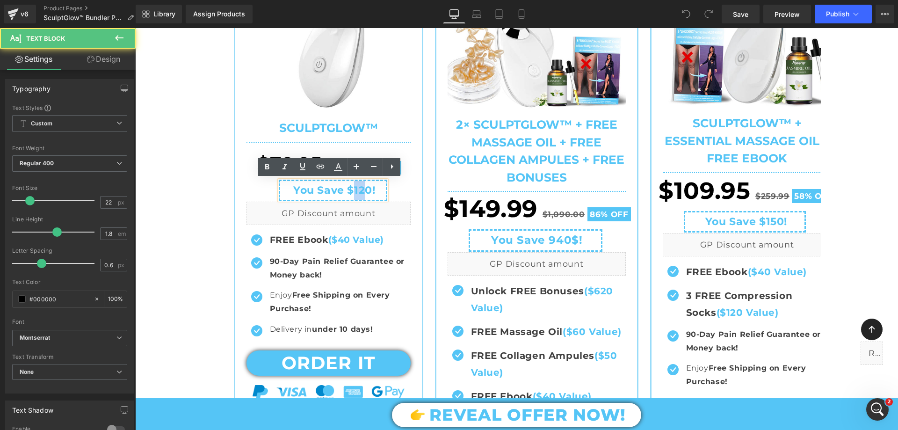
drag, startPoint x: 359, startPoint y: 190, endPoint x: 351, endPoint y: 197, distance: 10.3
click at [351, 197] on span "You Save $120!" at bounding box center [334, 190] width 82 height 13
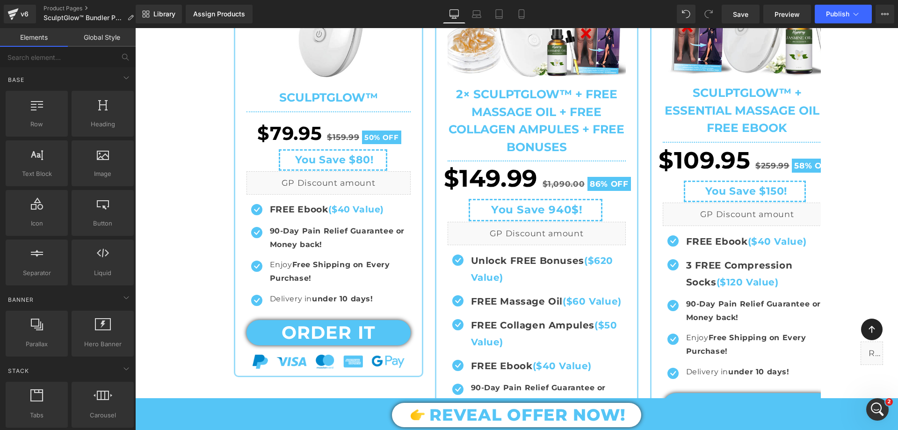
scroll to position [281, 0]
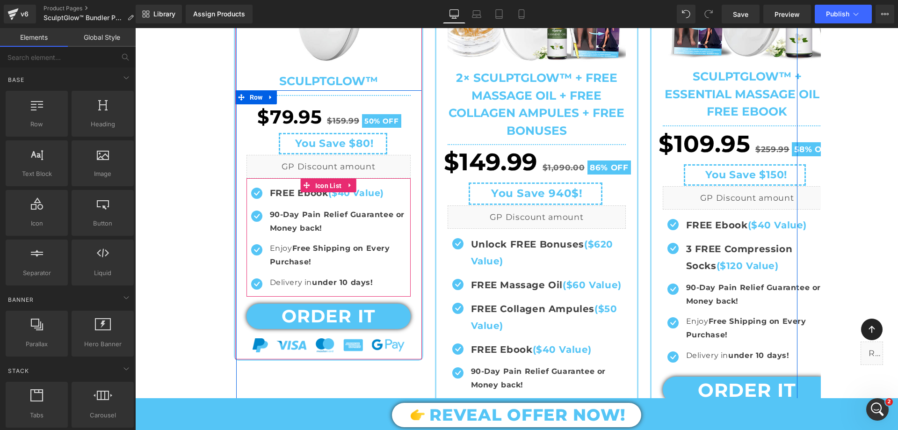
click at [316, 182] on span "Icon List" at bounding box center [328, 186] width 31 height 14
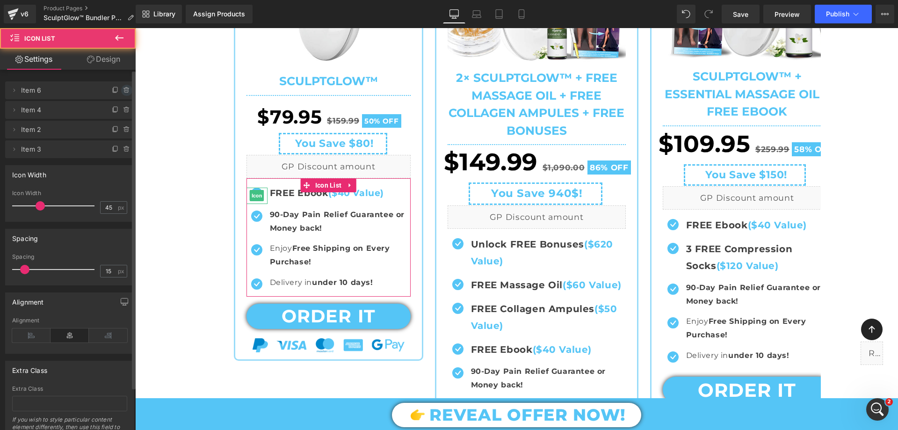
click at [125, 87] on icon at bounding box center [126, 90] width 7 height 7
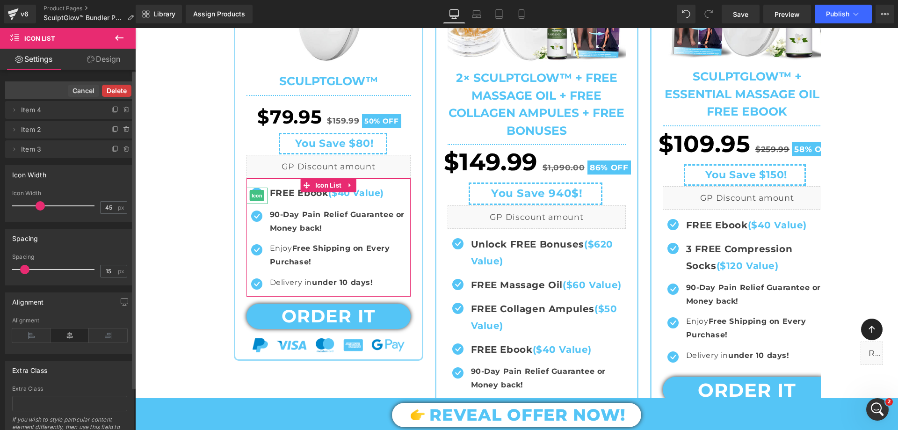
click at [117, 92] on button "Delete" at bounding box center [116, 91] width 29 height 12
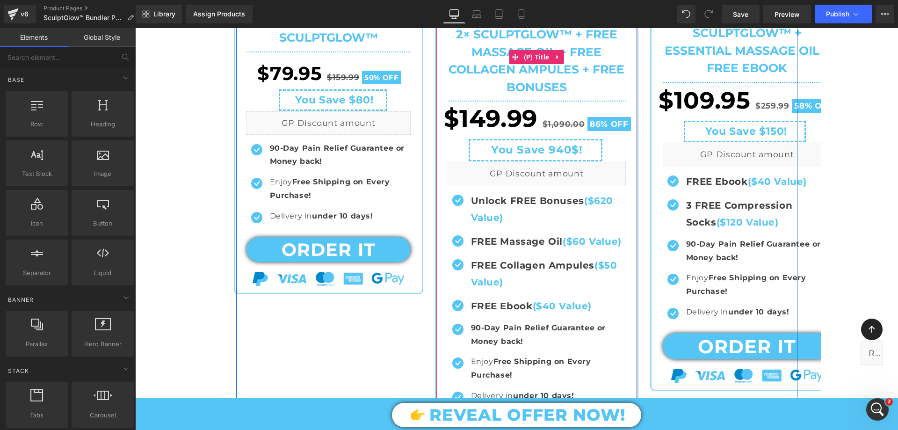
scroll to position [328, 0]
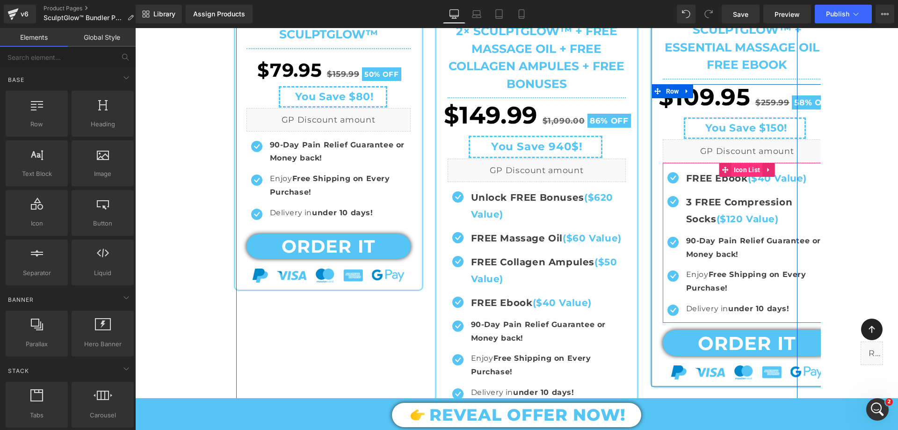
click at [738, 166] on span "Icon List" at bounding box center [747, 170] width 31 height 14
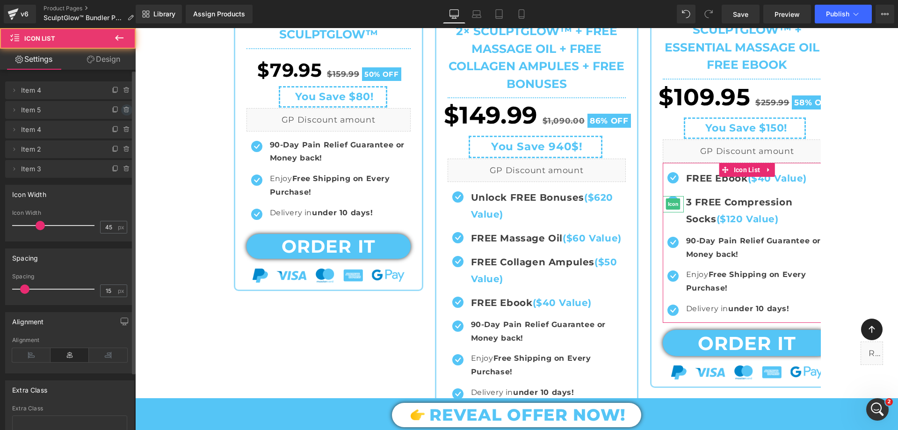
click at [123, 107] on icon at bounding box center [126, 109] width 7 height 7
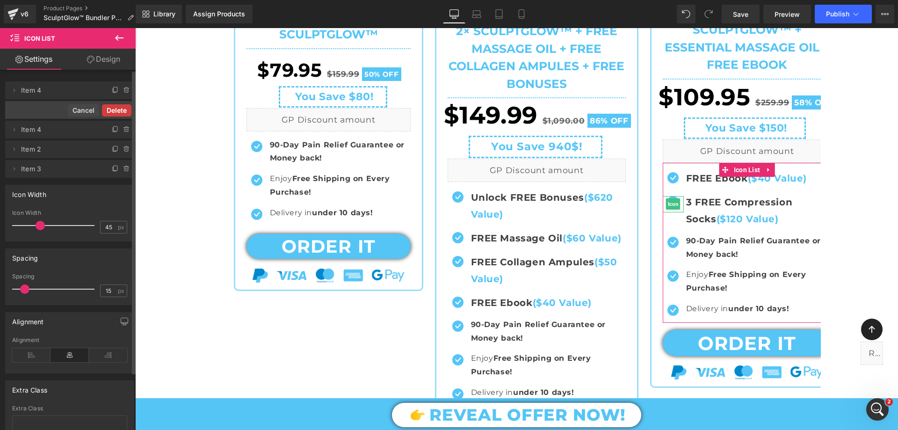
click at [123, 109] on button "Delete" at bounding box center [116, 110] width 29 height 12
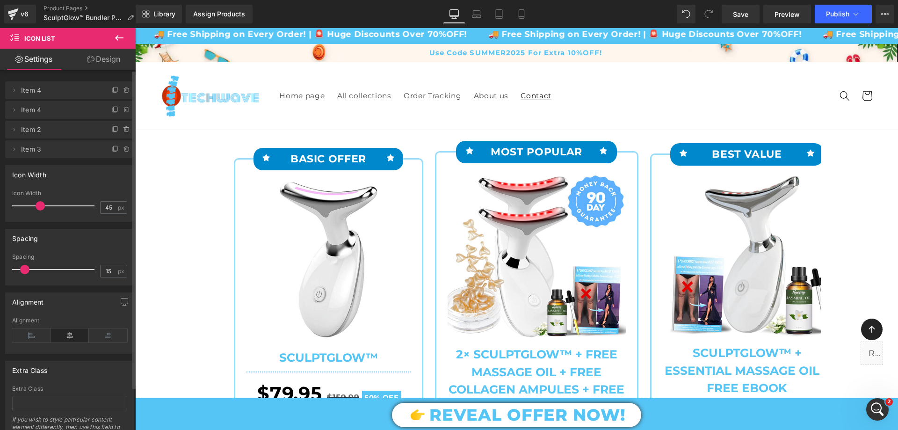
scroll to position [0, 0]
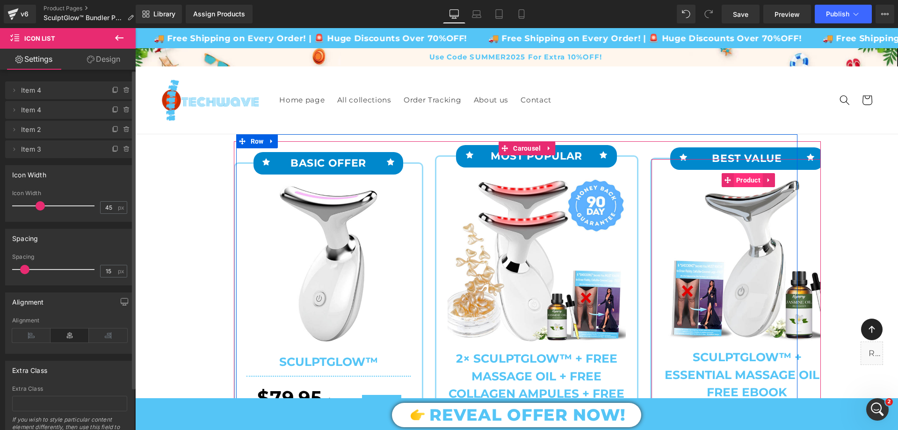
click at [734, 177] on span "Product" at bounding box center [748, 180] width 29 height 14
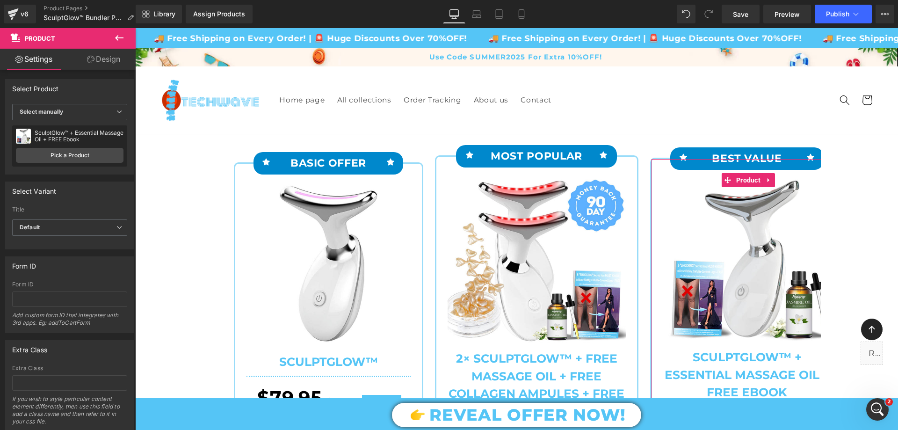
click at [123, 59] on link "Design" at bounding box center [104, 59] width 68 height 21
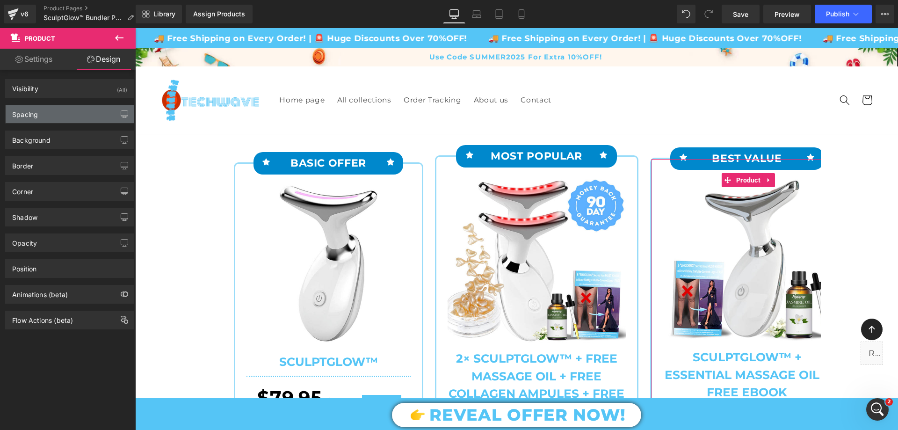
click at [43, 109] on div "Spacing" at bounding box center [70, 114] width 128 height 18
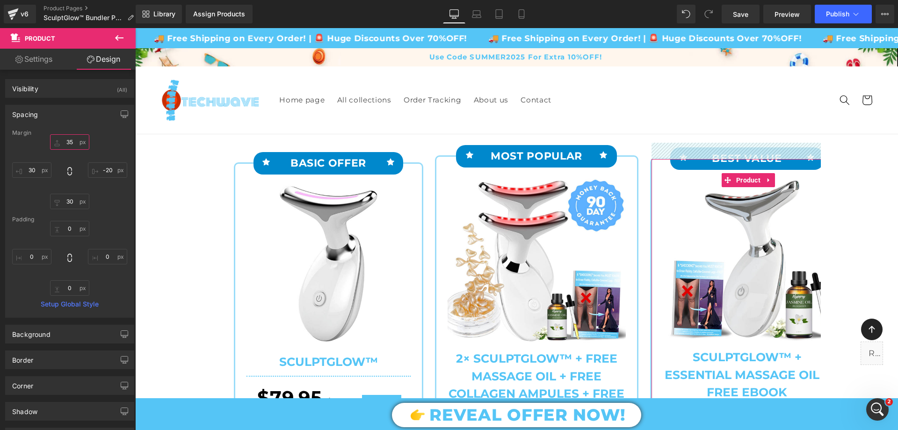
click at [69, 144] on input "text" at bounding box center [69, 141] width 39 height 15
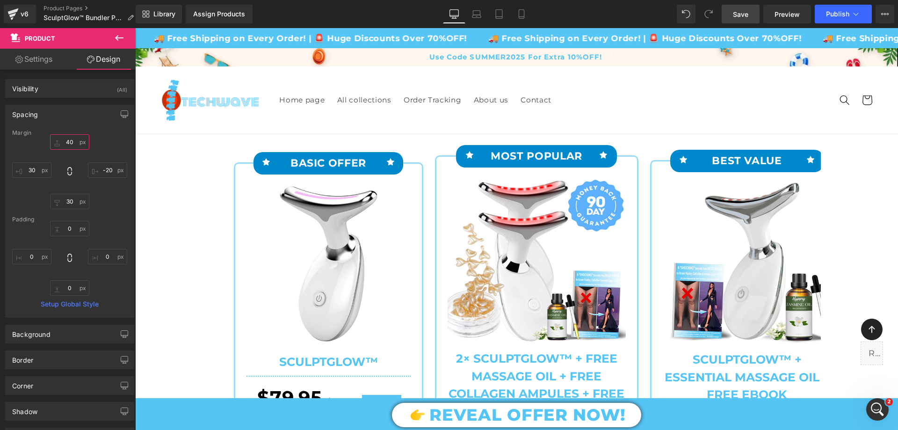
type input "40"
drag, startPoint x: 746, startPoint y: 17, endPoint x: 556, endPoint y: 48, distance: 192.9
click at [746, 17] on span "Save" at bounding box center [740, 14] width 15 height 10
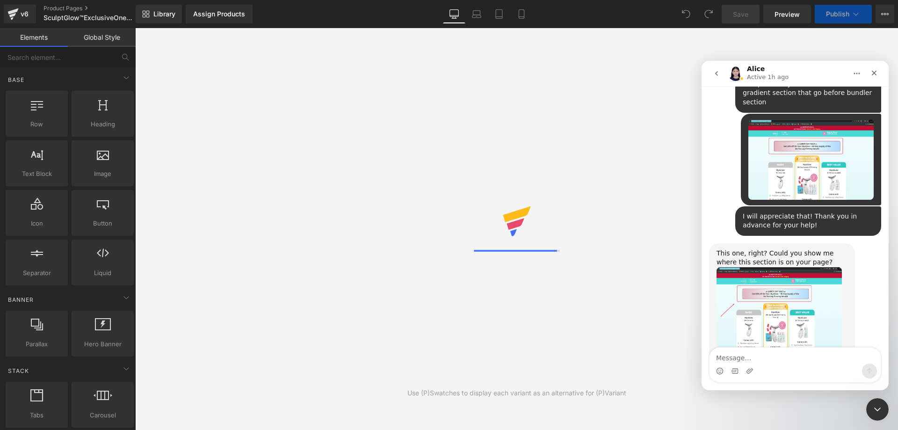
scroll to position [1608, 0]
